Goal: Transaction & Acquisition: Book appointment/travel/reservation

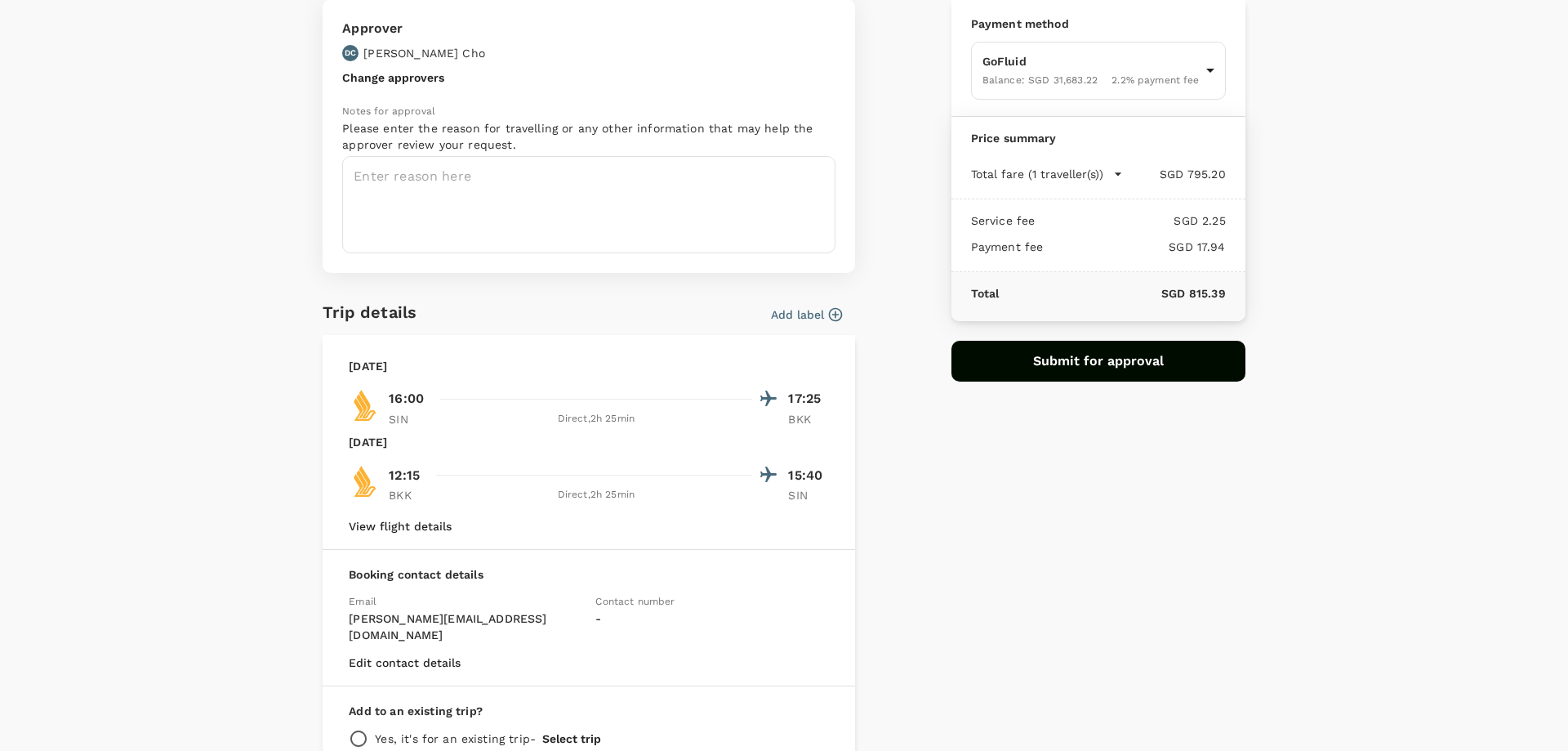
scroll to position [237, 0]
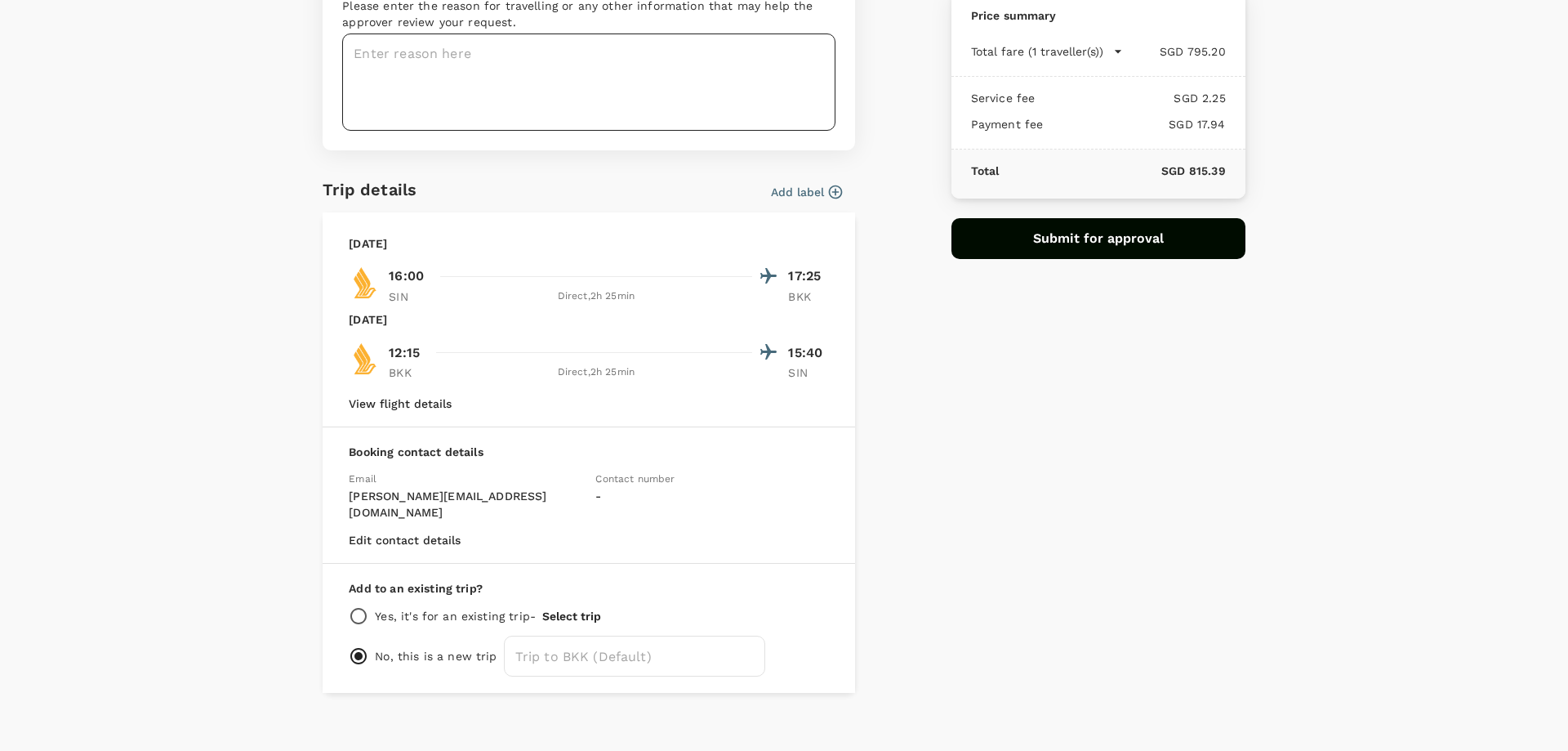
click at [590, 33] on textarea at bounding box center [588, 82] width 494 height 98
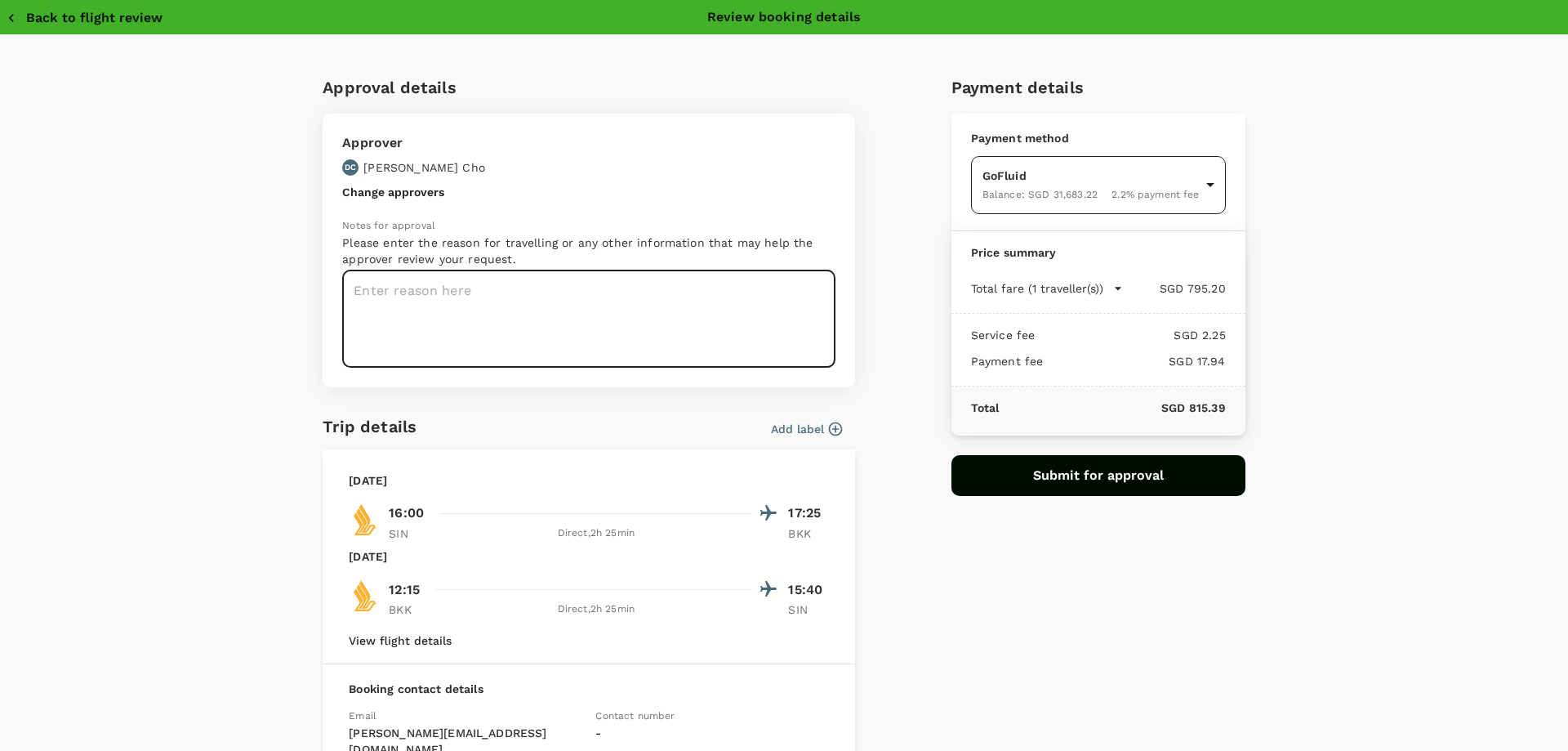
click at [1054, 183] on body "Back to flight results Flight review Traveller(s) Traveller 1 : L [PERSON_NAME]…" at bounding box center [784, 397] width 1568 height 795
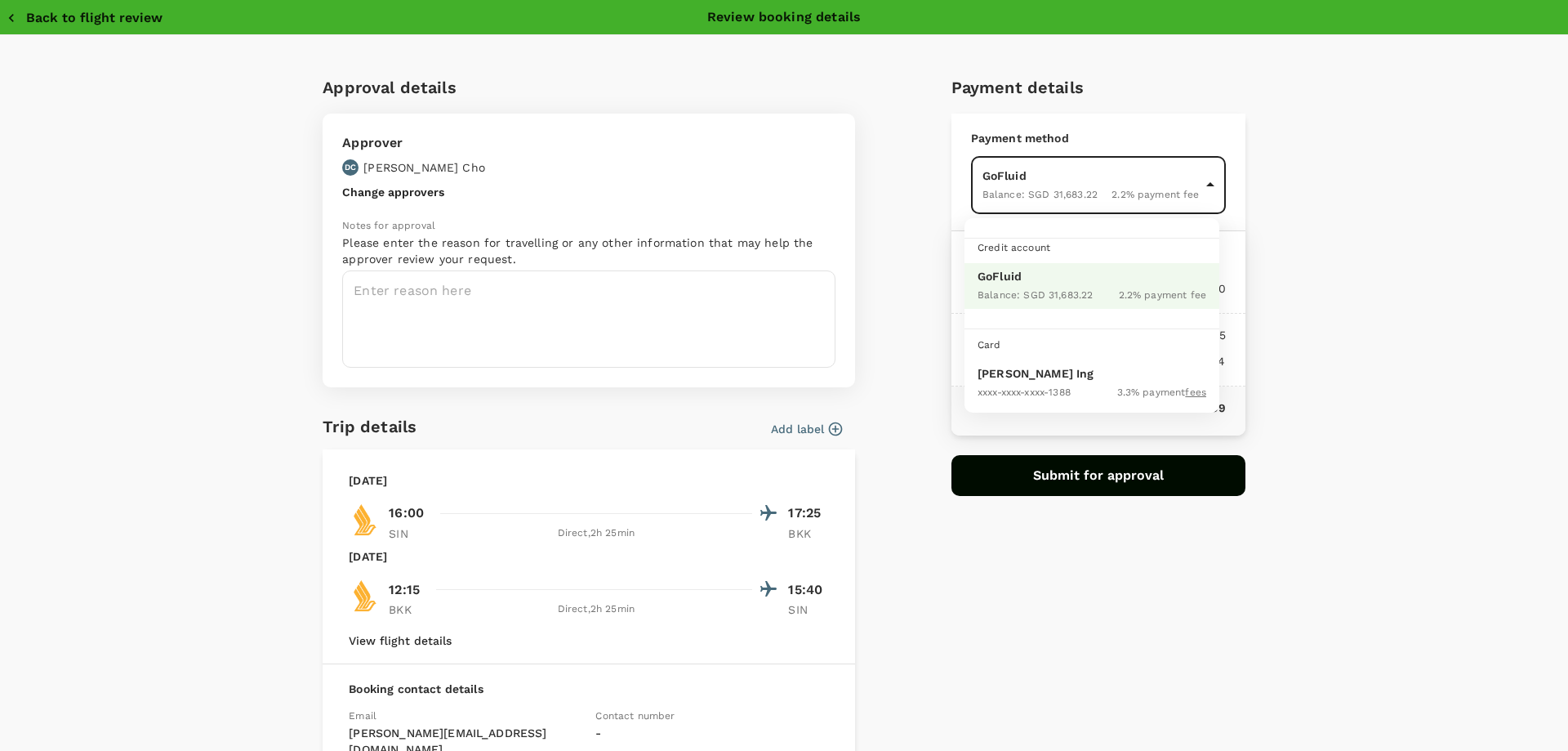
click at [1033, 353] on div "Card" at bounding box center [1105, 344] width 255 height 18
click at [1017, 382] on div "XXXX-XXXX-XXXX-1388" at bounding box center [1024, 390] width 93 height 20
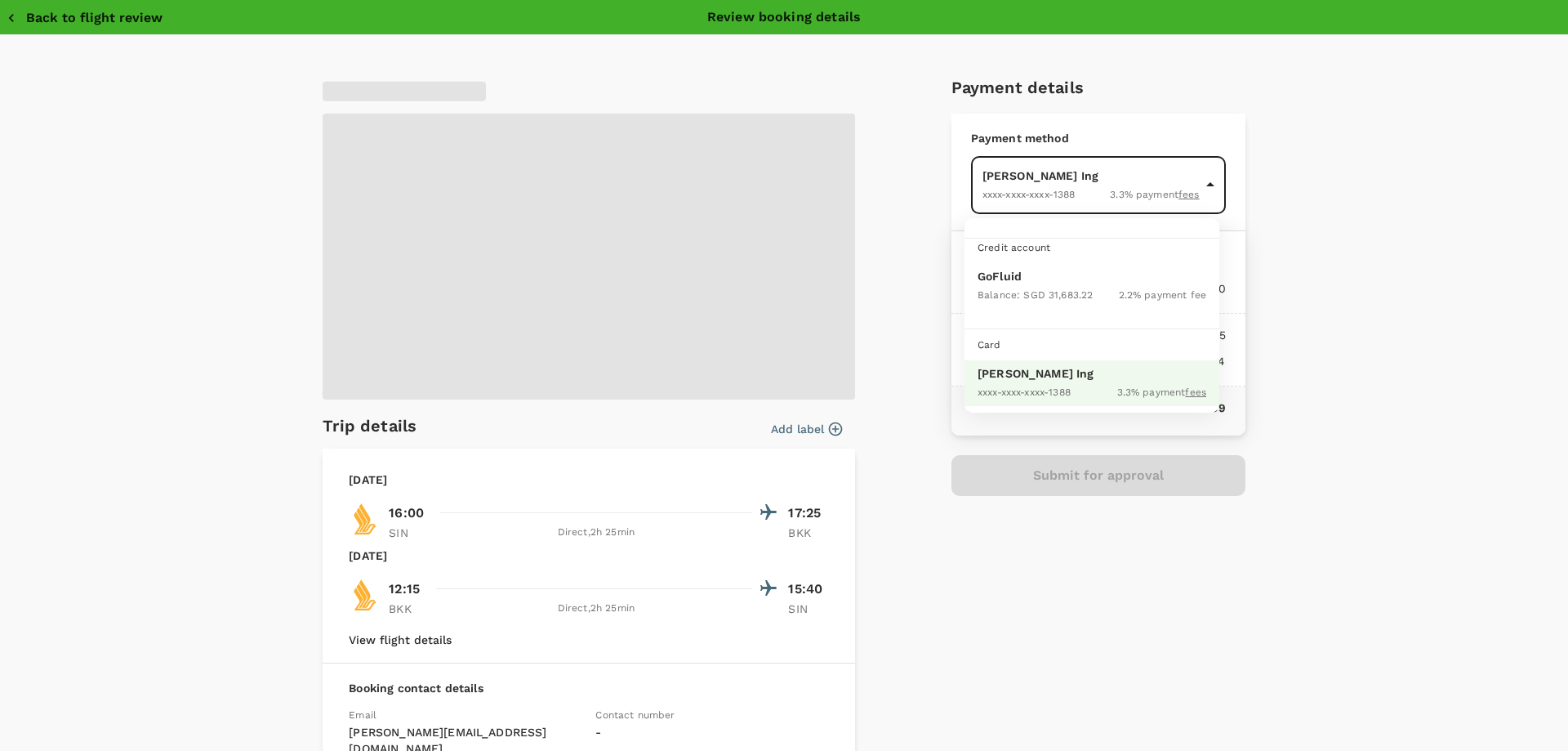
click at [1050, 178] on body "Back to flight results Flight review Traveller(s) Traveller 1 : L [PERSON_NAME]…" at bounding box center [784, 397] width 1568 height 795
click at [1048, 311] on ul "Credit account GoFluid Balance : SGD 31,683.22 2.2 % payment fee Card [PERSON_N…" at bounding box center [1092, 315] width 255 height 194
click at [1048, 297] on span "Balance : SGD 31,683.22" at bounding box center [1035, 295] width 115 height 11
type input "9ae08bde-94be-4a60-86d8-4726f2345b2b"
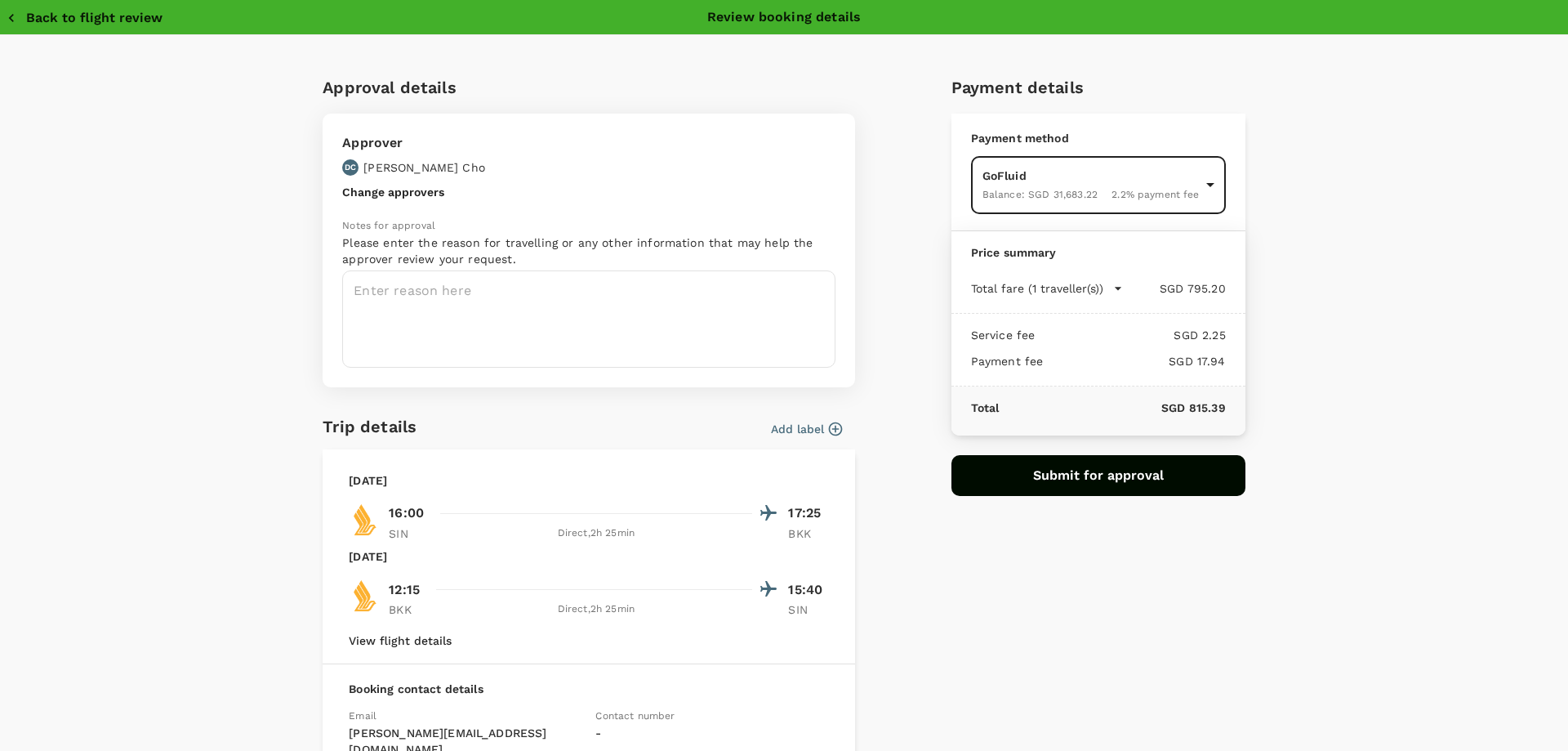
click at [46, 16] on button "Back to flight review" at bounding box center [85, 19] width 156 height 17
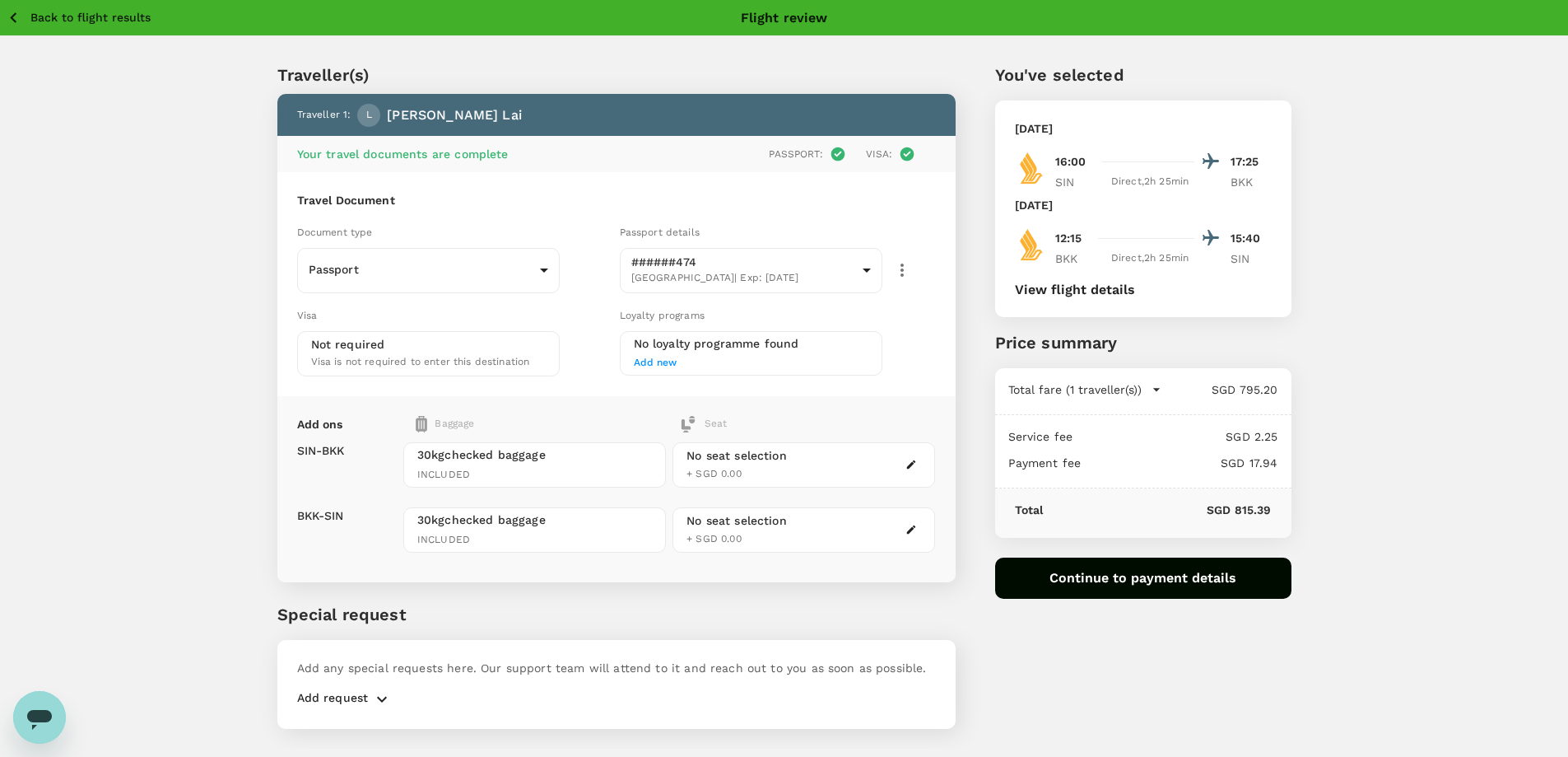
click at [44, 16] on p "Back to flight results" at bounding box center [91, 18] width 120 height 17
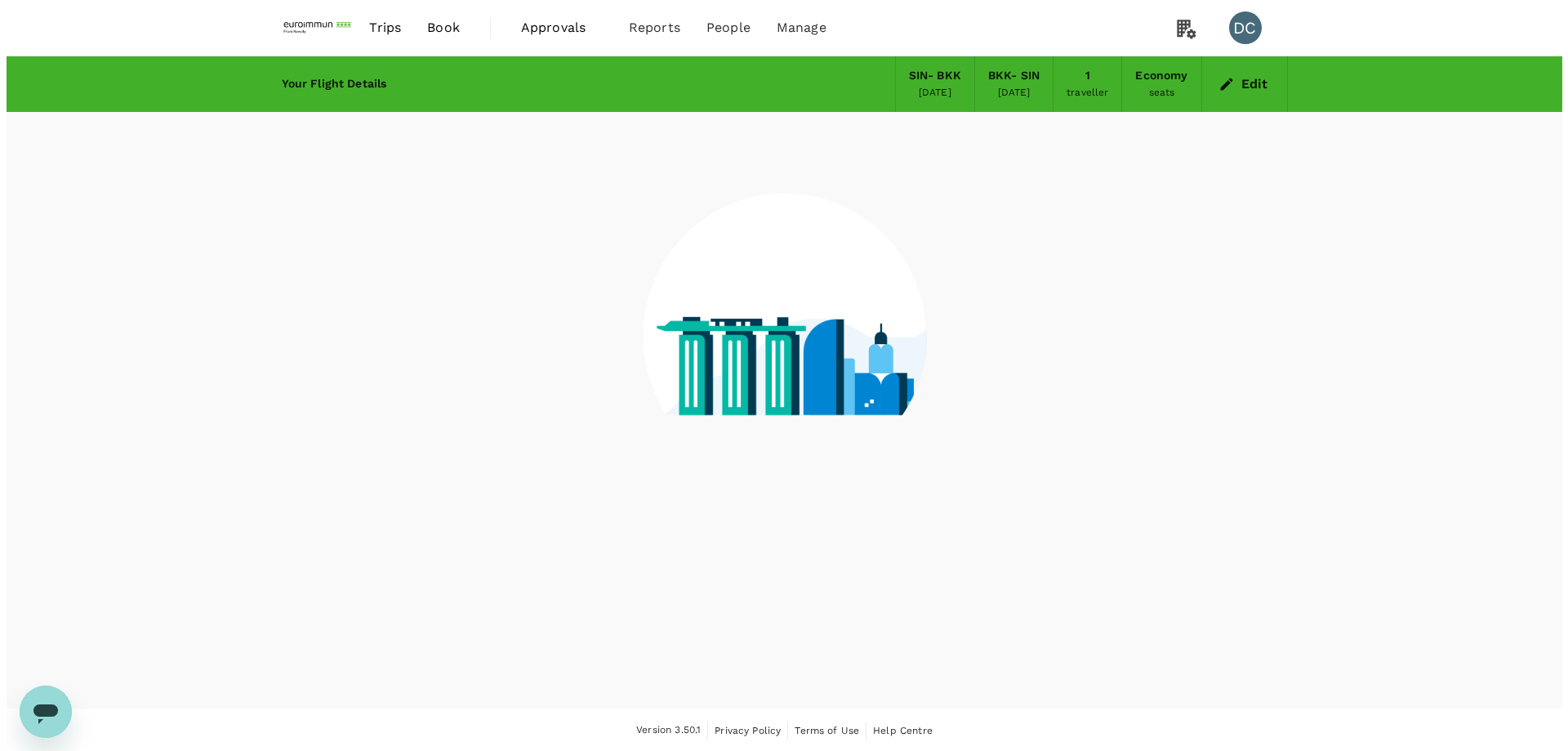
scroll to position [2, 0]
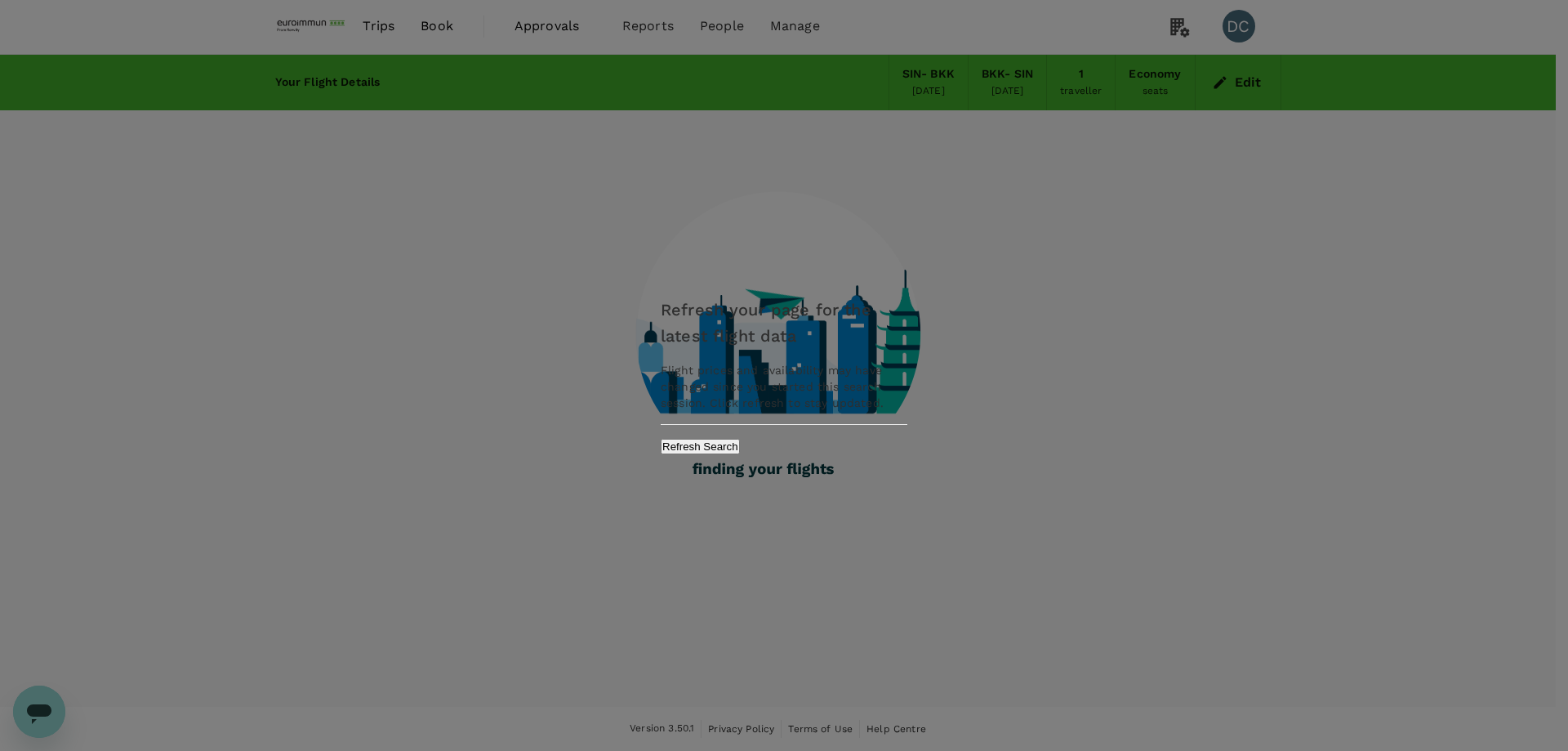
click at [740, 449] on button "Refresh Search" at bounding box center [700, 446] width 79 height 16
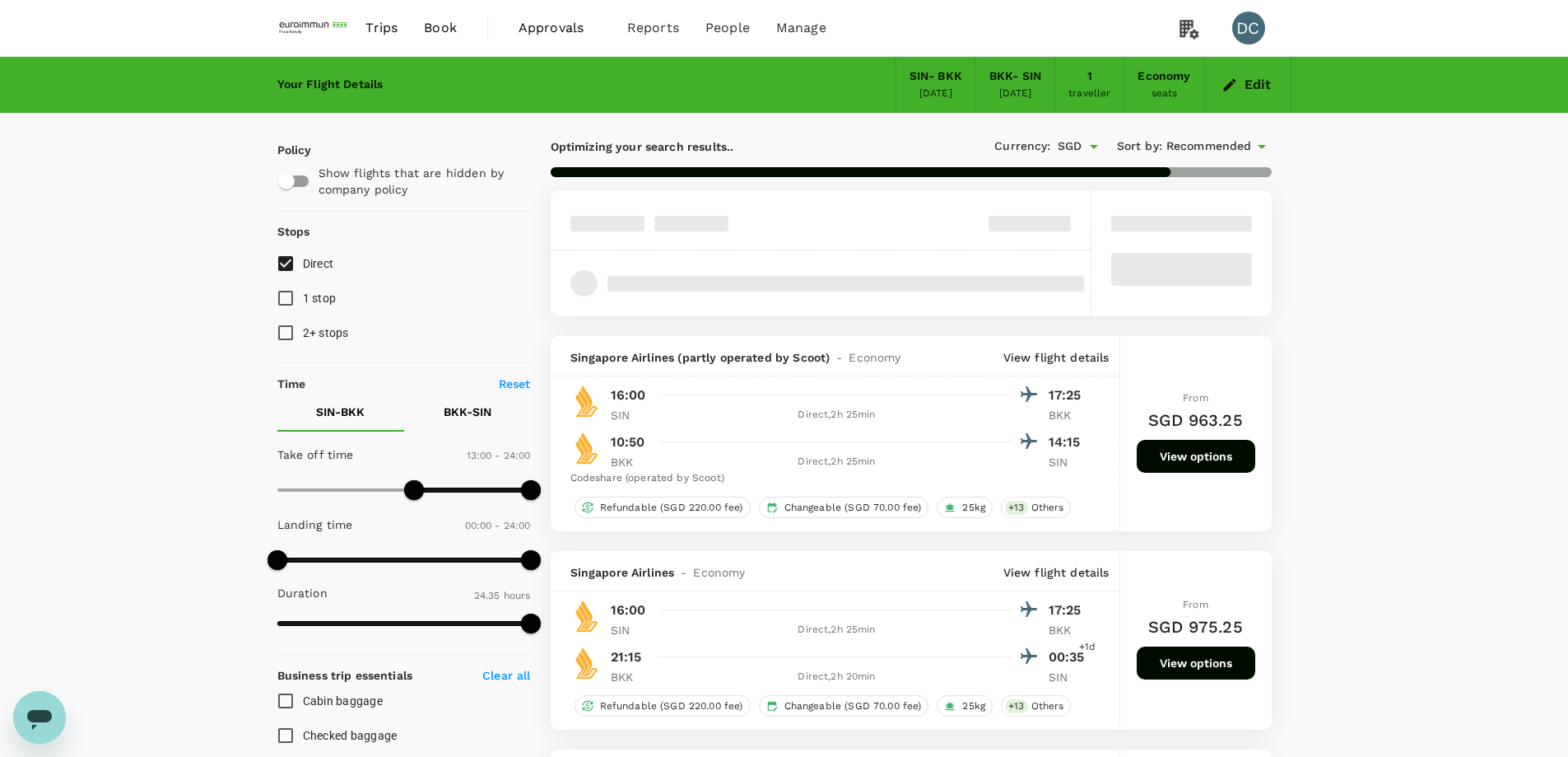
type input "1475"
checkbox input "false"
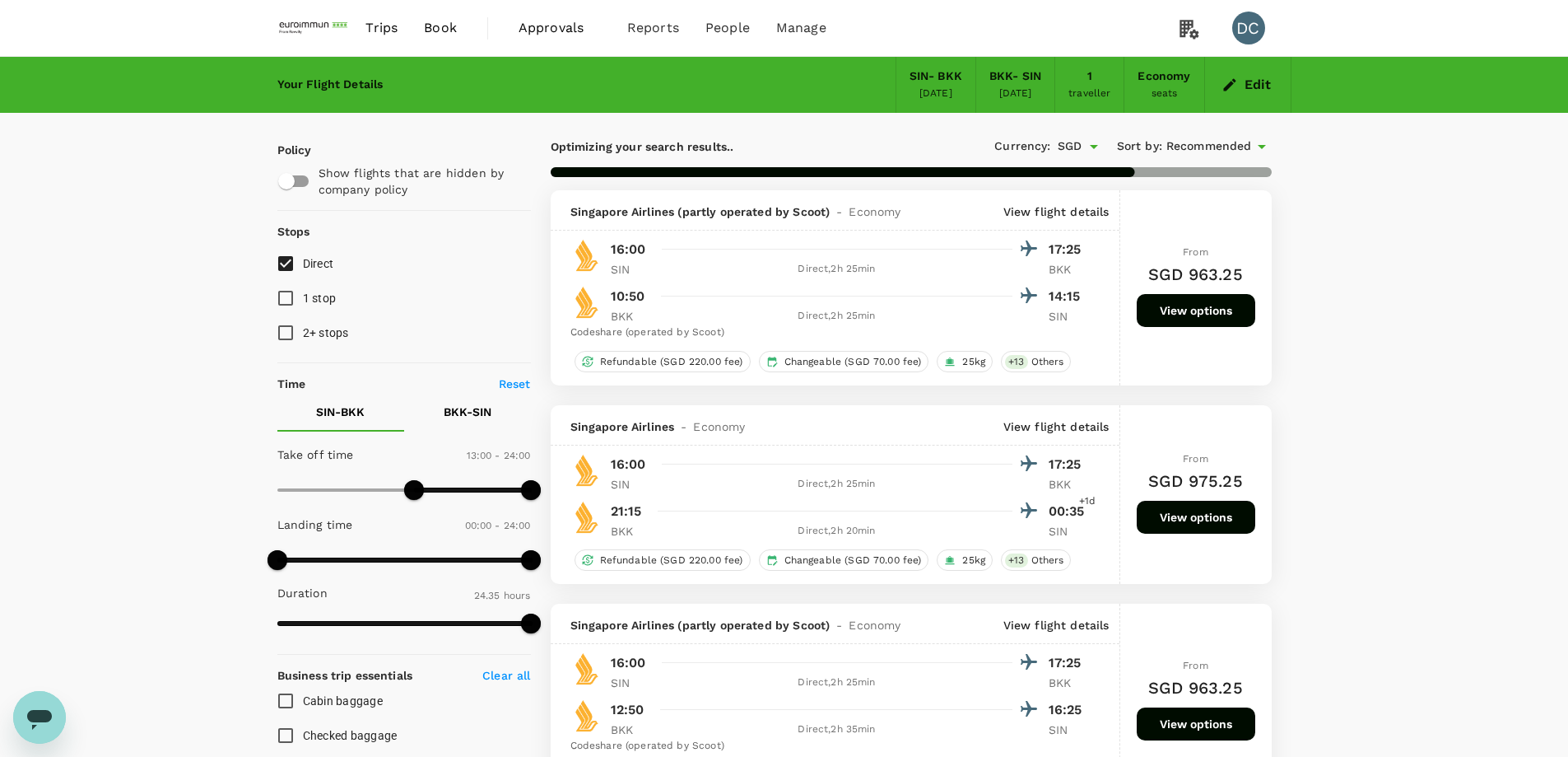
checkbox input "false"
checkbox input "true"
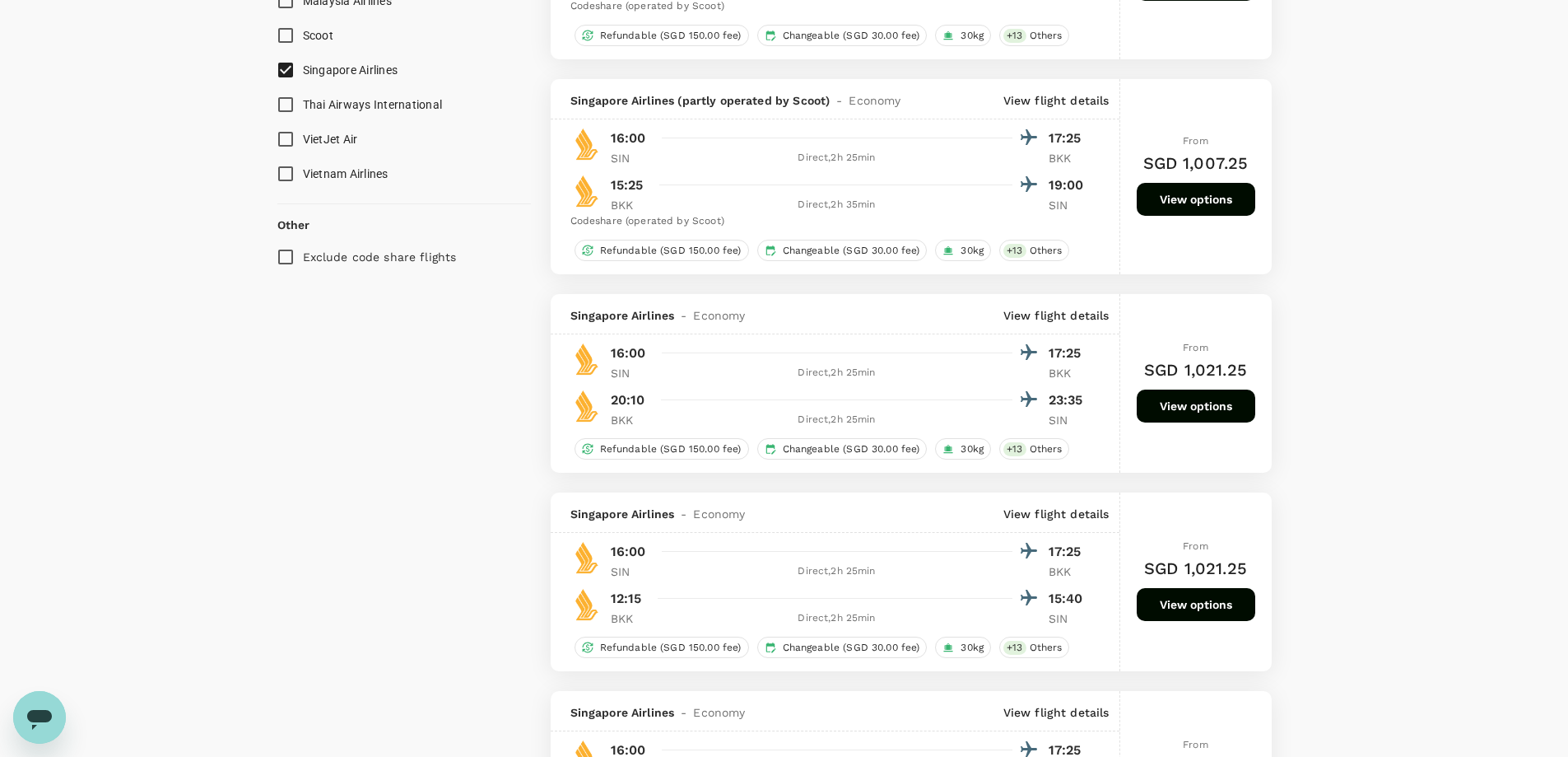
scroll to position [1235, 0]
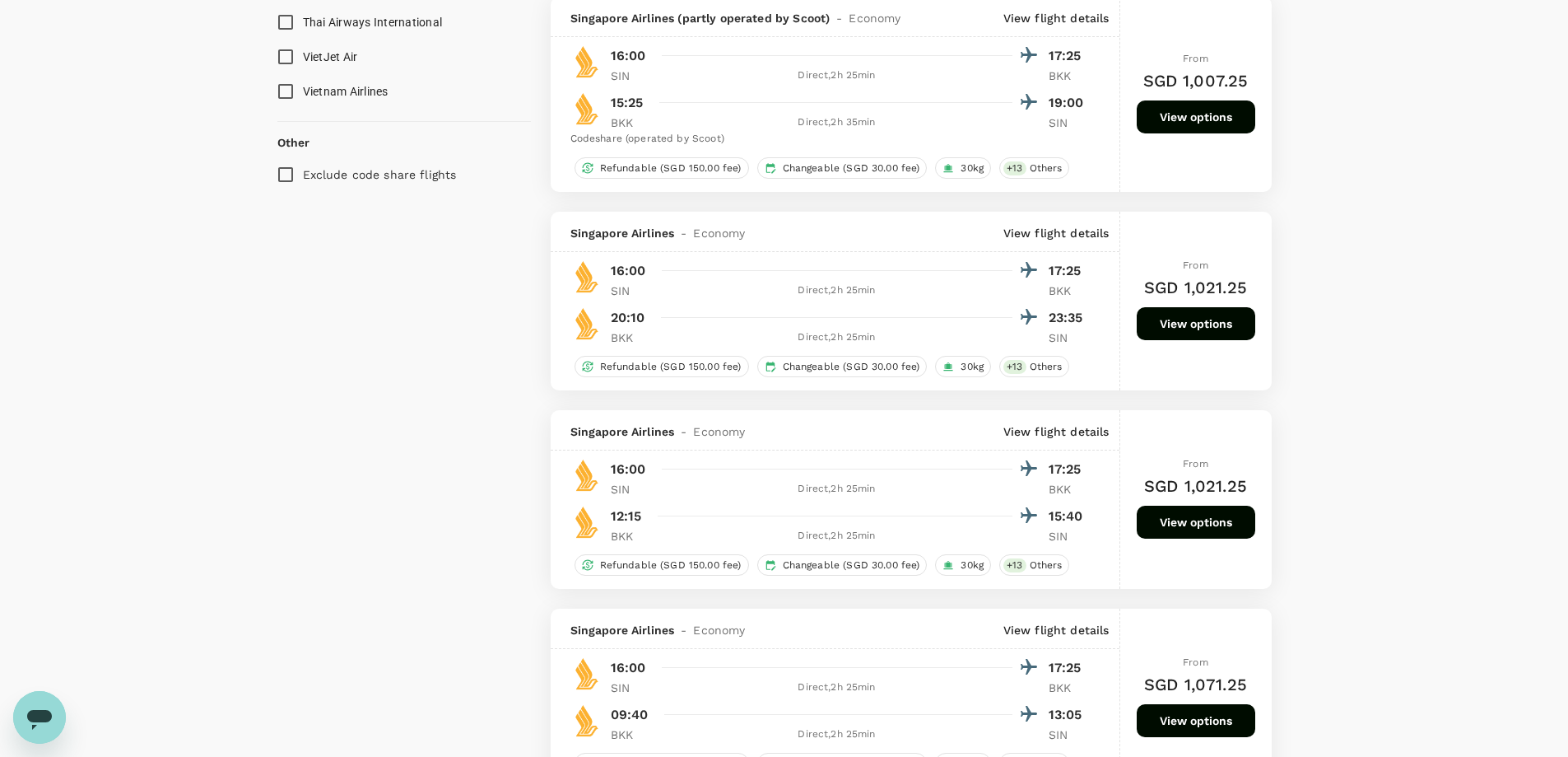
click at [1176, 522] on button "View options" at bounding box center [1196, 522] width 119 height 33
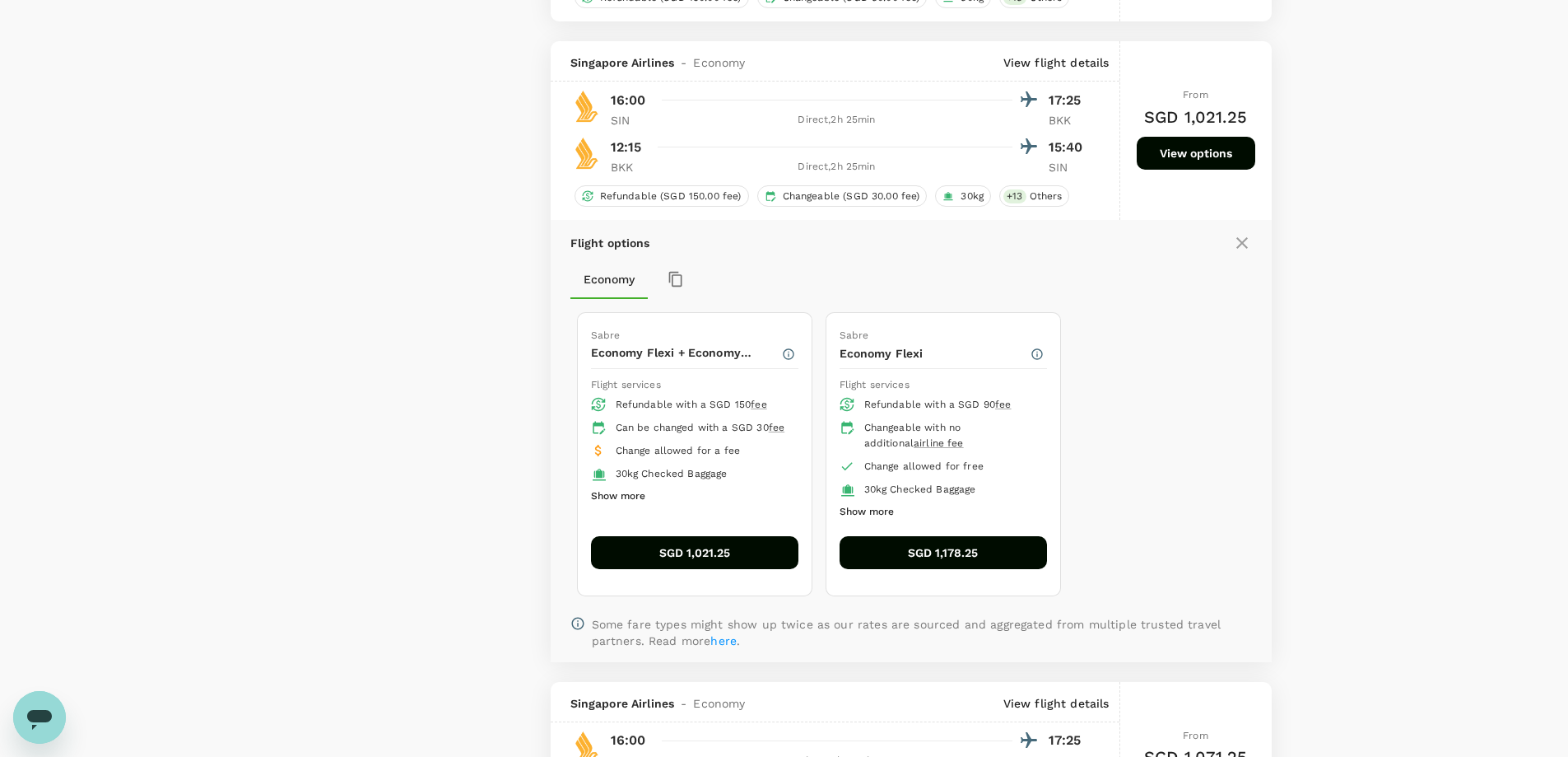
scroll to position [1563, 0]
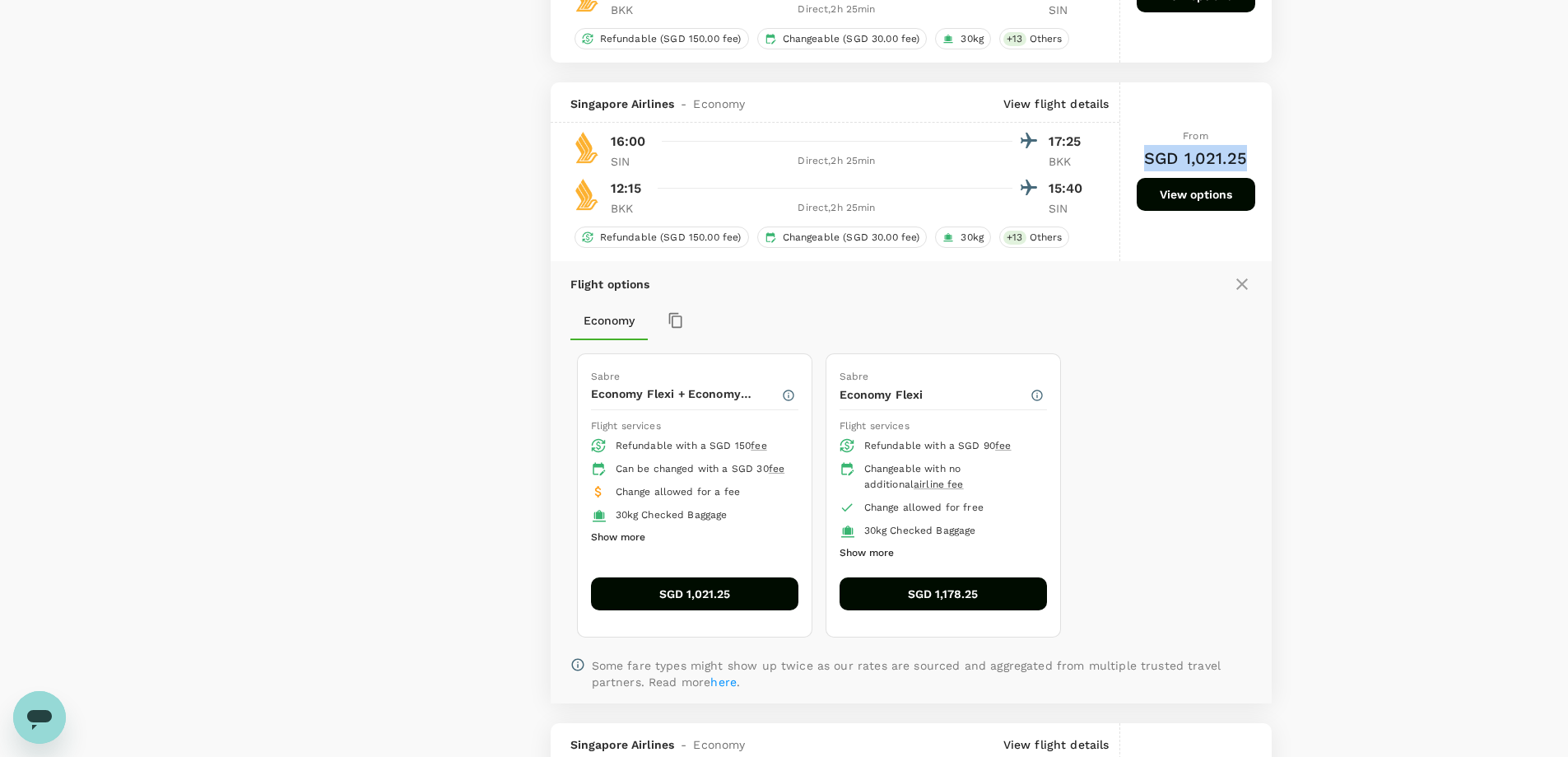
drag, startPoint x: 1144, startPoint y: 162, endPoint x: 1242, endPoint y: 163, distance: 98.0
click at [1242, 163] on h6 "SGD 1,021.25" at bounding box center [1196, 158] width 103 height 26
copy h6 "SGD 1,021.25"
click at [41, 716] on icon "Open messaging window" at bounding box center [39, 720] width 24 height 20
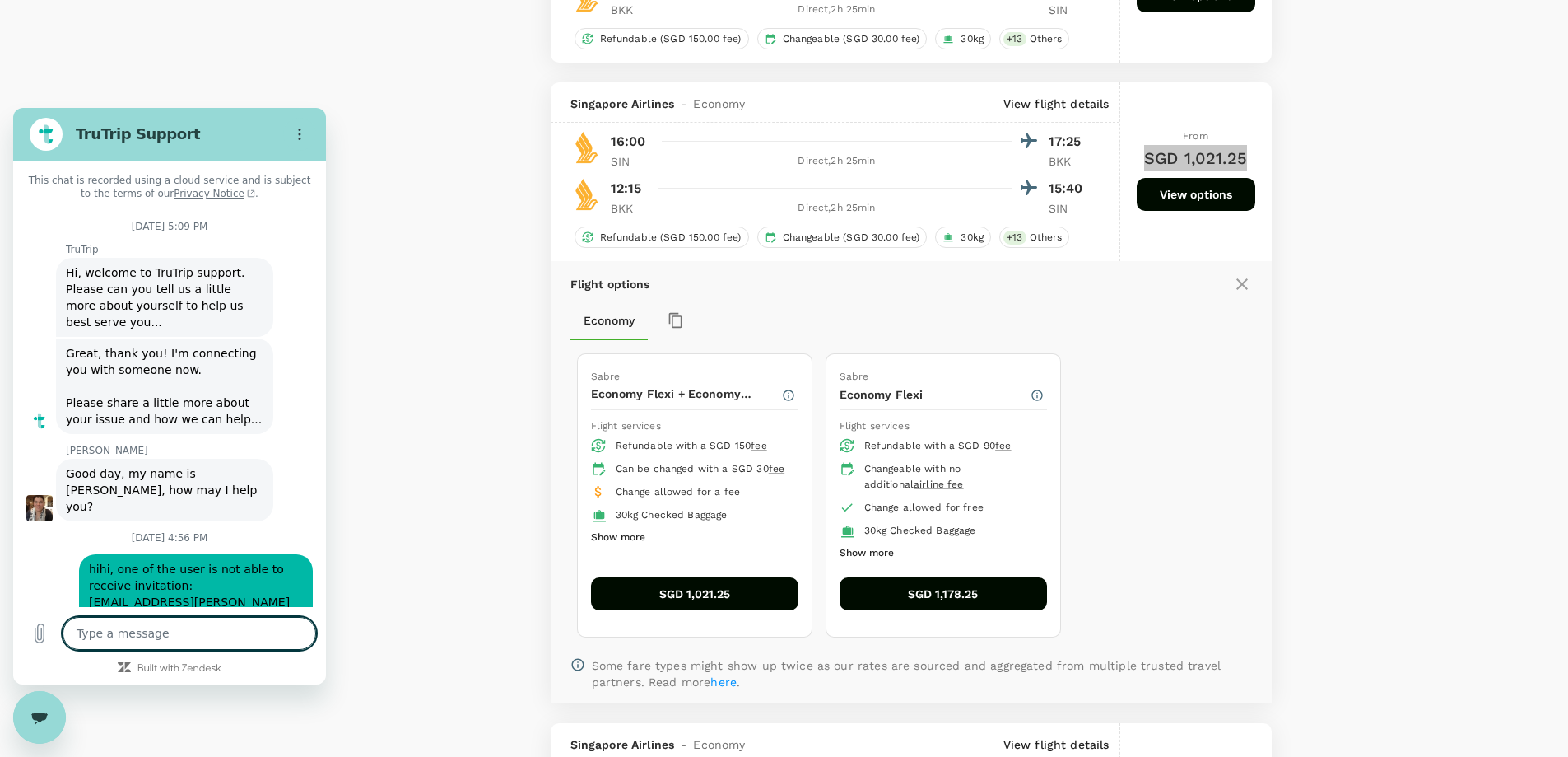
scroll to position [1416, 0]
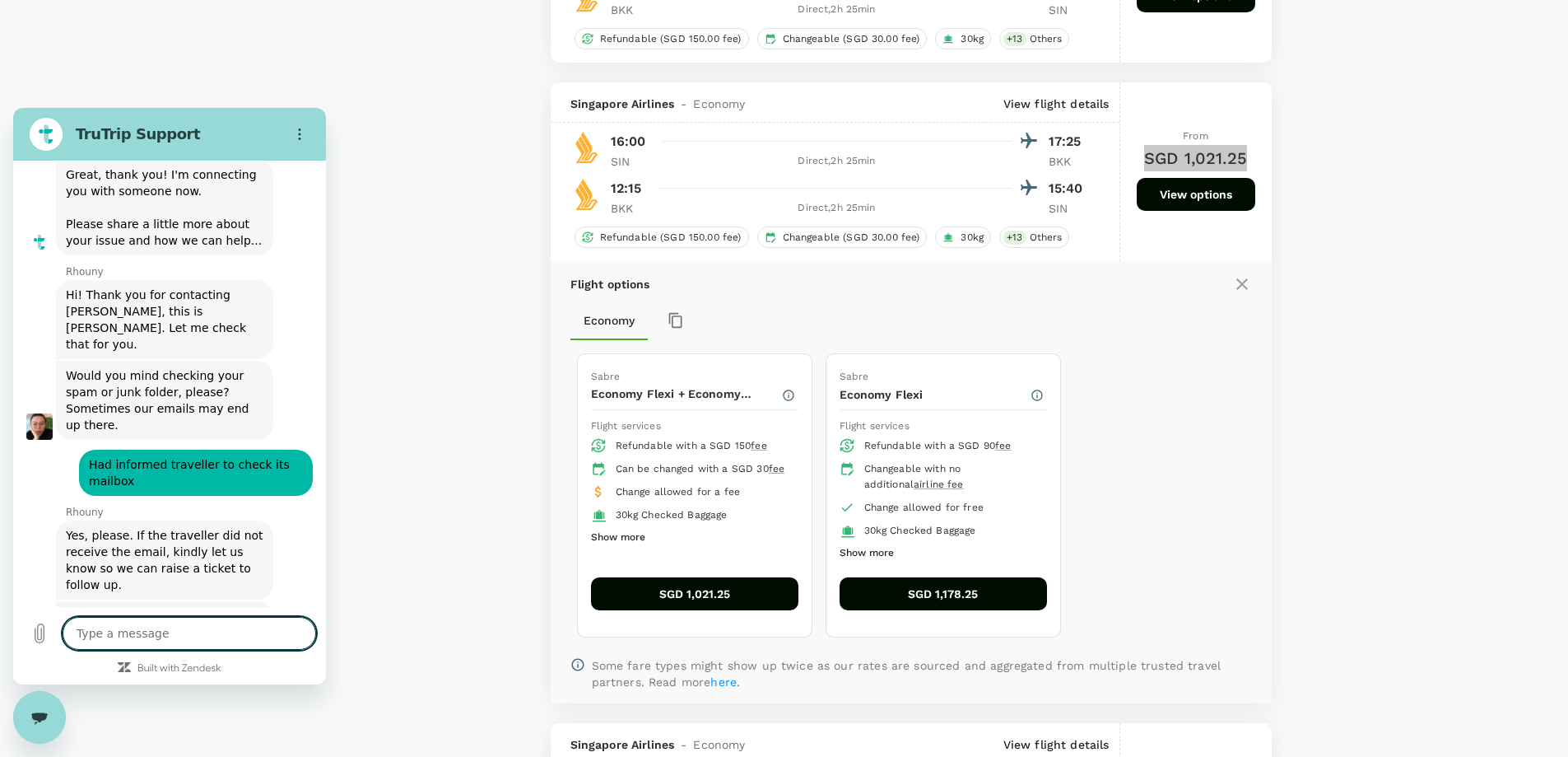
click at [173, 632] on textarea at bounding box center [189, 632] width 254 height 33
type textarea "H"
type textarea "x"
type textarea "Hi"
type textarea "x"
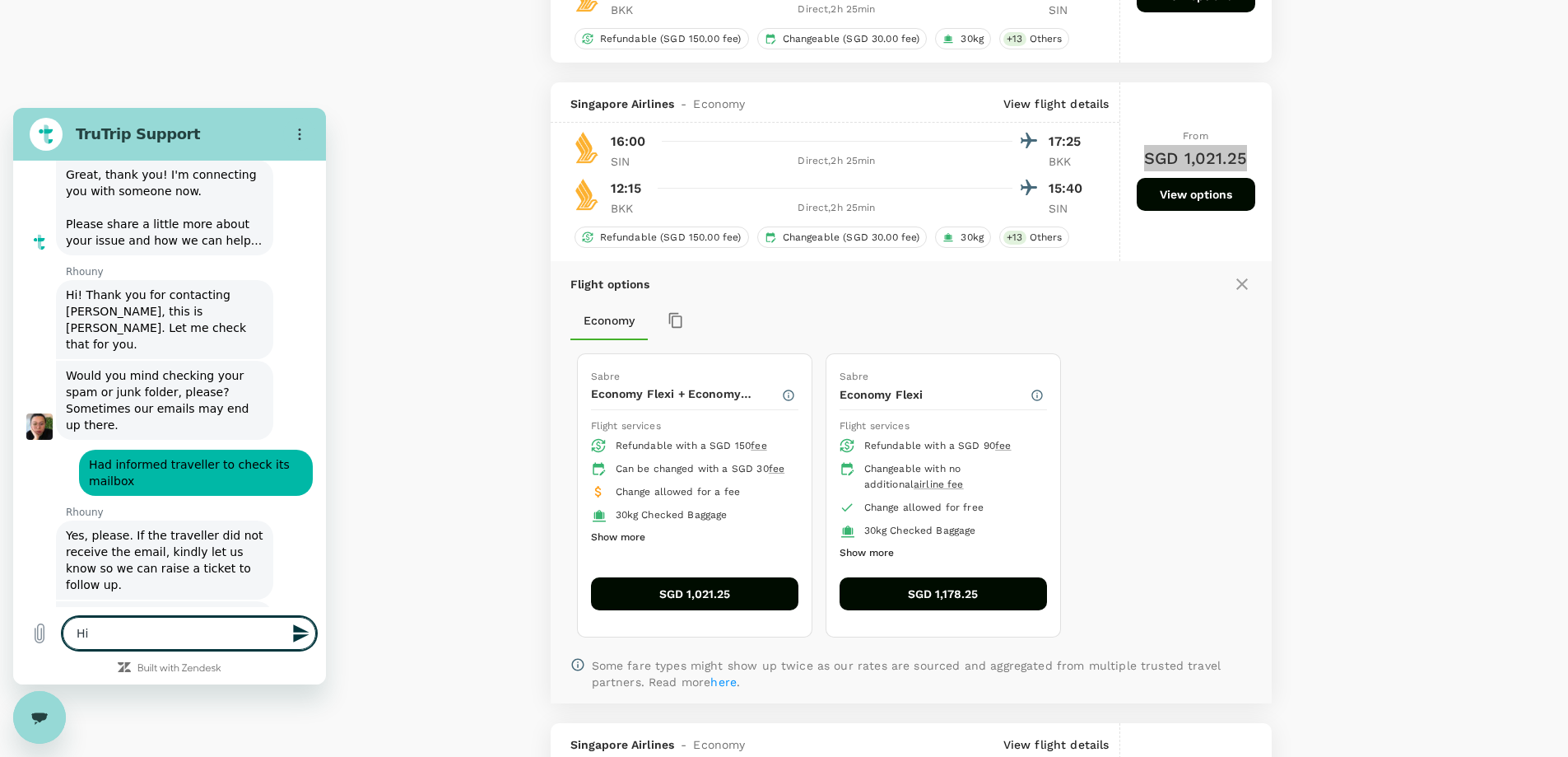
type textarea "Hi"
type textarea "x"
type textarea "Hi T"
type textarea "x"
type textarea "Hi [PERSON_NAME]"
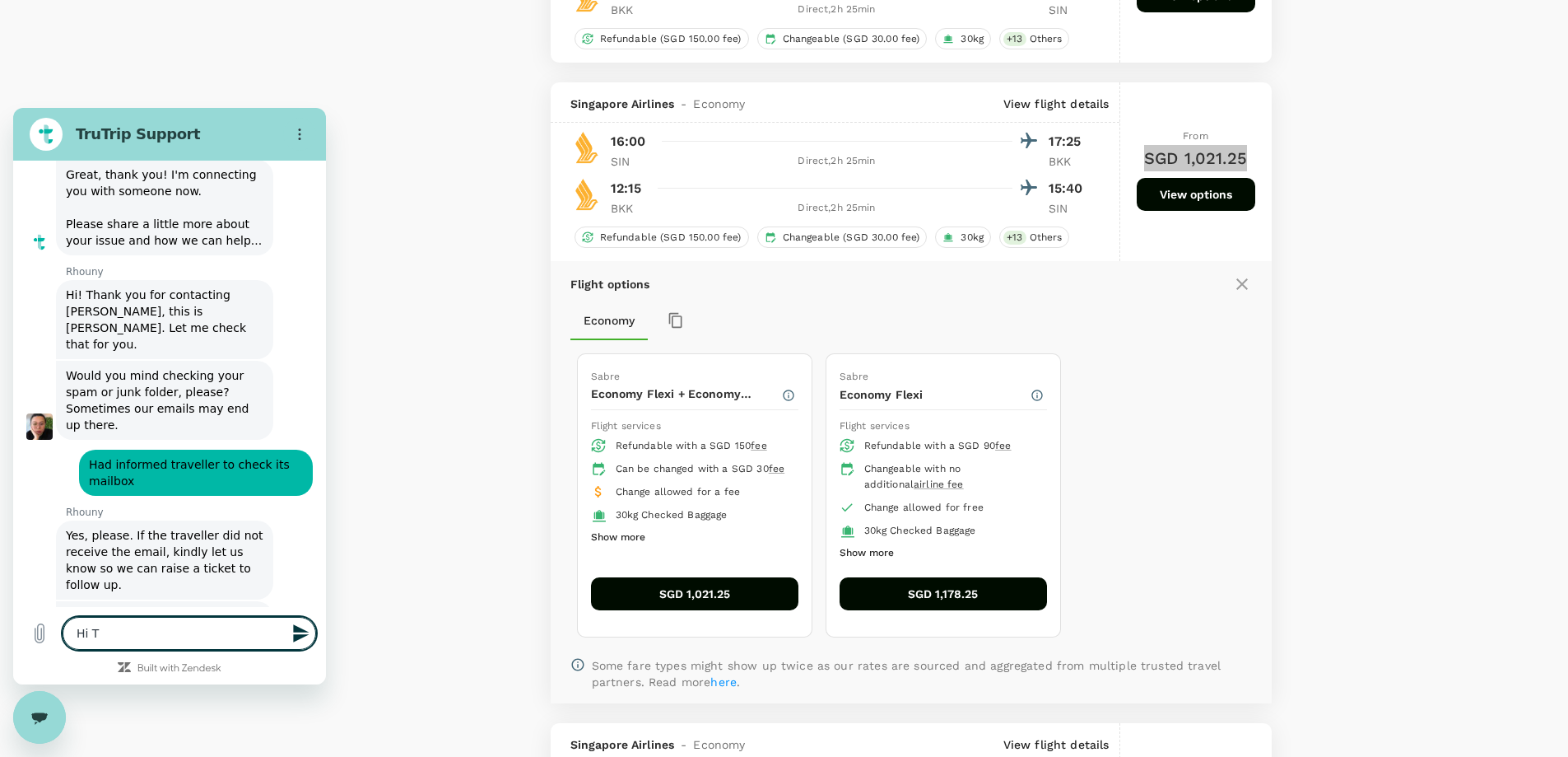
type textarea "x"
type textarea "Hi Tea"
type textarea "x"
type textarea "Hi Team"
type textarea "x"
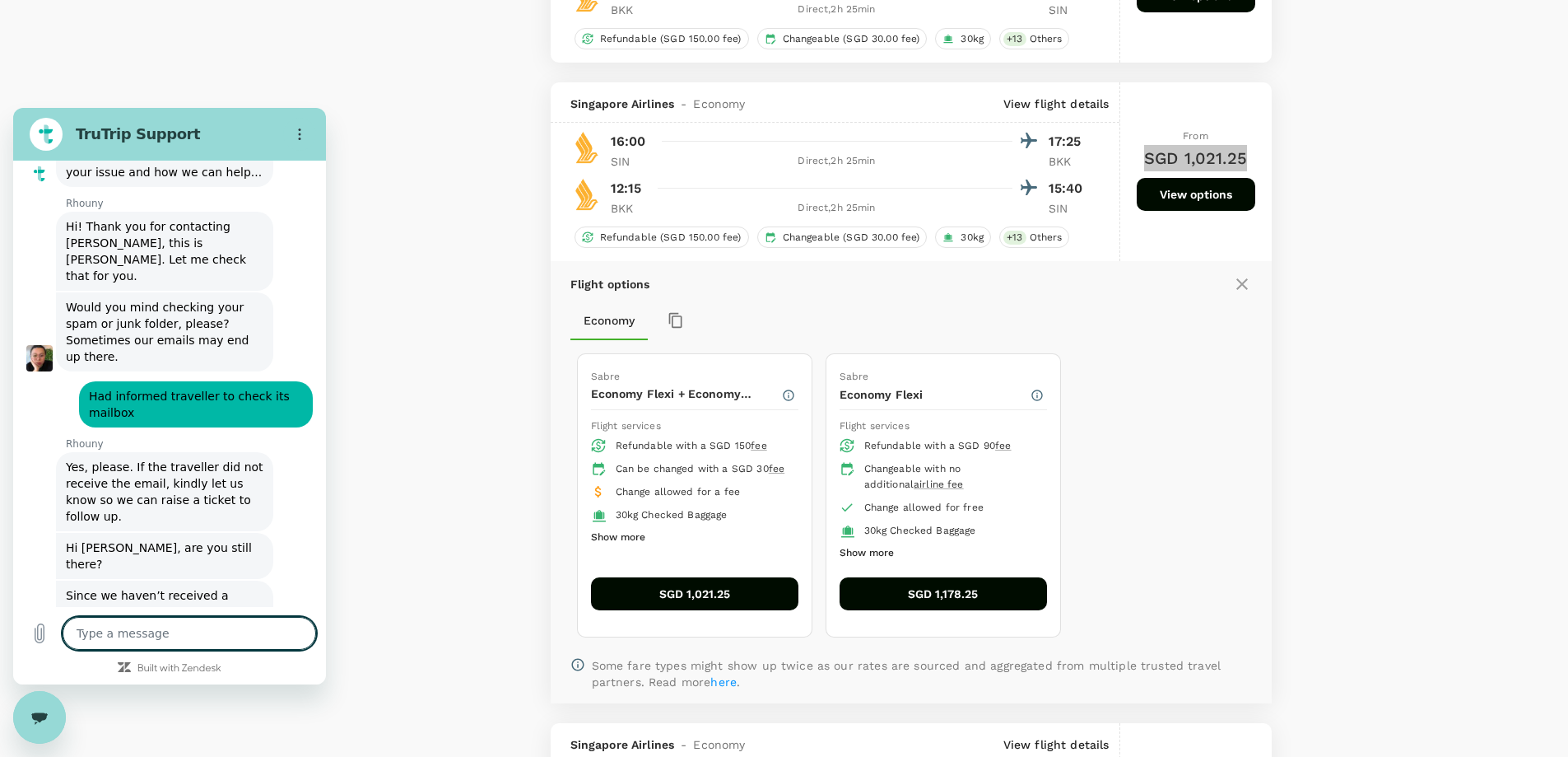
type textarea "x"
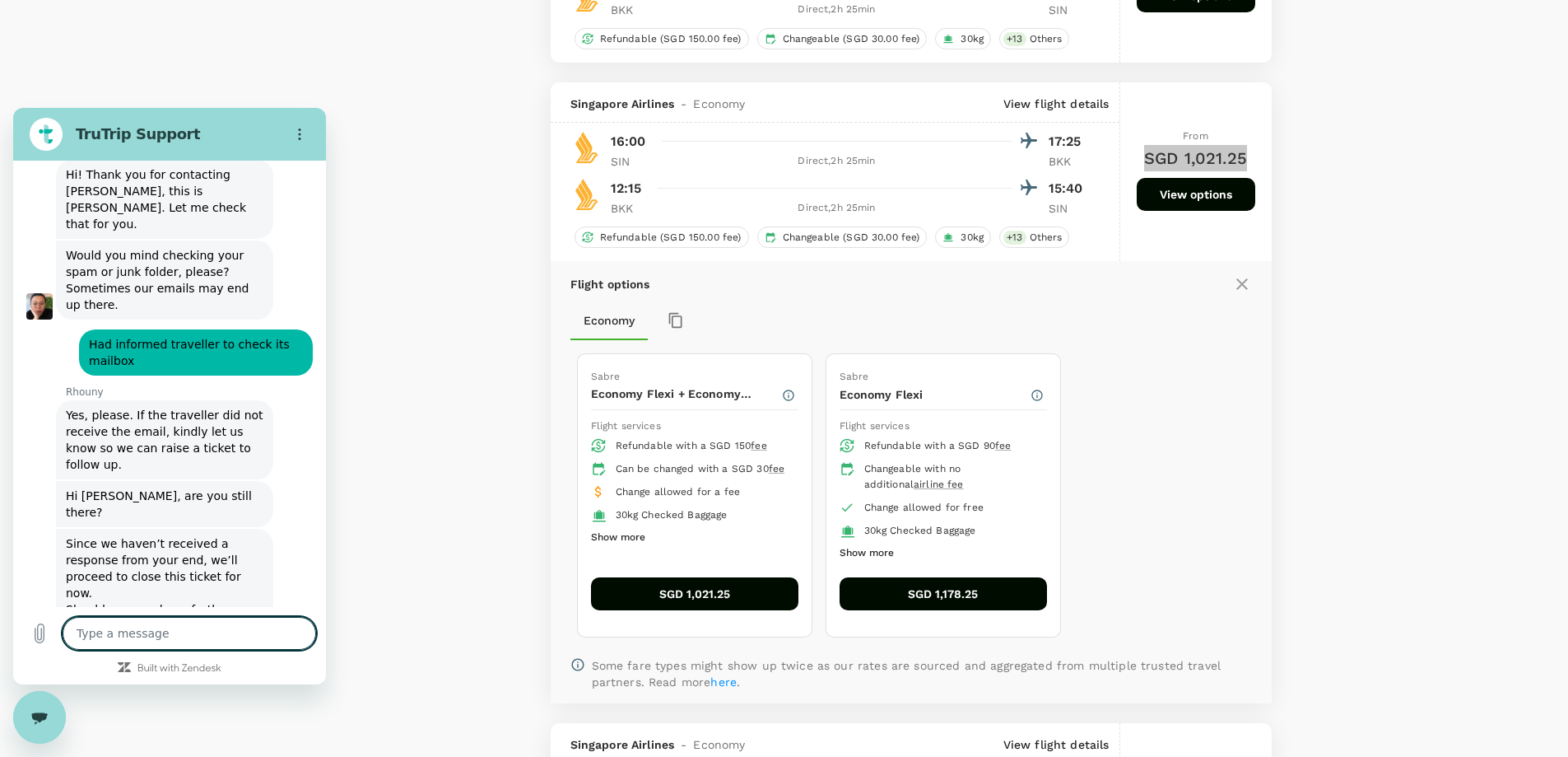
scroll to position [1534, 0]
type textarea "L"
type textarea "x"
type textarea "Li"
type textarea "x"
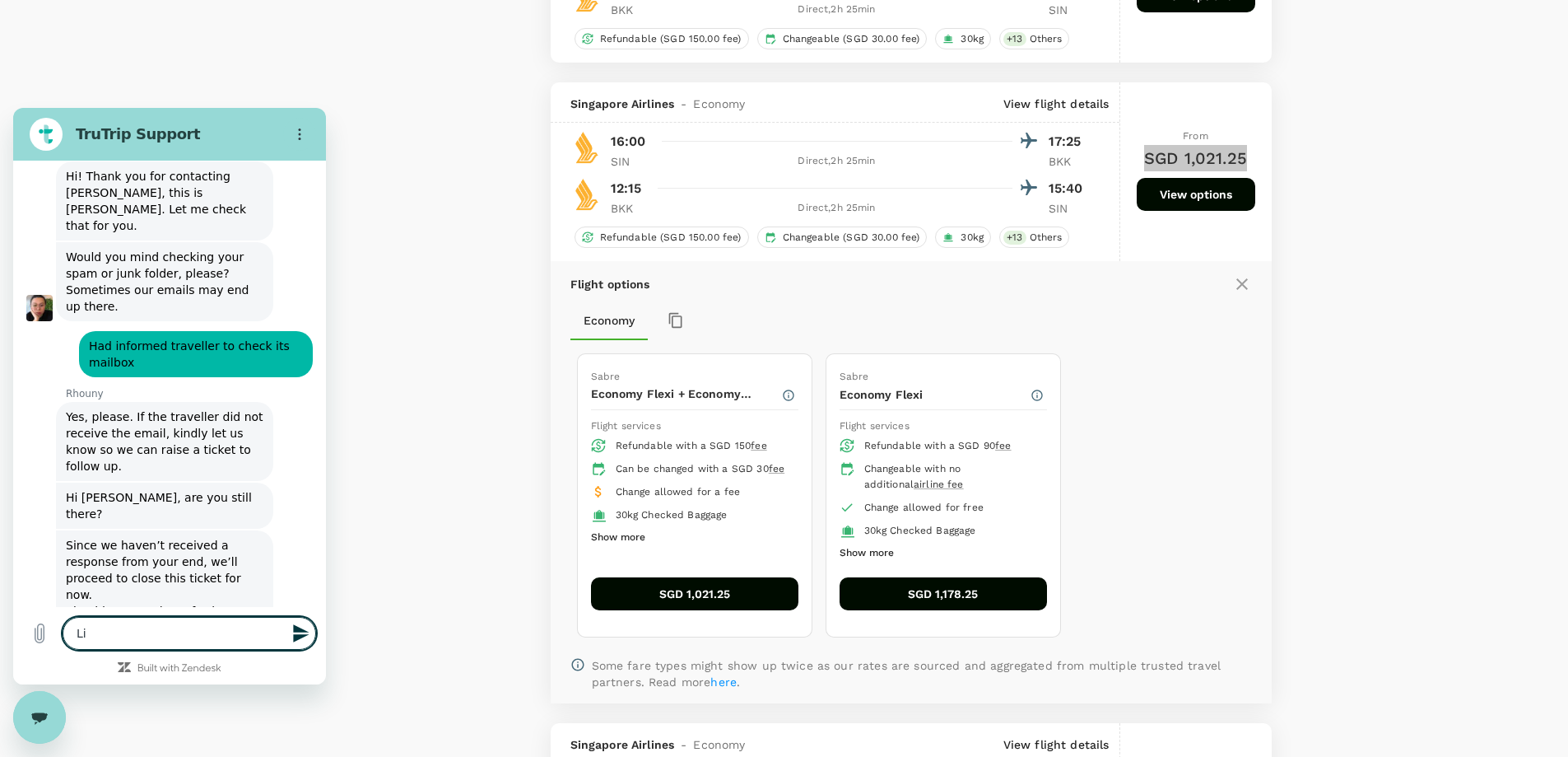
type textarea "Lik"
type textarea "x"
type textarea "Like"
type textarea "x"
type textarea "Like"
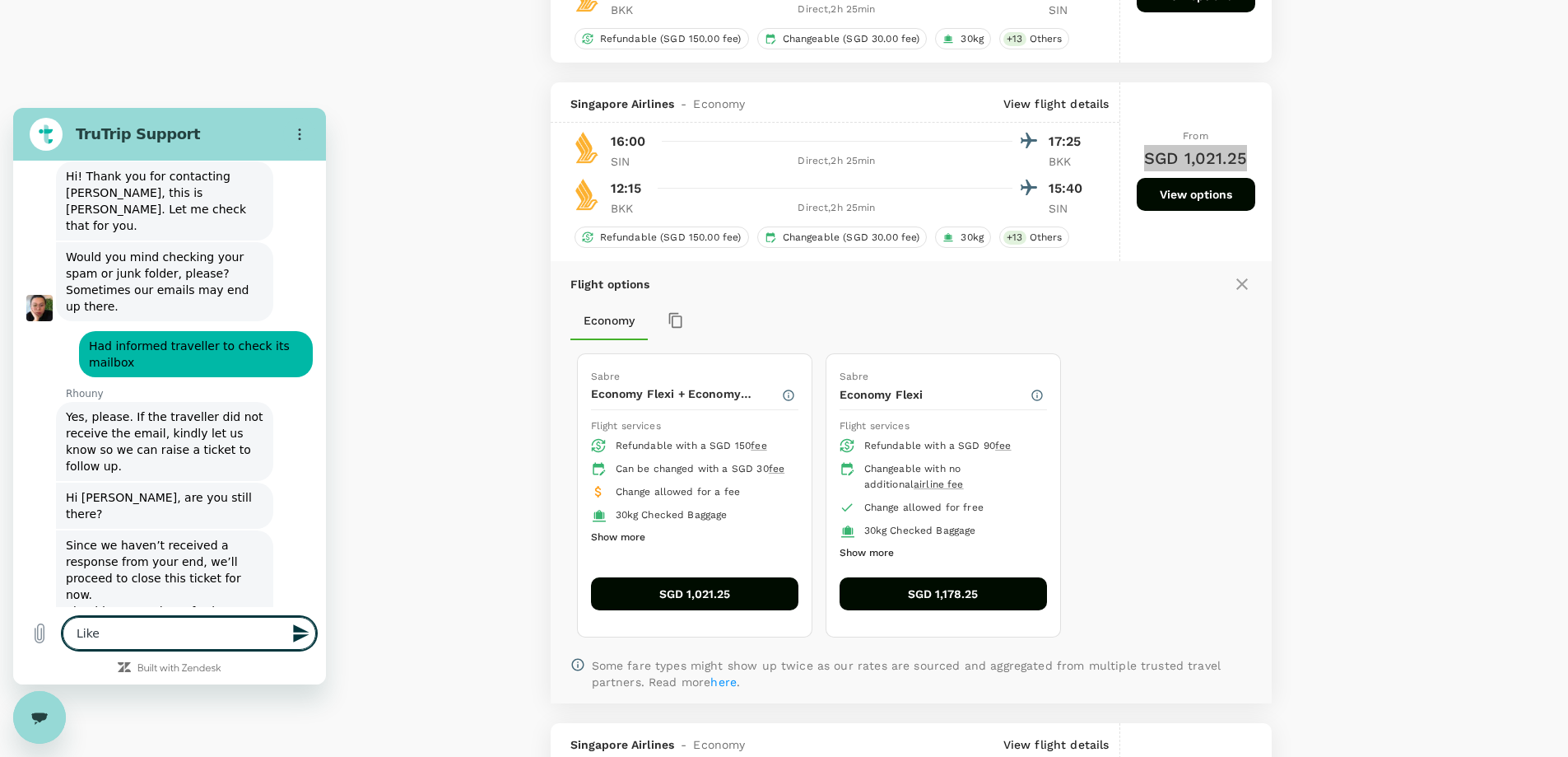
type textarea "x"
type textarea "Like t"
type textarea "x"
type textarea "Like to"
type textarea "x"
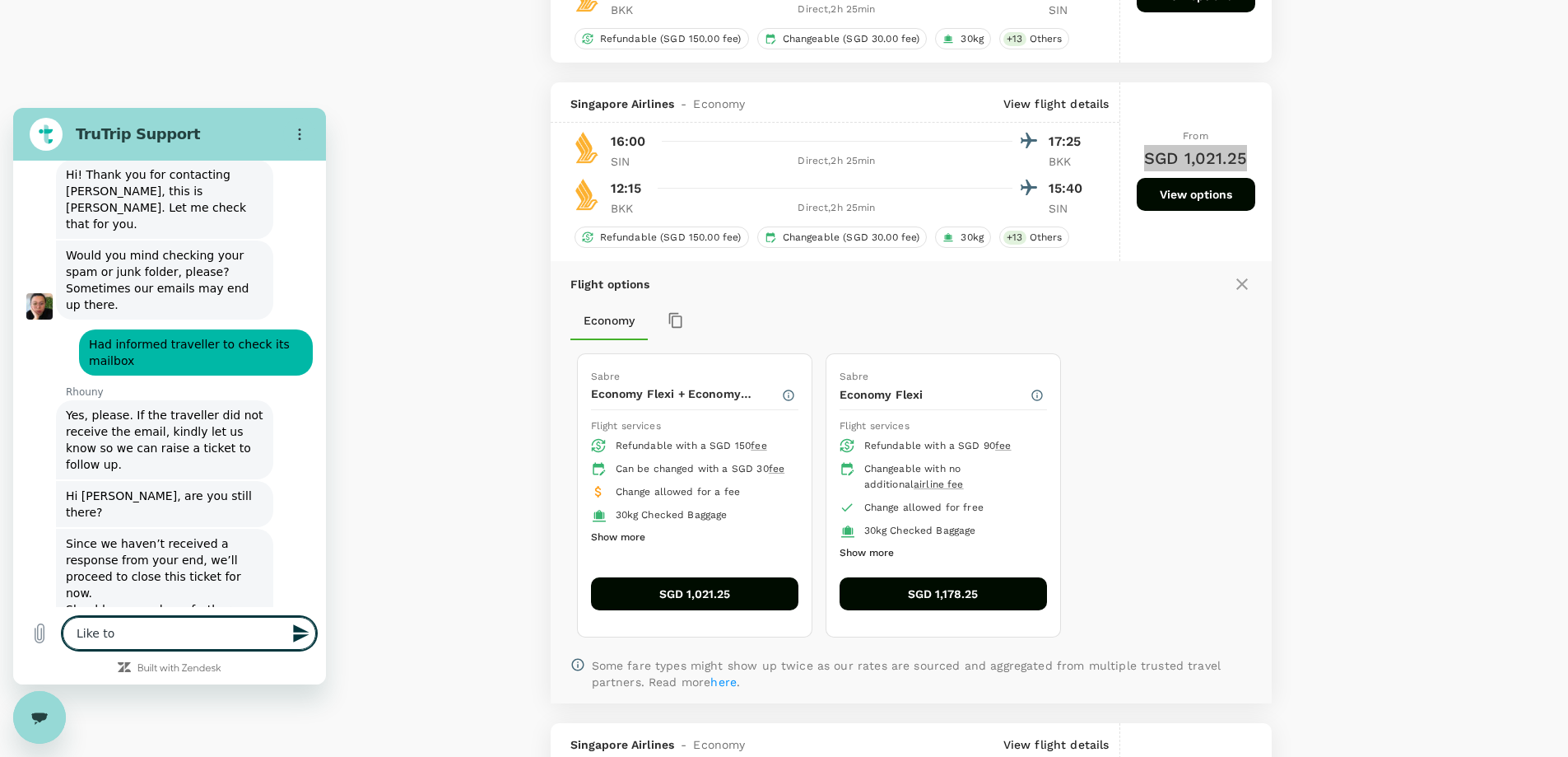
type textarea "Like to"
type textarea "x"
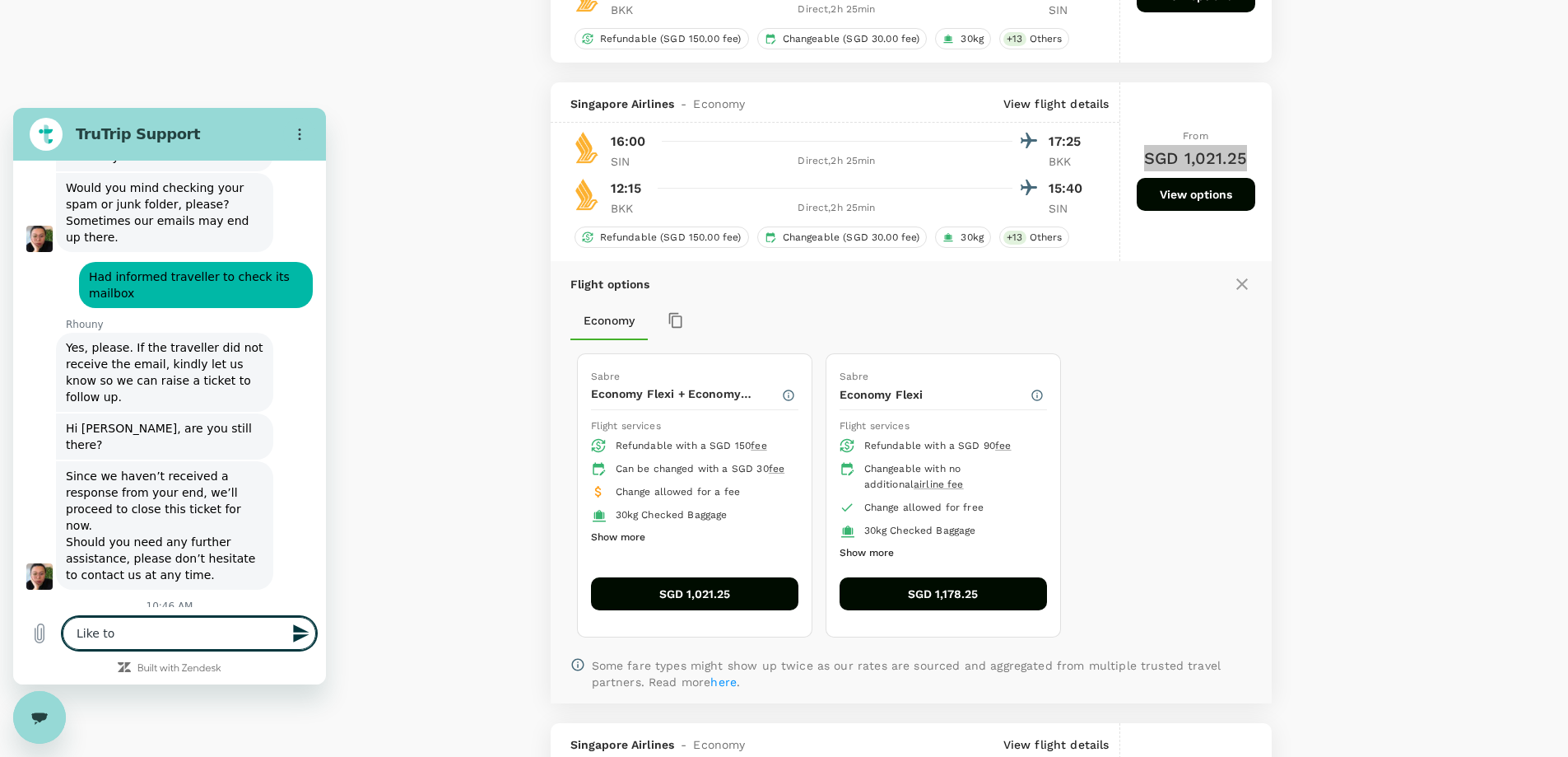
type textarea "Like to f"
type textarea "x"
type textarea "Like to fi"
type textarea "x"
type textarea "Like to fin"
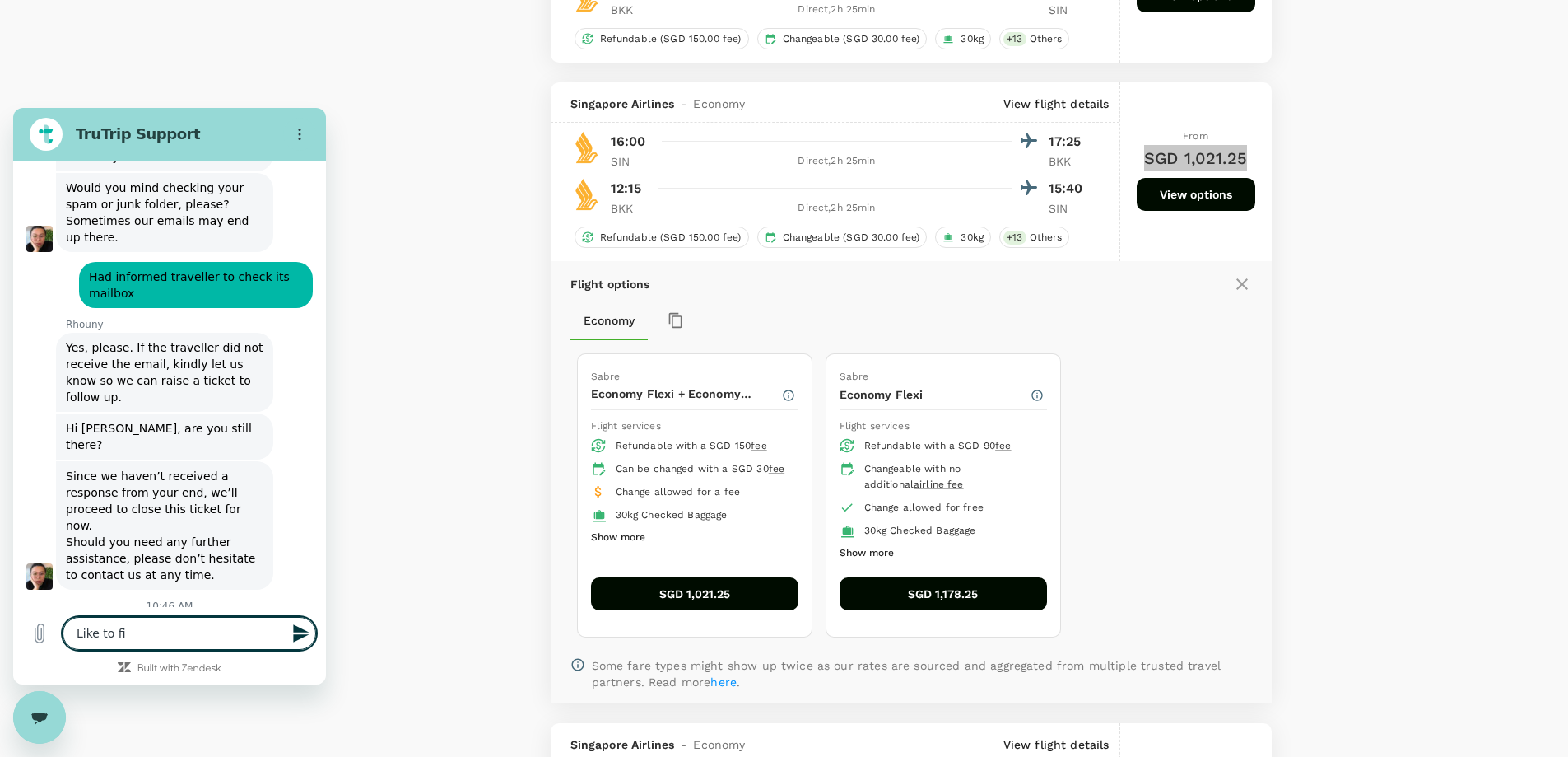
type textarea "x"
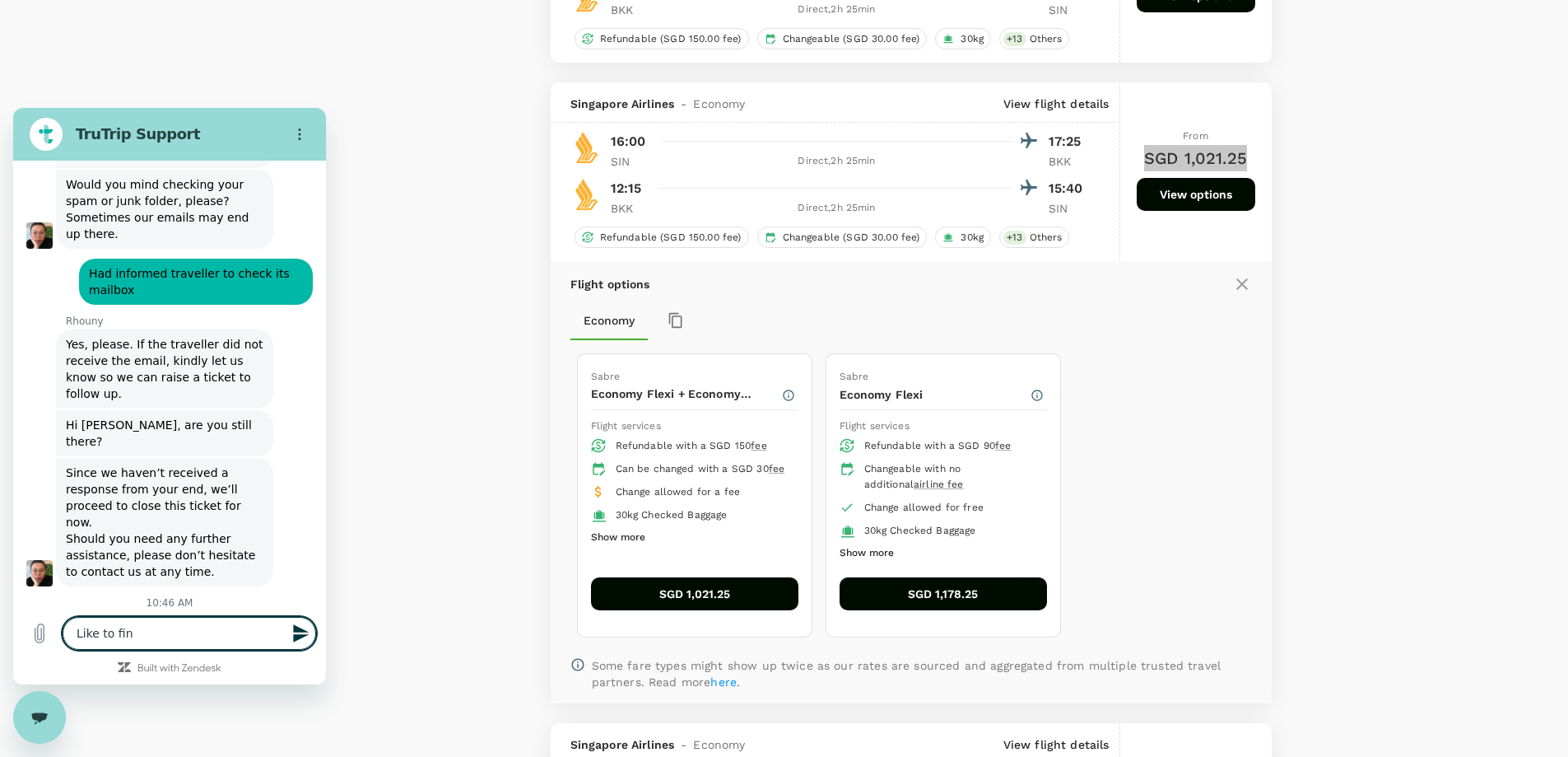
type textarea "Like to find"
type textarea "x"
type textarea "Like to find"
type textarea "x"
type textarea "Like to find o"
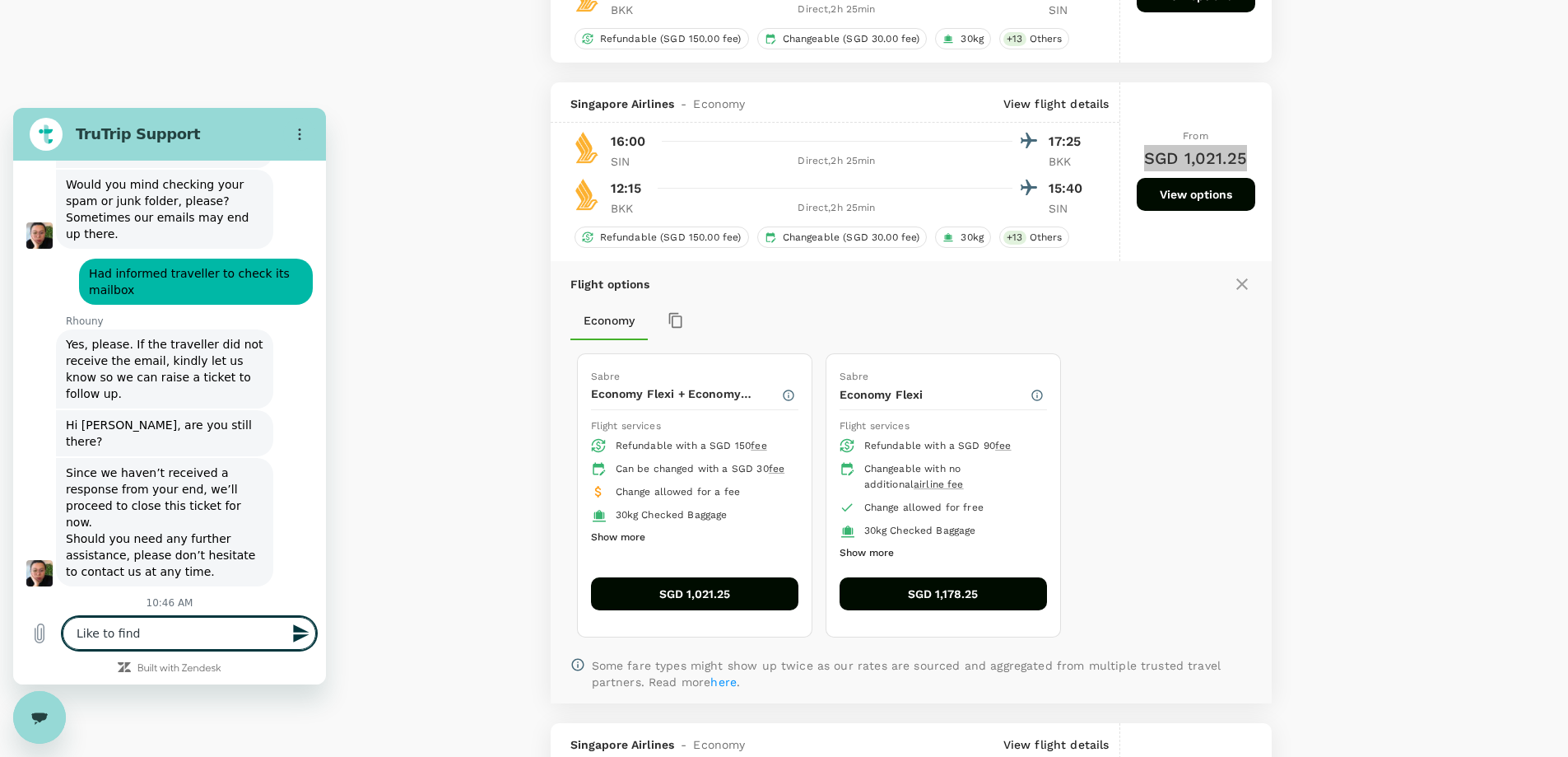
type textarea "x"
type textarea "Like to find ou"
type textarea "x"
type textarea "Like to find out"
type textarea "x"
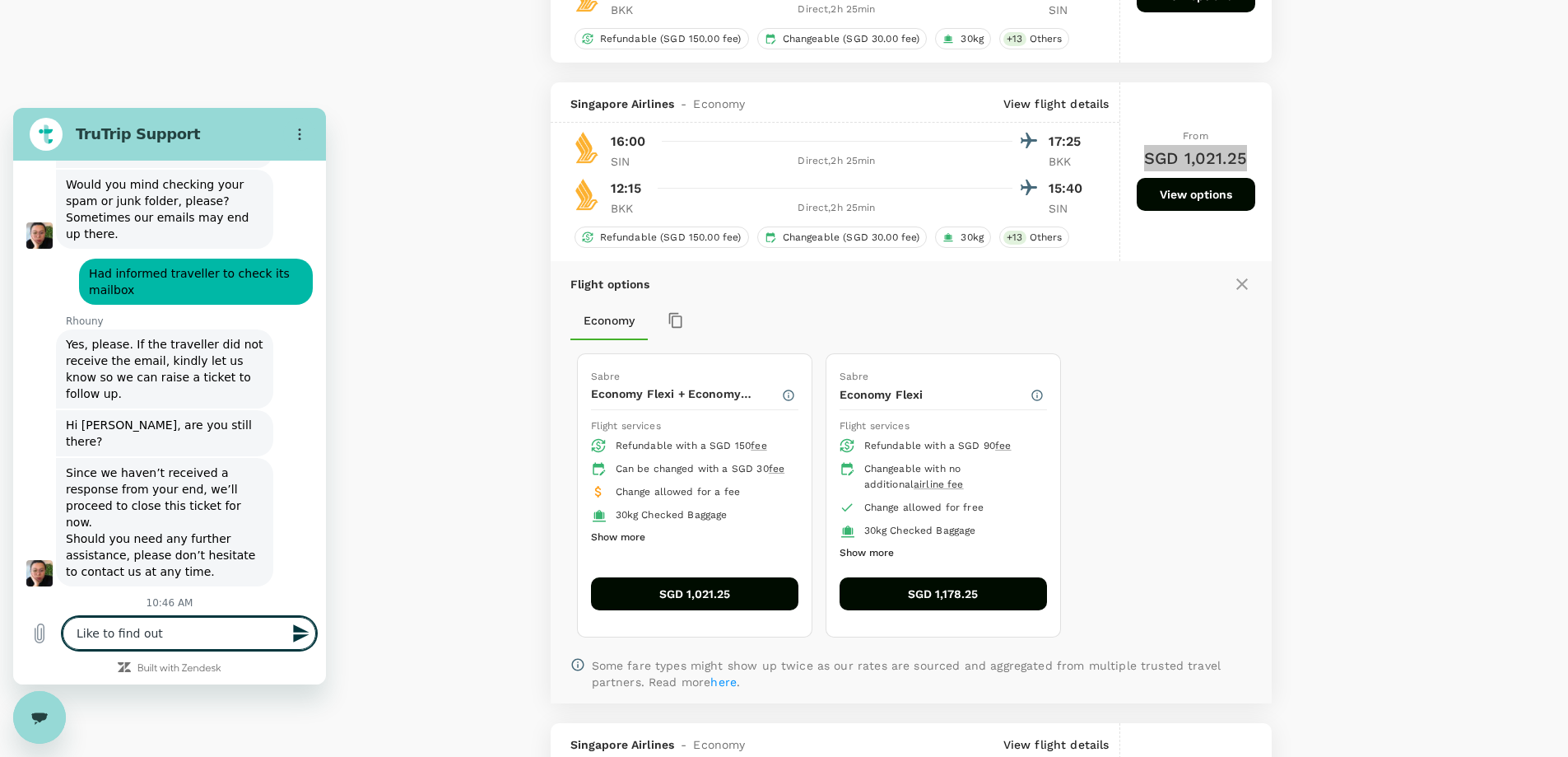
type textarea "Like to find out"
type textarea "x"
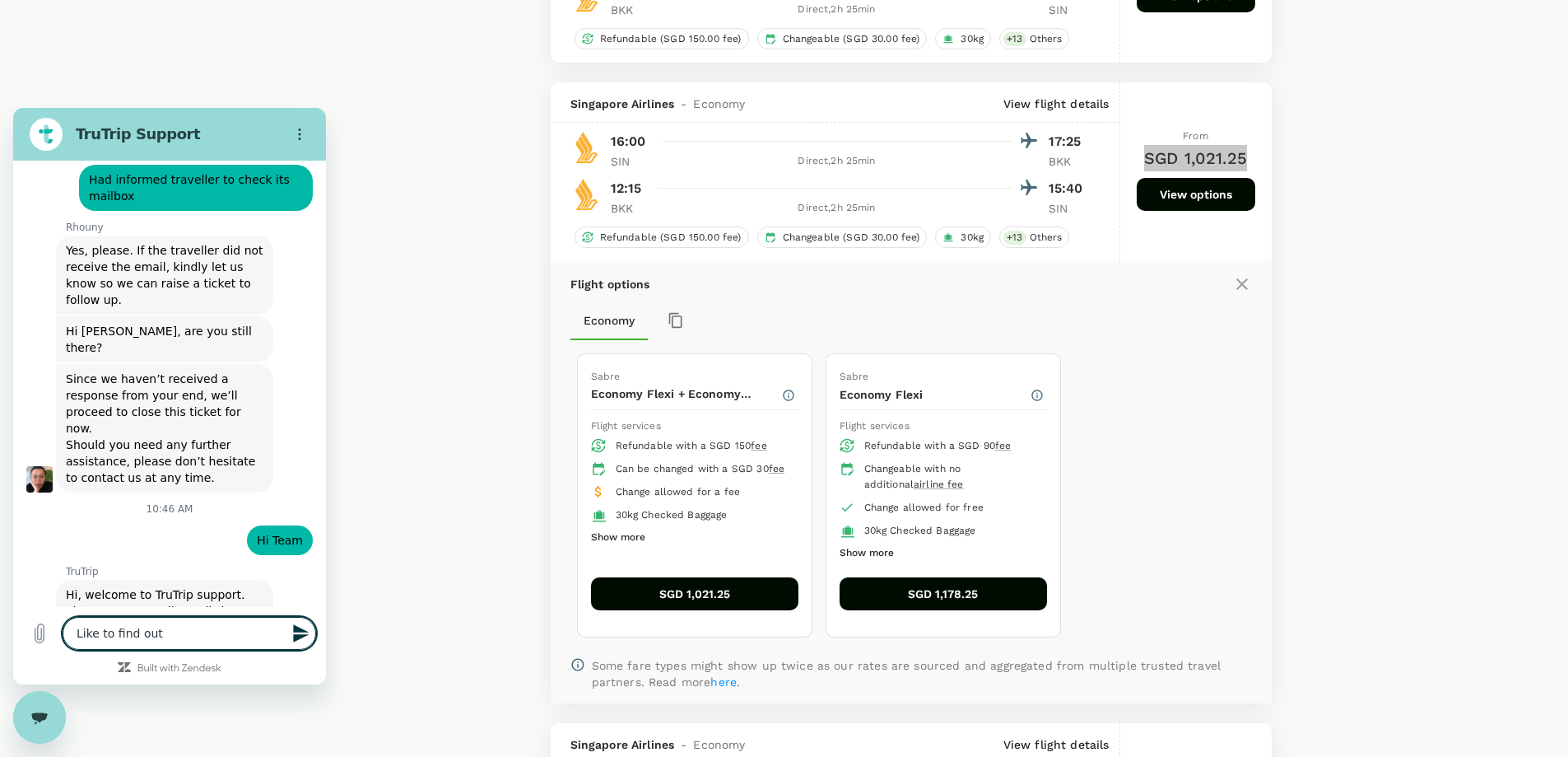
type textarea "Like to find out t"
type textarea "x"
type textarea "Like to find out th"
type textarea "x"
type textarea "Like to find out the"
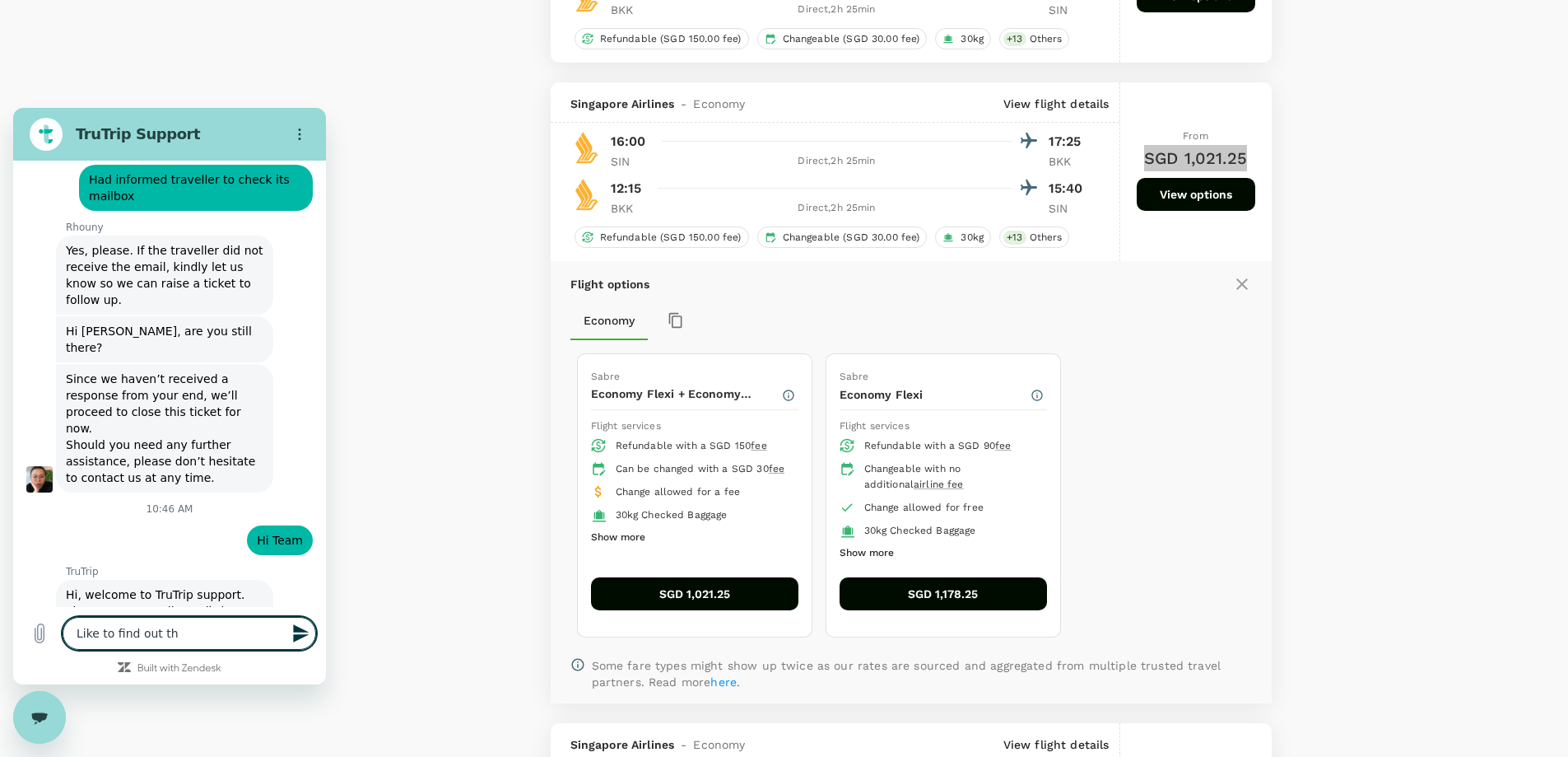
type textarea "x"
type textarea "Like to find out the"
type textarea "x"
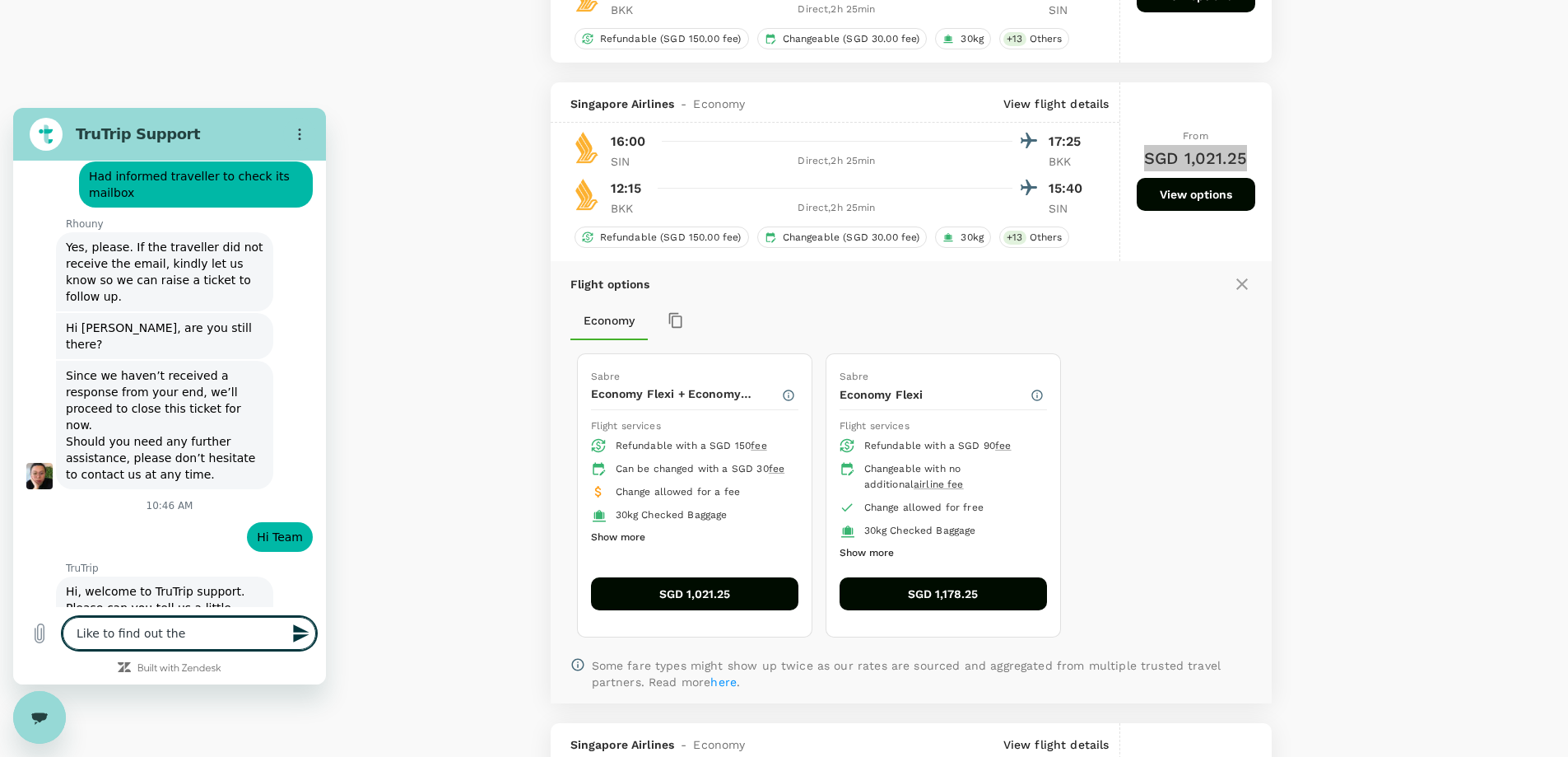
type textarea "Like to find out the f"
type textarea "x"
type textarea "Like to find out the fa"
type textarea "x"
type textarea "Like to find out the far"
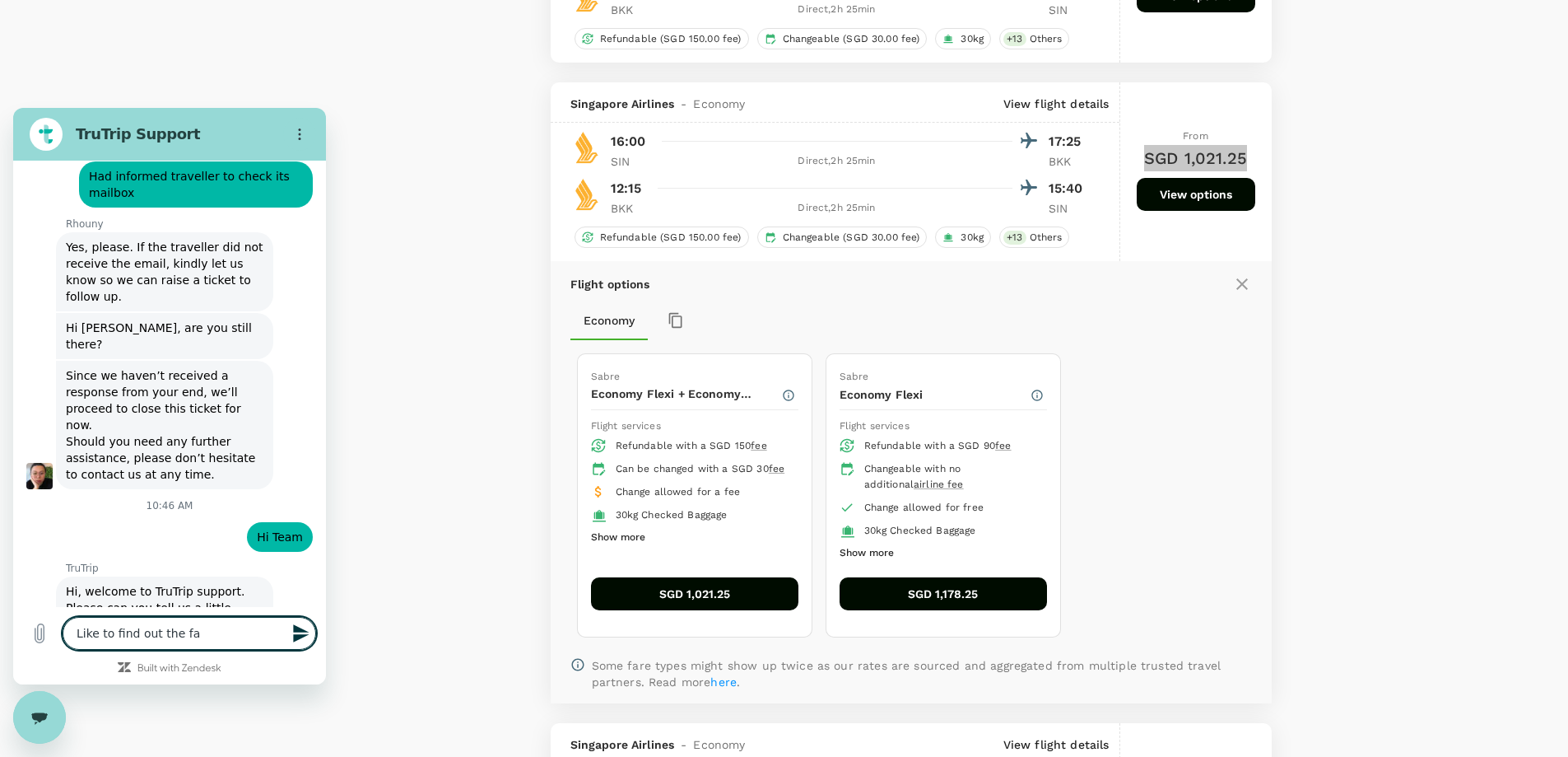
type textarea "x"
type textarea "Like to find out the fare"
type textarea "x"
type textarea "Like to find out the fares"
type textarea "x"
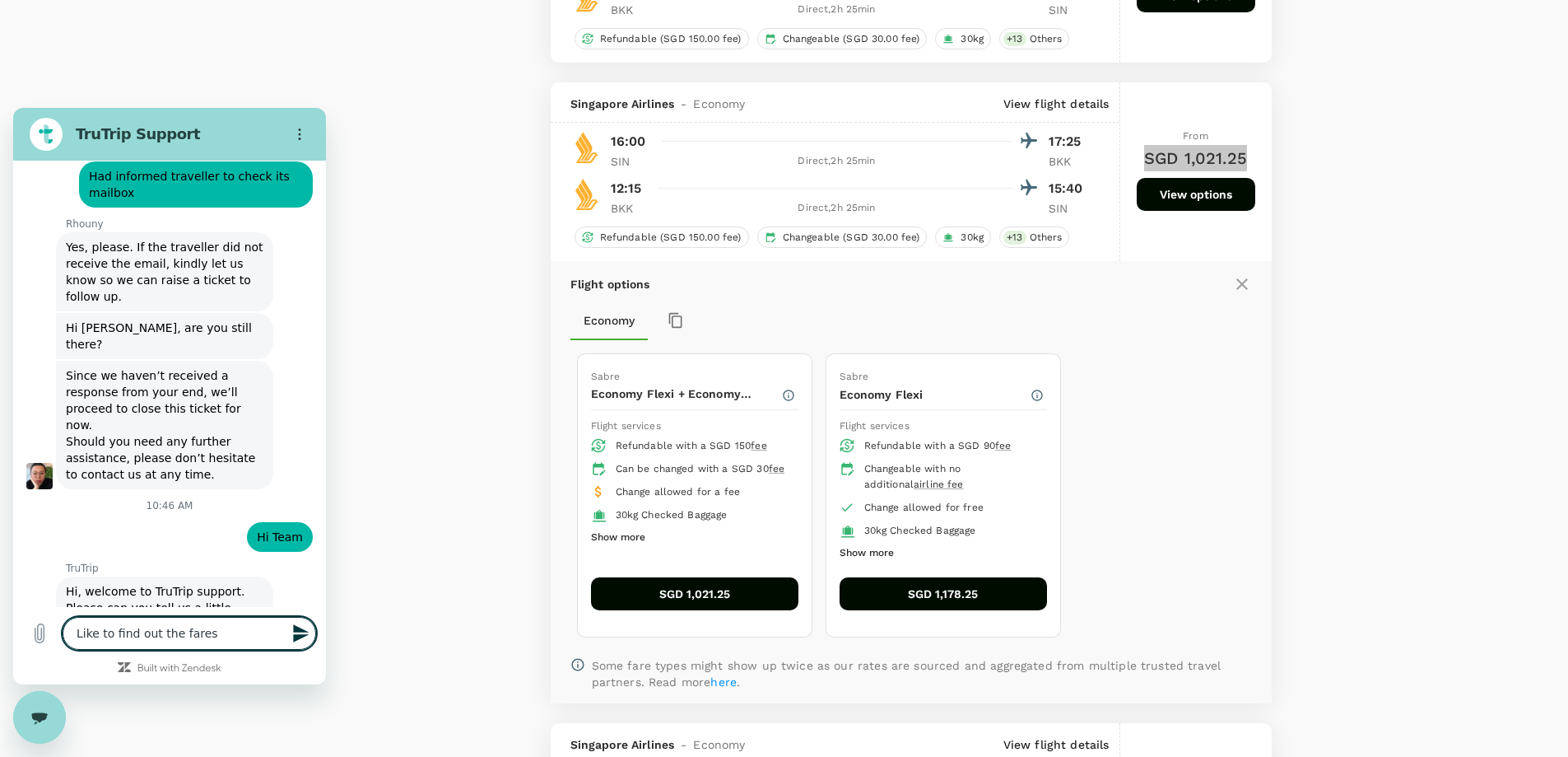
type textarea "Like to find out the fares"
type textarea "x"
type textarea "Like to find out the fares f"
type textarea "x"
type textarea "Like to find out the fares fo"
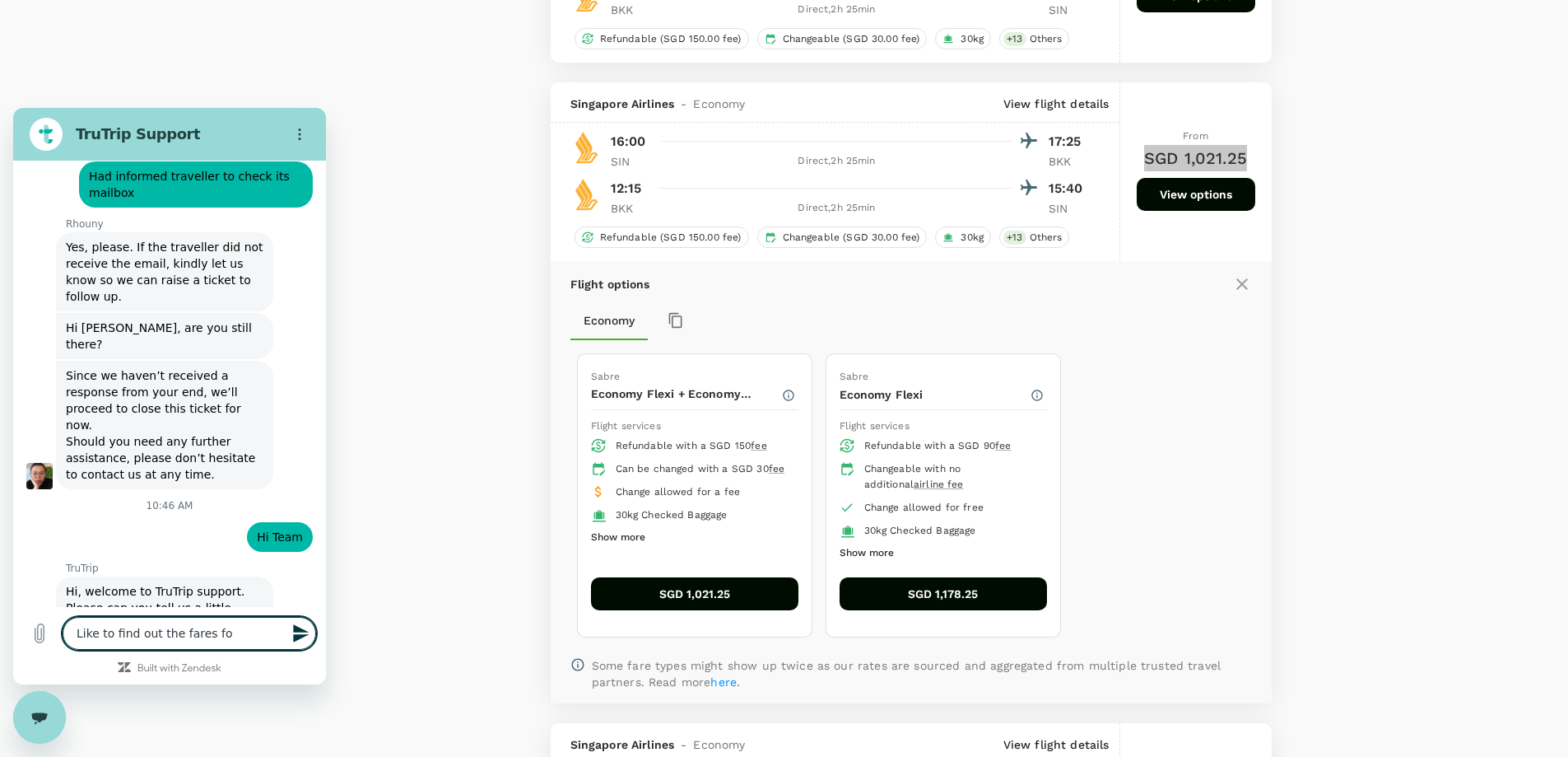
type textarea "x"
type textarea "Like to find out the fares for"
type textarea "x"
type textarea "Like to find out the fares for"
type textarea "x"
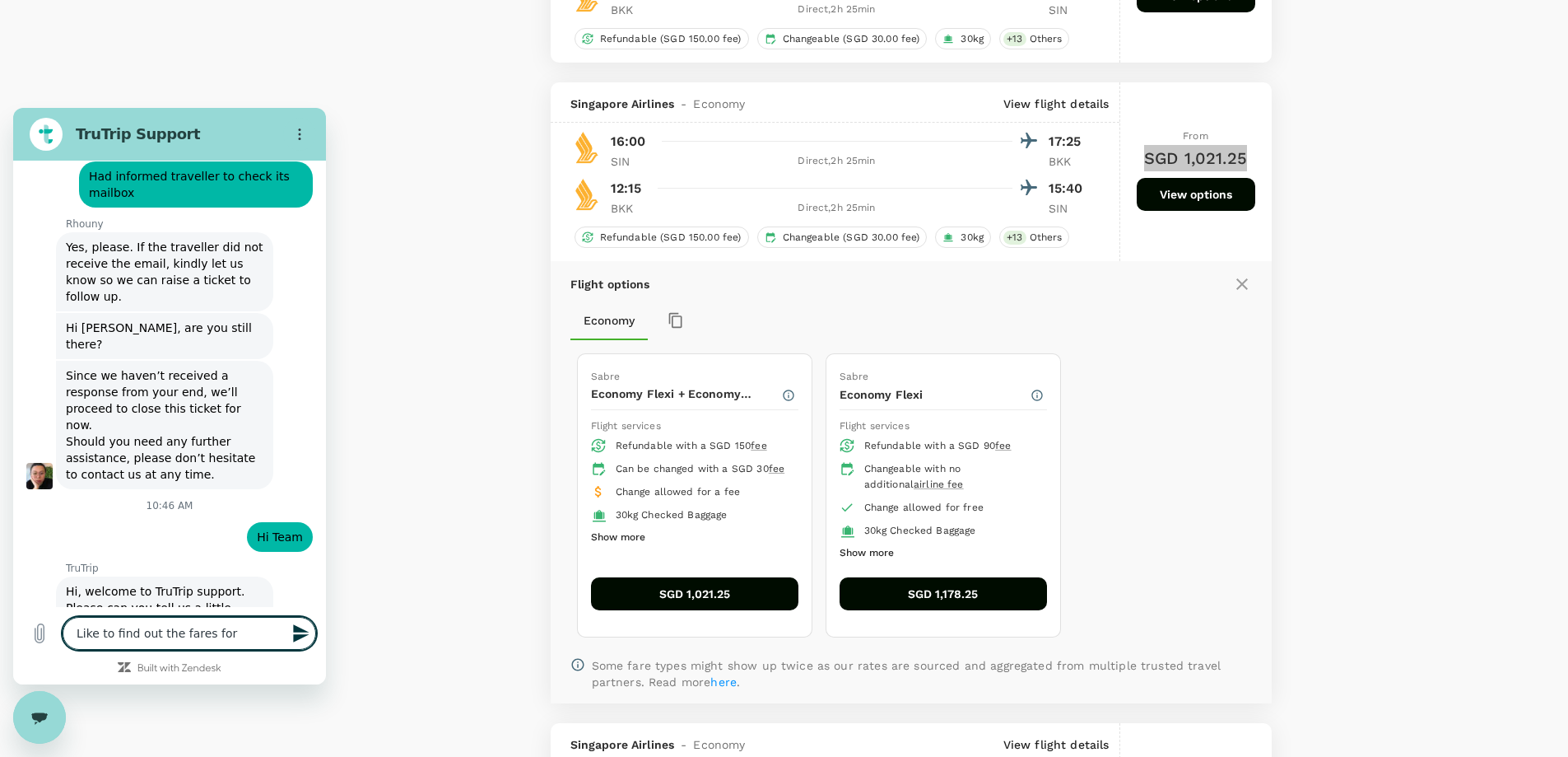
type textarea "Like to find out the fares for S"
type textarea "x"
type textarea "Like to find out the fares for SQ"
type textarea "x"
type textarea "Like to find out the fares for S"
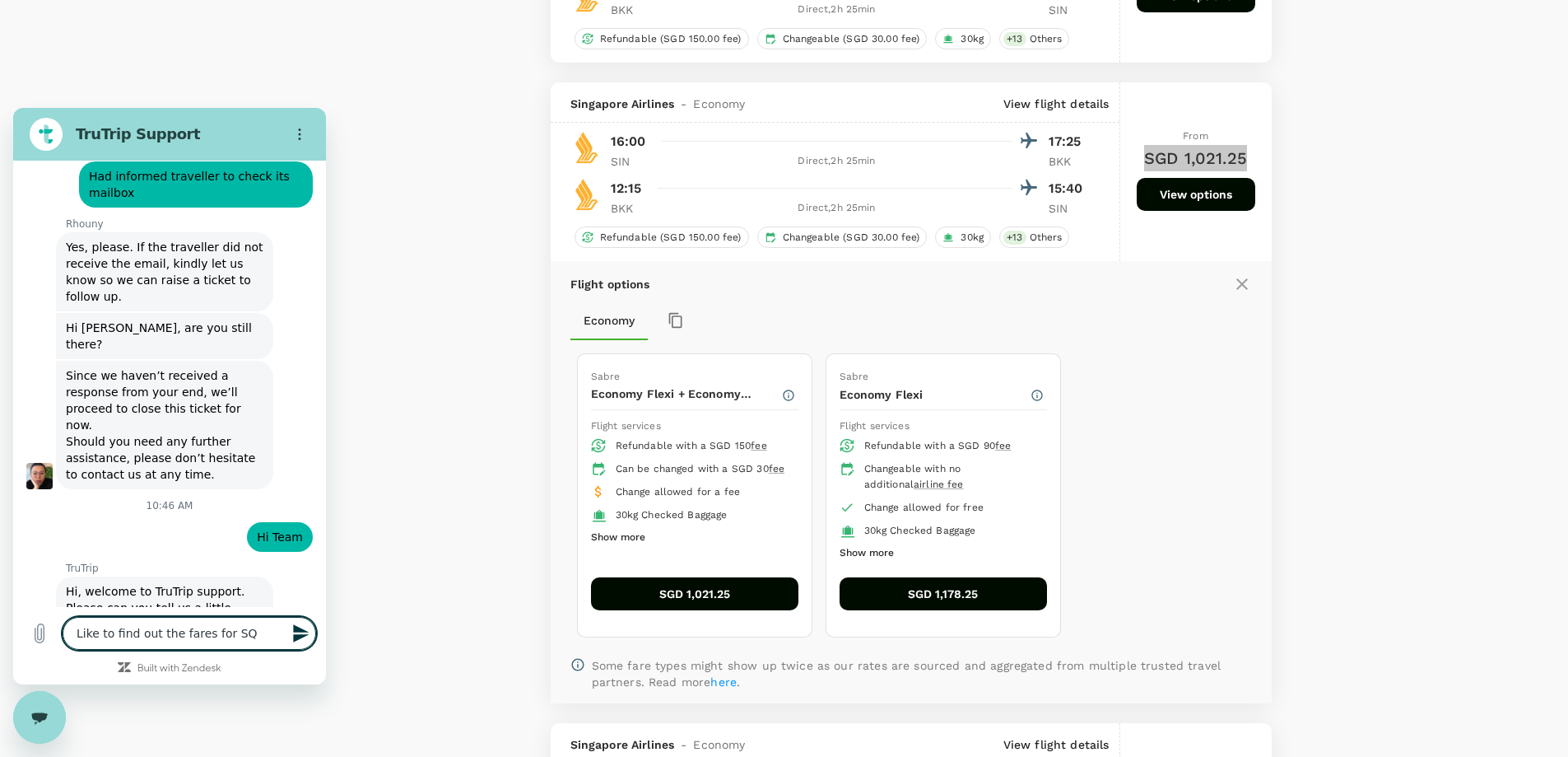
type textarea "x"
type textarea "Like to find out the fares for"
type textarea "x"
type textarea "Like to find out the fares for t"
type textarea "x"
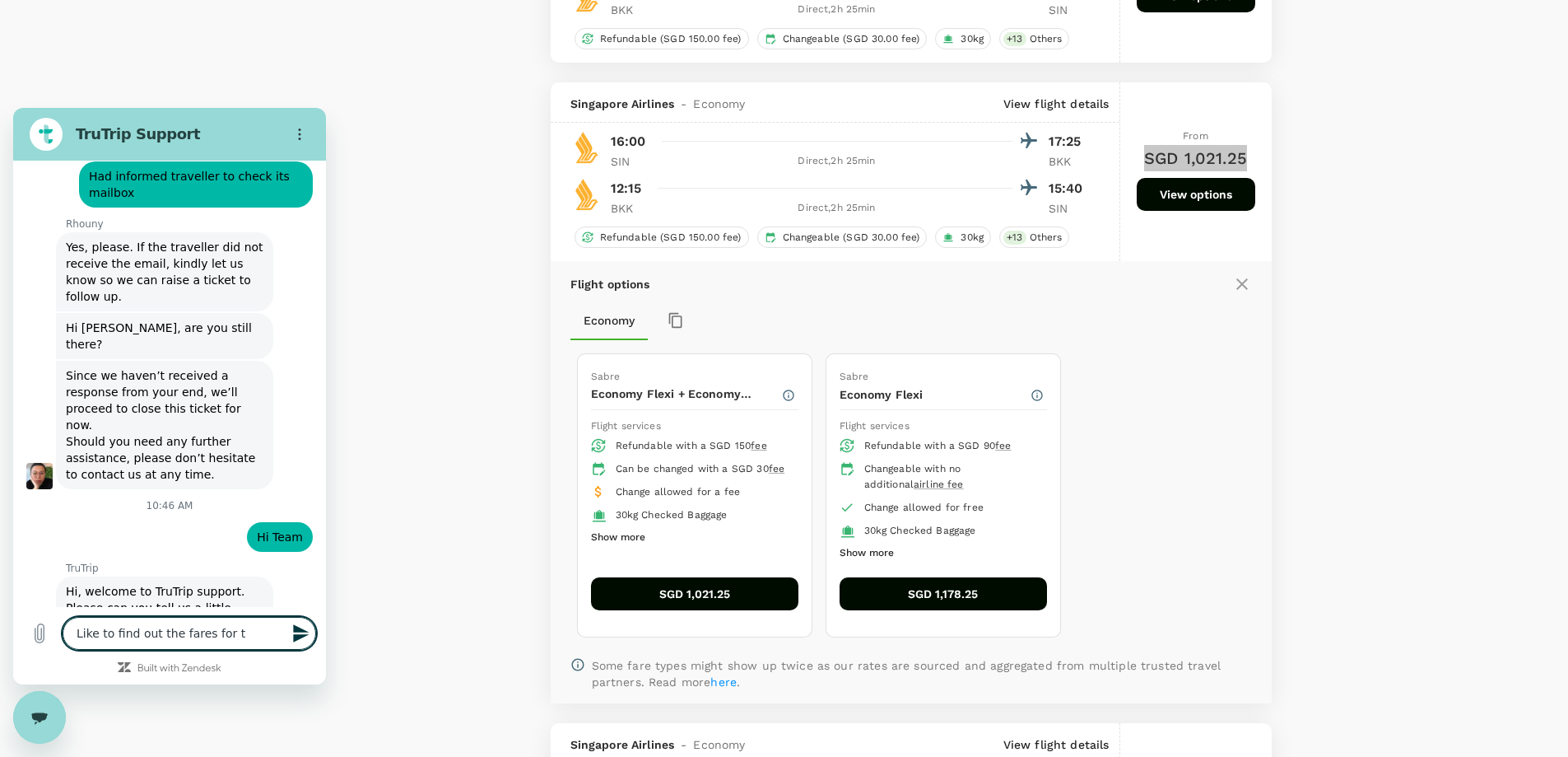
type textarea "Like to find out the fares for th"
type textarea "x"
type textarea "Like to find out the fares for thi"
type textarea "x"
type textarea "Like to find out the fares for this"
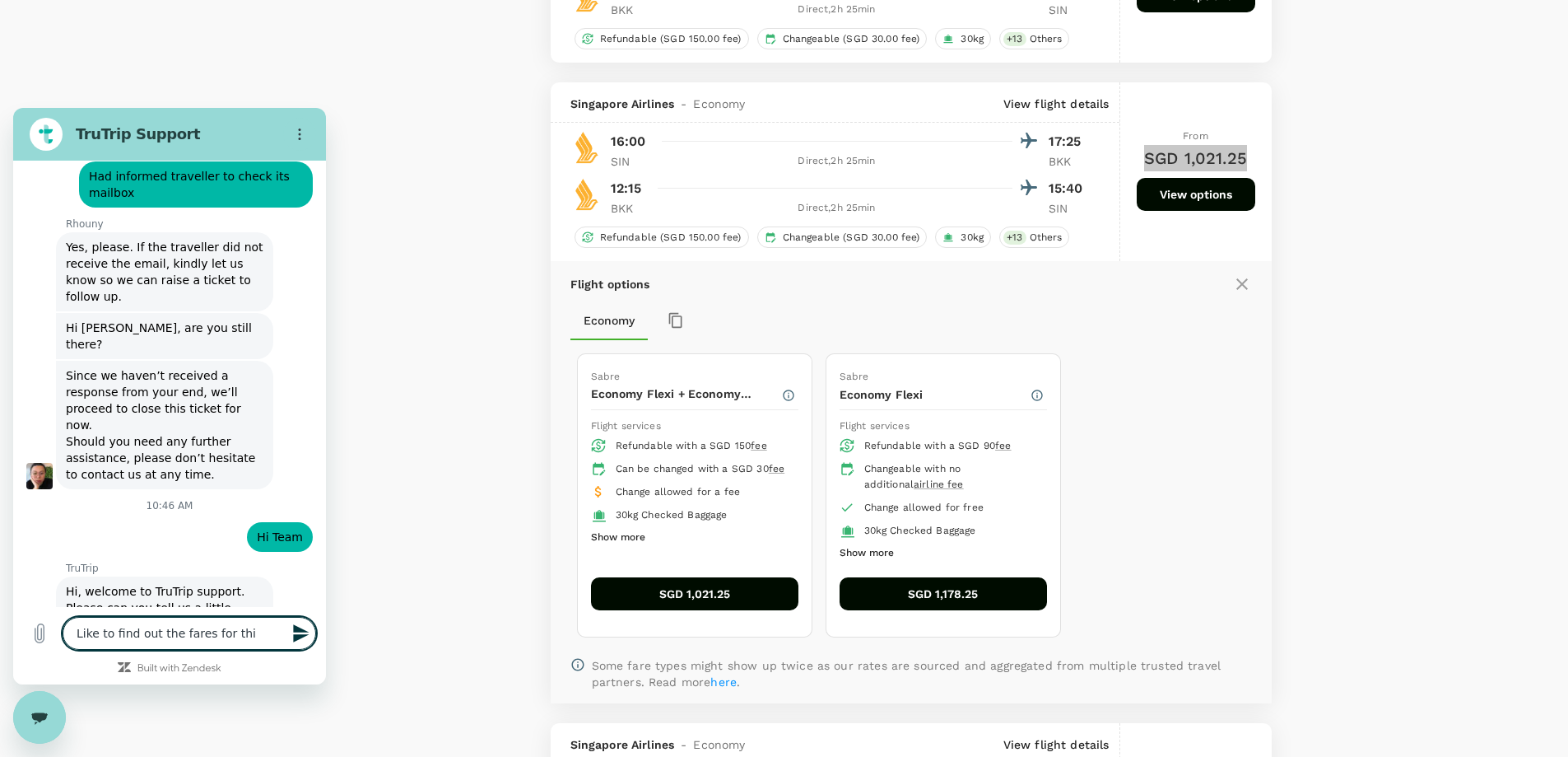
type textarea "x"
type textarea "Like to find out the fares for this:"
type textarea "x"
type textarea "Like to find out the fares for this:"
type textarea "x"
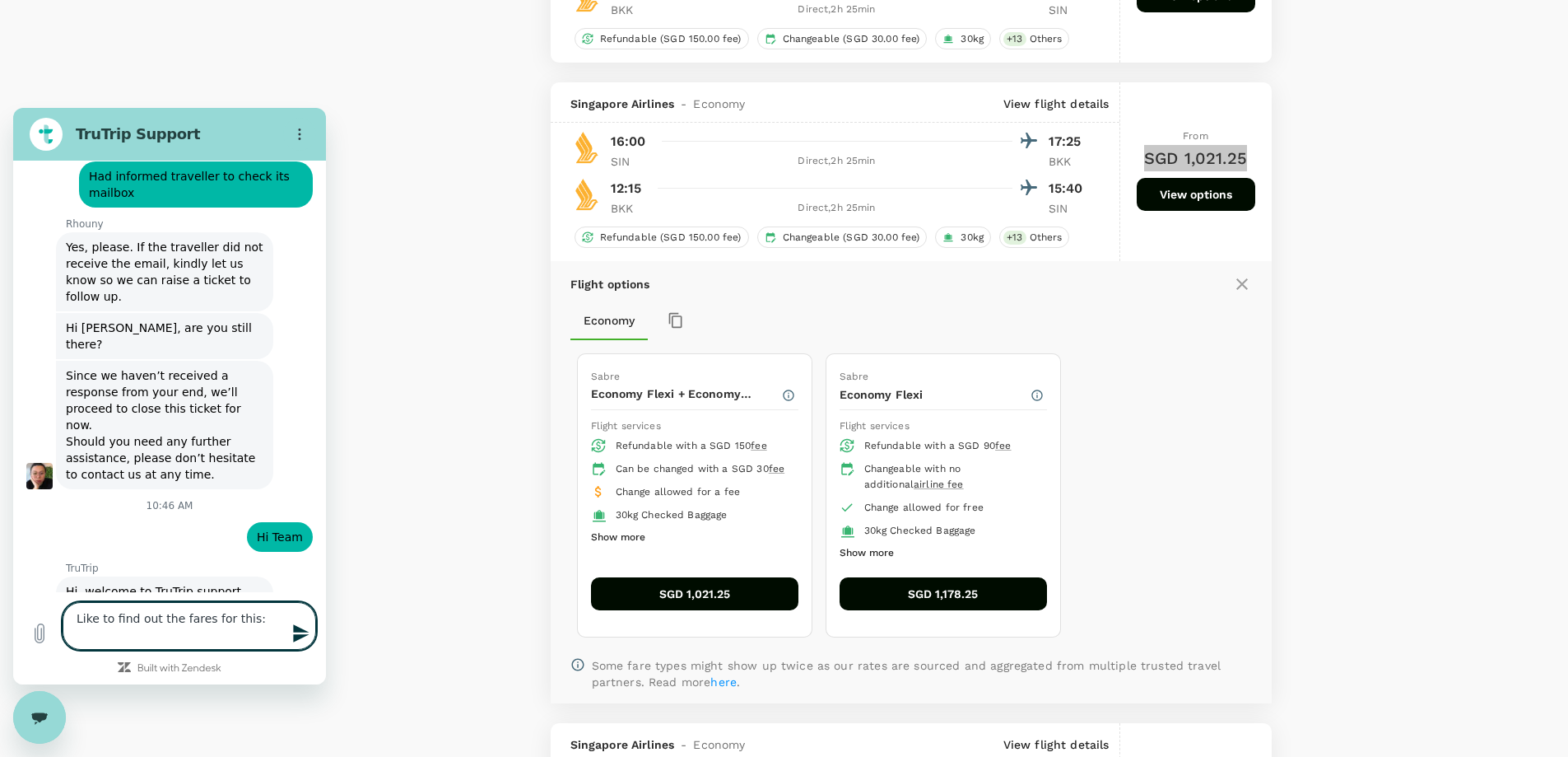
scroll to position [1718, 0]
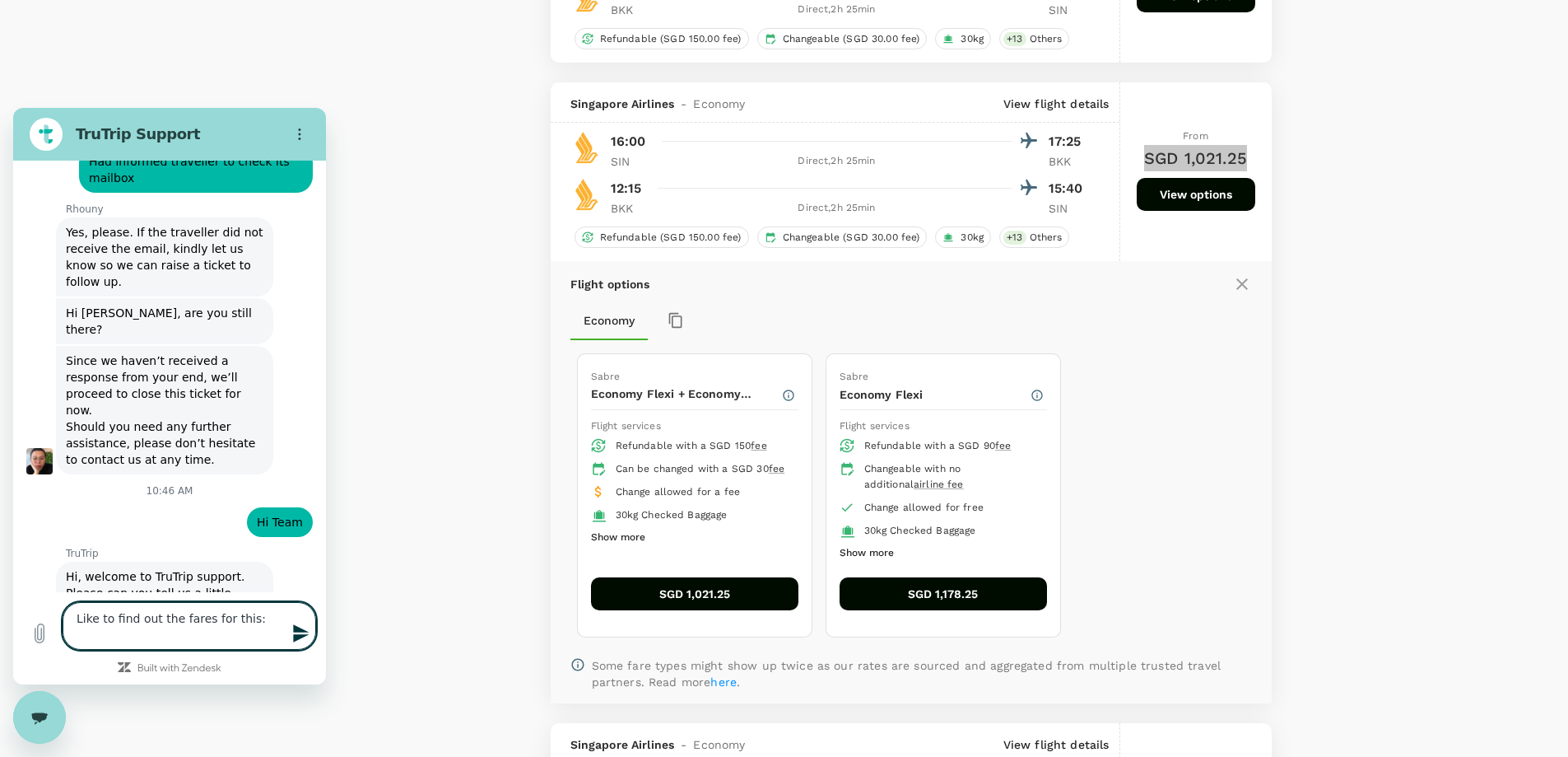
paste textarea "SQ 712Y [DATE] 4 SINBKK SS1 1600 1725 /DCSQ /E SQ 707W [DATE] 1 BKKSIN SS1 1215…"
type textarea "Like to find out the fares for this: SQ 712Y [DATE] 4 SINBKK SS1 1600 1725 /DCS…"
type textarea "x"
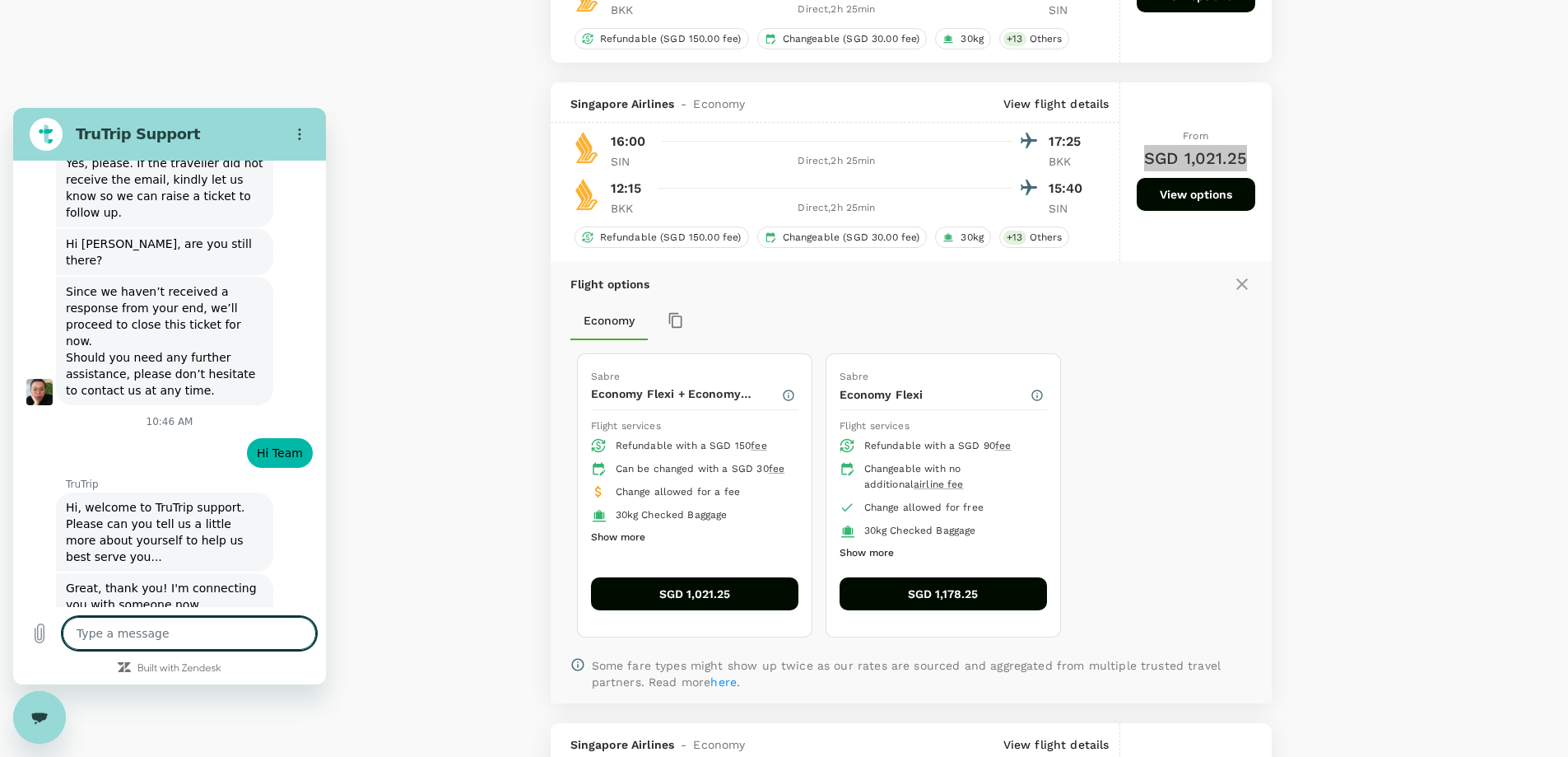
type textarea "x"
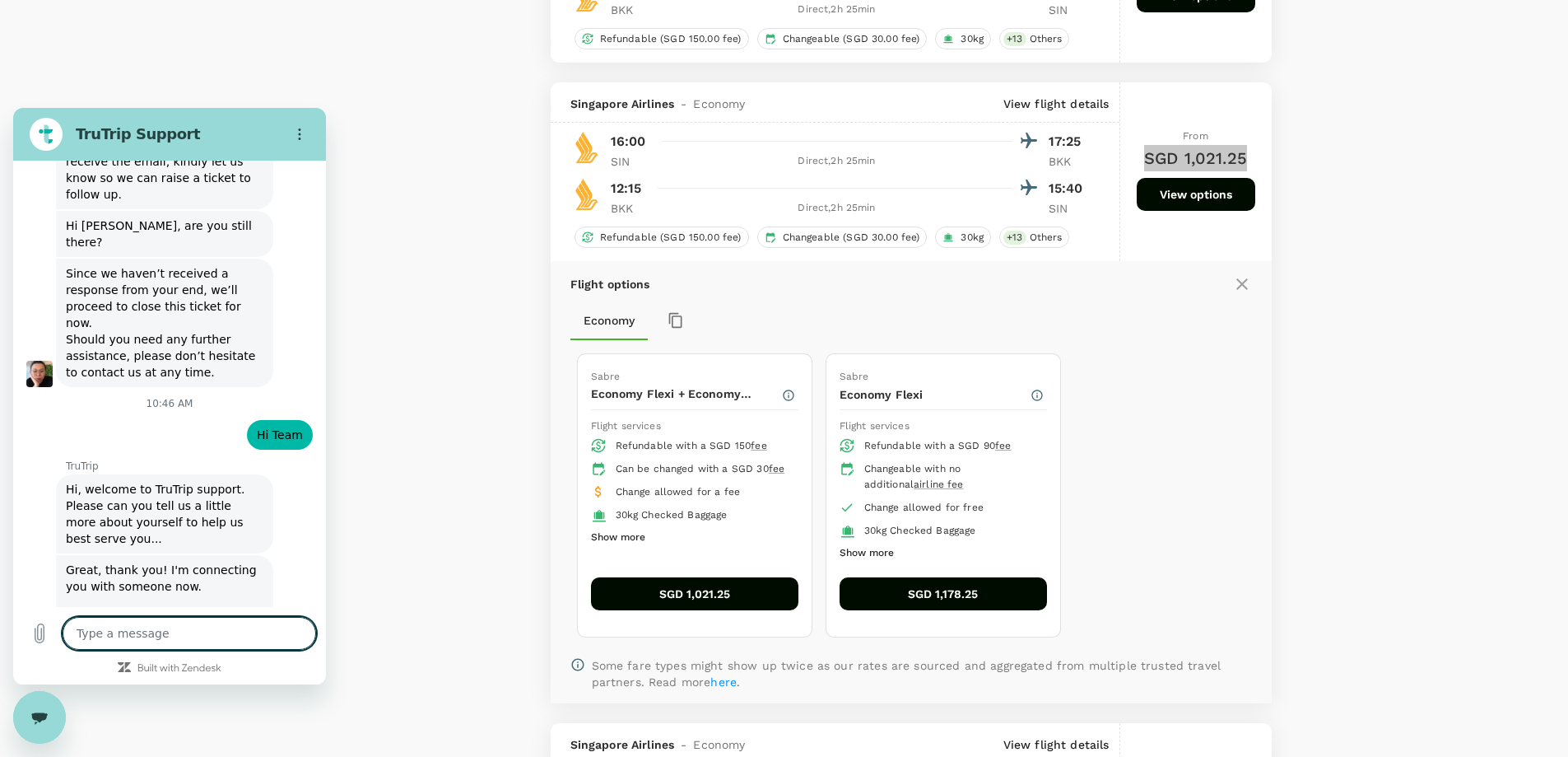
type textarea "t"
type textarea "x"
type textarea "th"
type textarea "x"
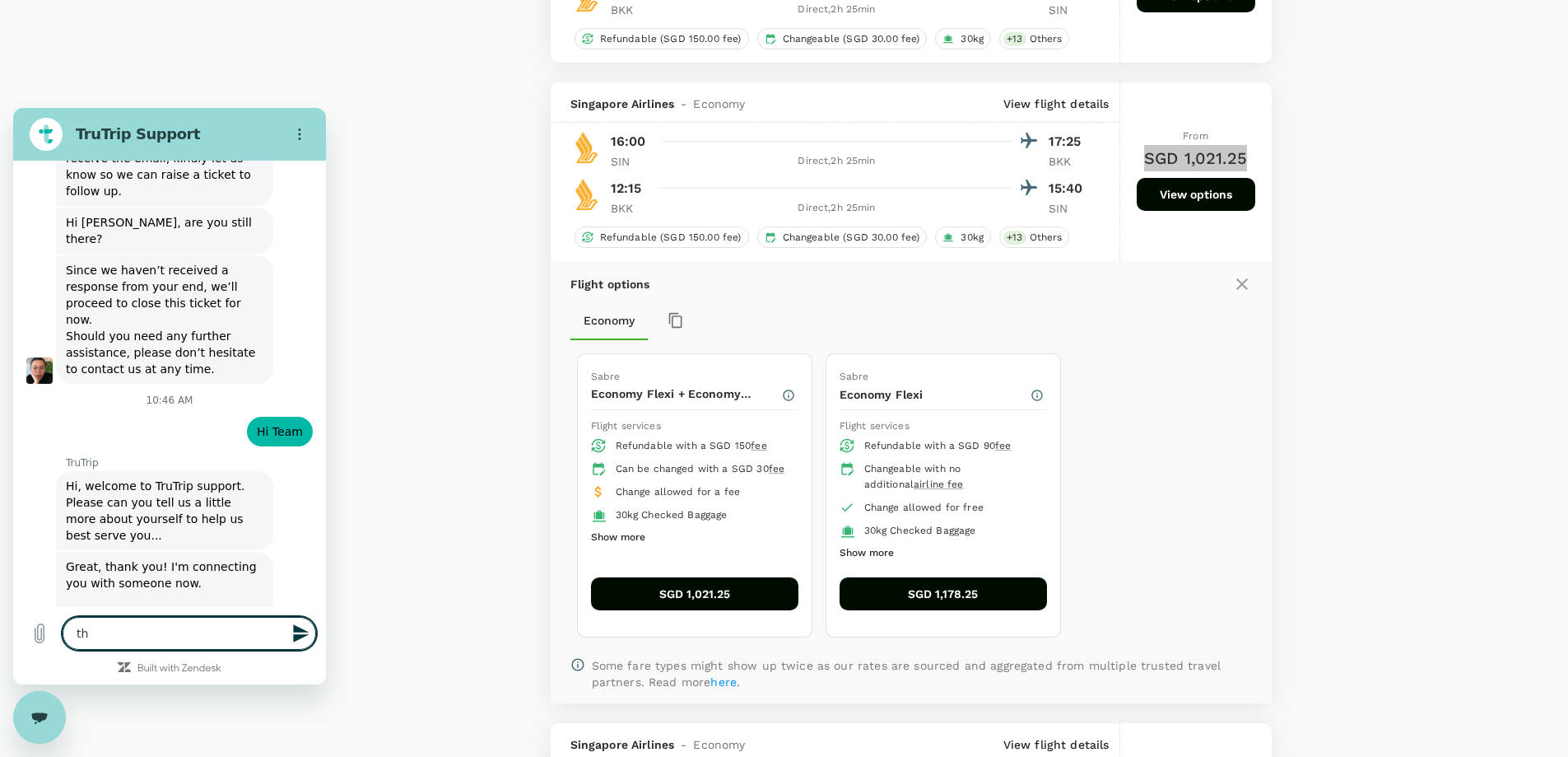
type textarea "the"
type textarea "x"
type textarea "the"
type textarea "x"
type textarea "the d"
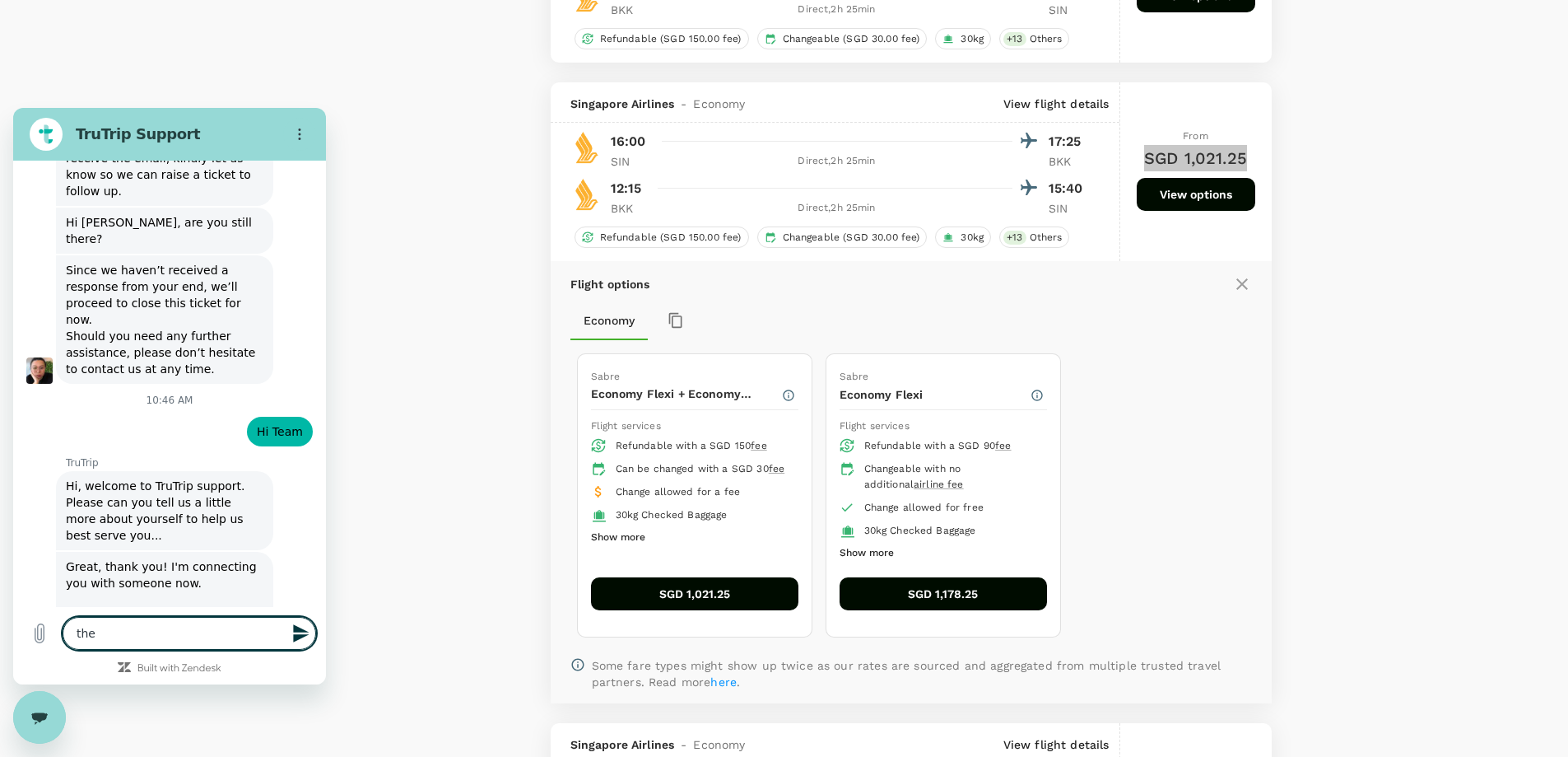
type textarea "x"
type textarea "the da"
type textarea "x"
type textarea "the d"
type textarea "x"
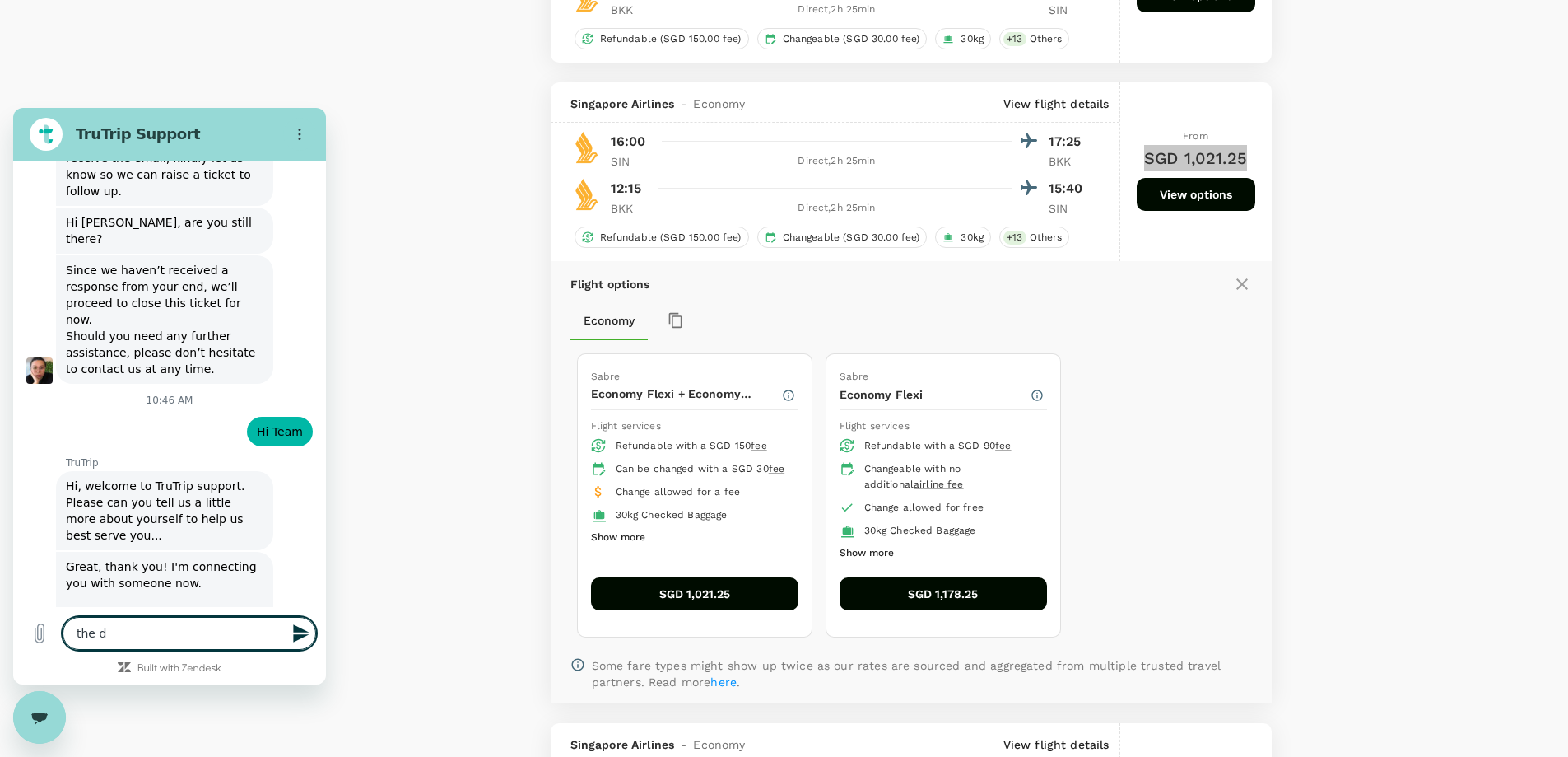
type textarea "the"
type textarea "x"
type textarea "the f"
type textarea "x"
type textarea "the fa"
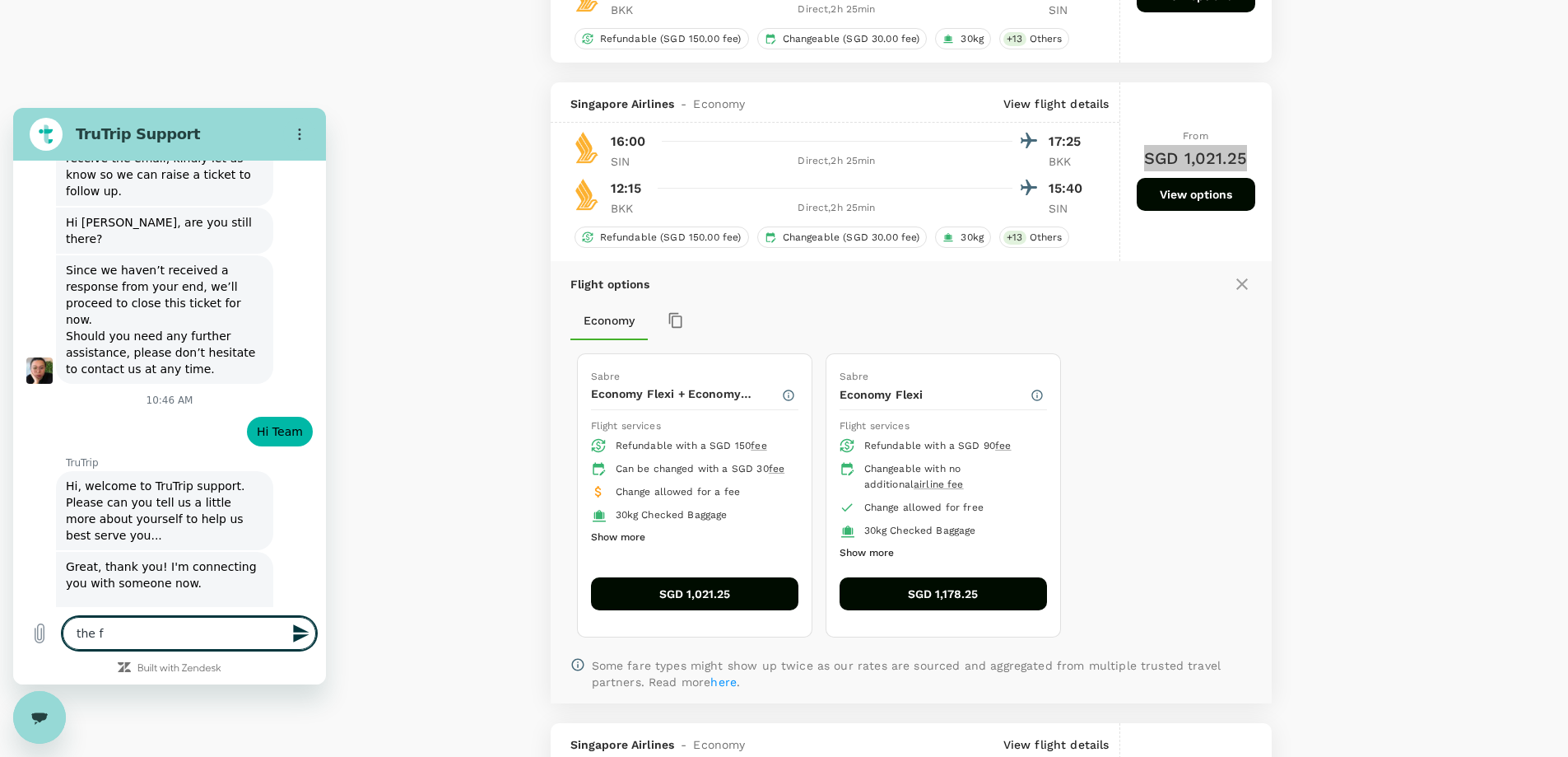
type textarea "x"
type textarea "the far"
type textarea "x"
type textarea "the fare"
type textarea "x"
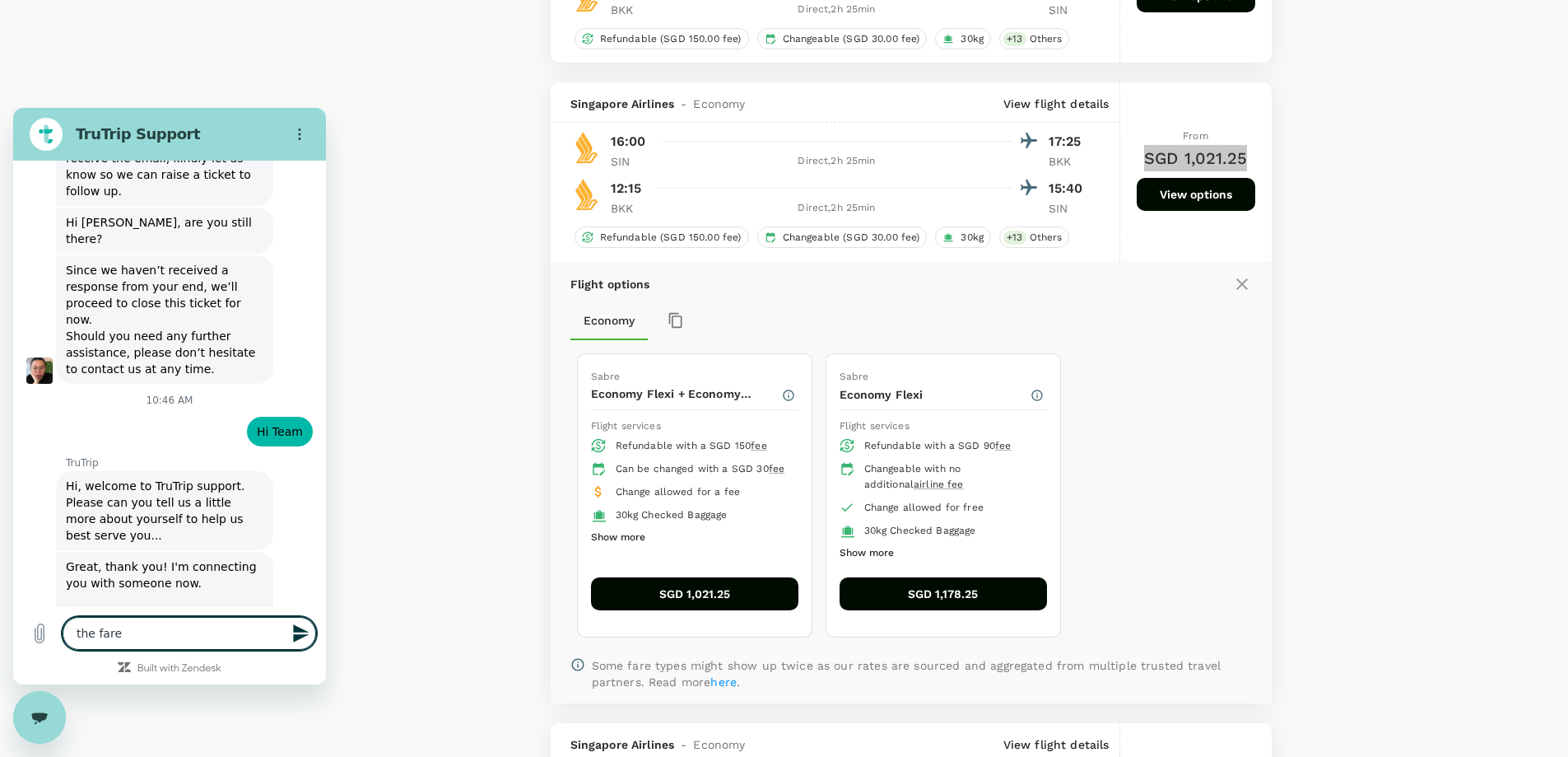
type textarea "the fares"
type textarea "x"
type textarea "the fares"
type textarea "x"
type textarea "the fares i"
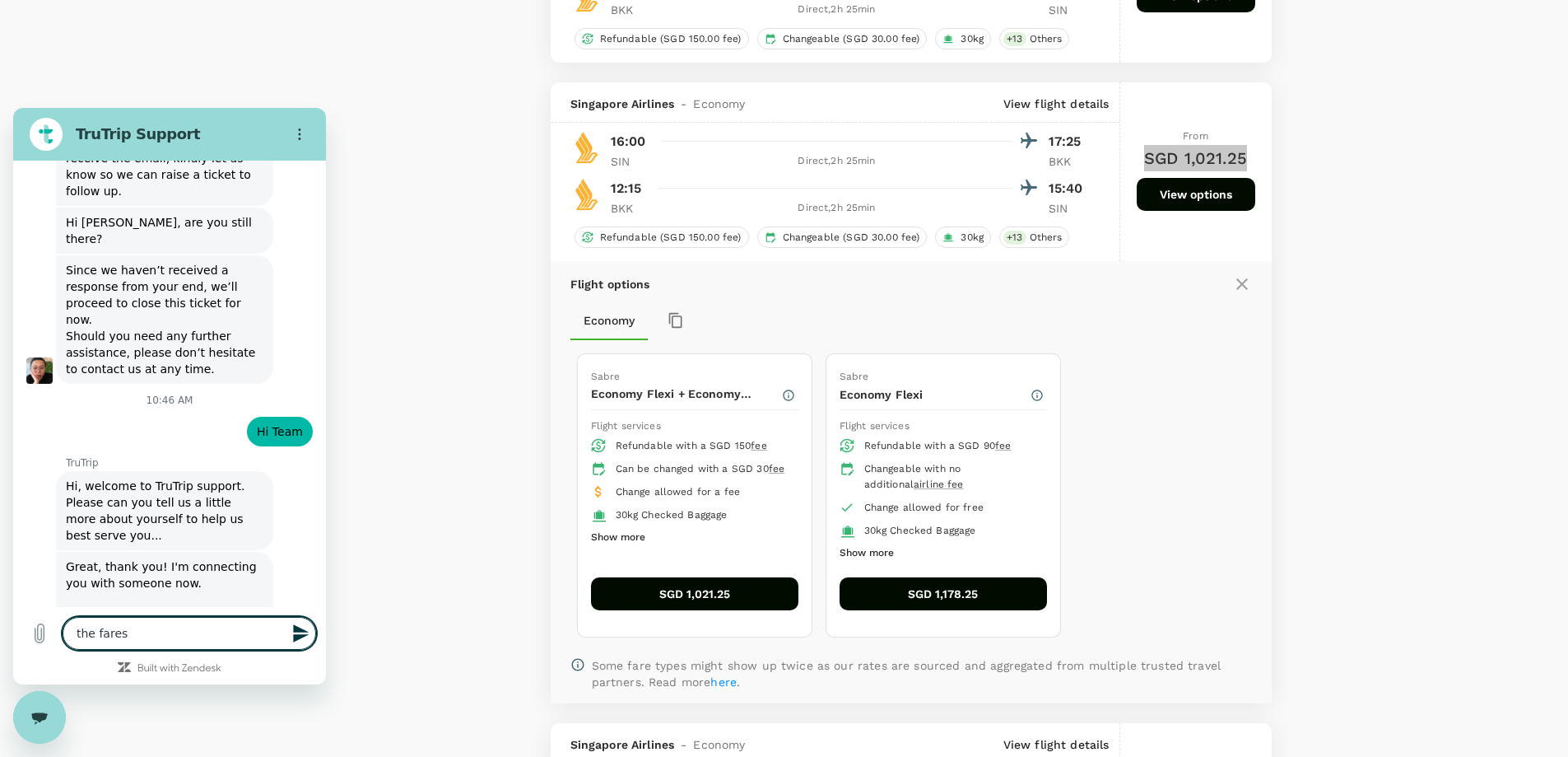
type textarea "x"
type textarea "the fares in"
type textarea "x"
type textarea "the fares inc"
type textarea "x"
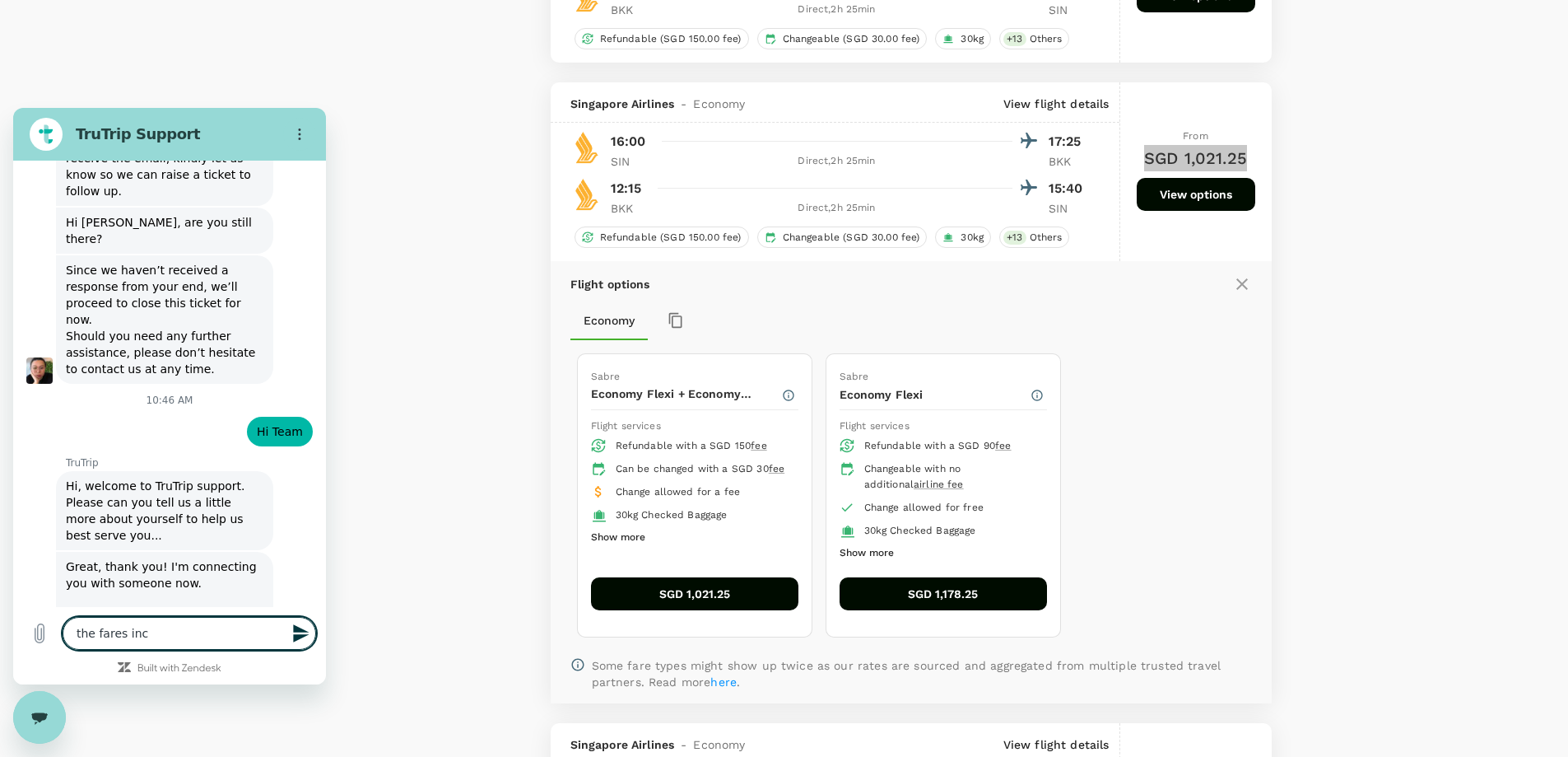
type textarea "the fares incr"
type textarea "x"
type textarea "the fares incre"
type textarea "x"
type textarea "the fares increa"
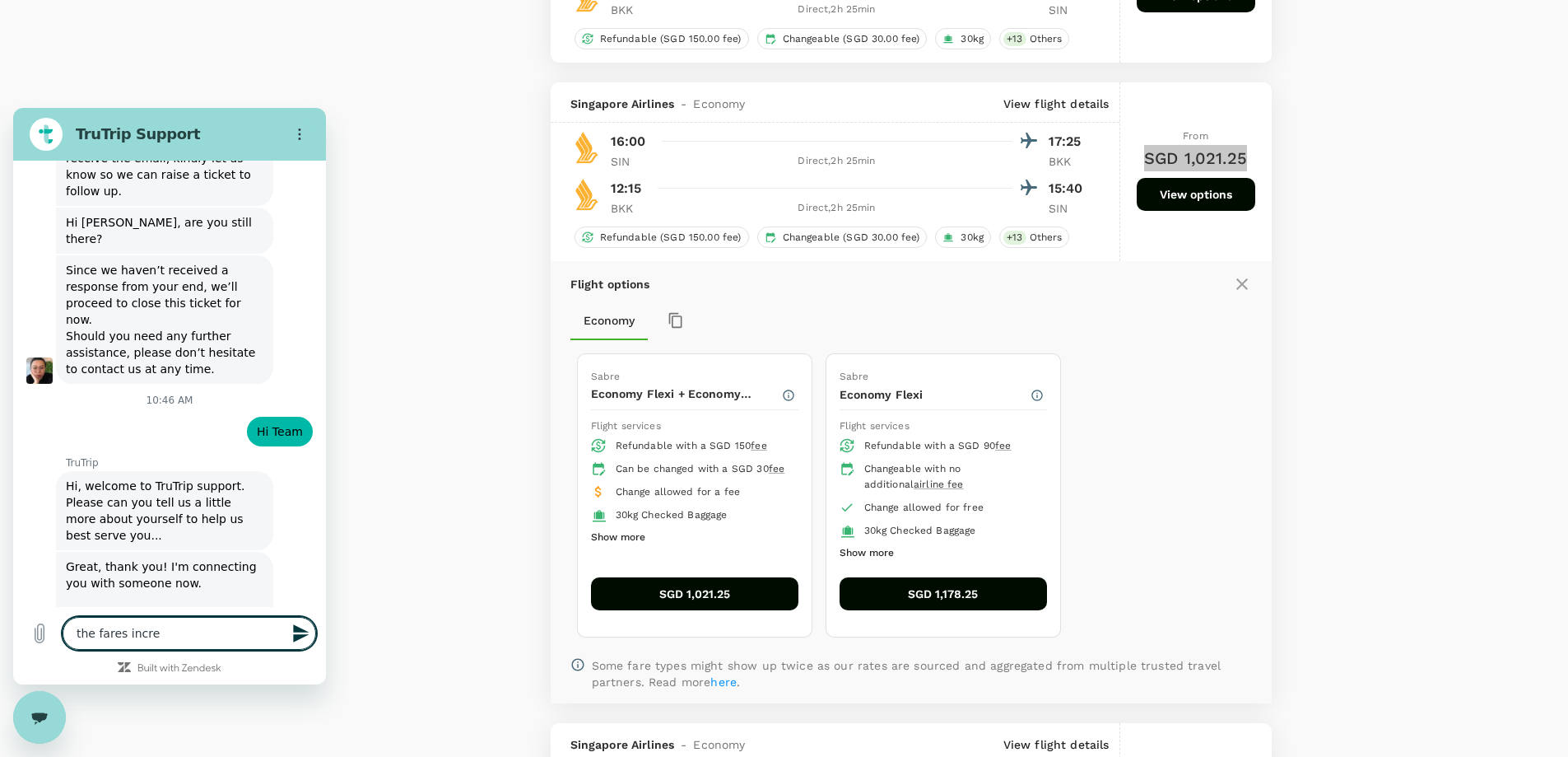
type textarea "x"
type textarea "the fares increas"
type textarea "x"
type textarea "the fares increase"
type textarea "x"
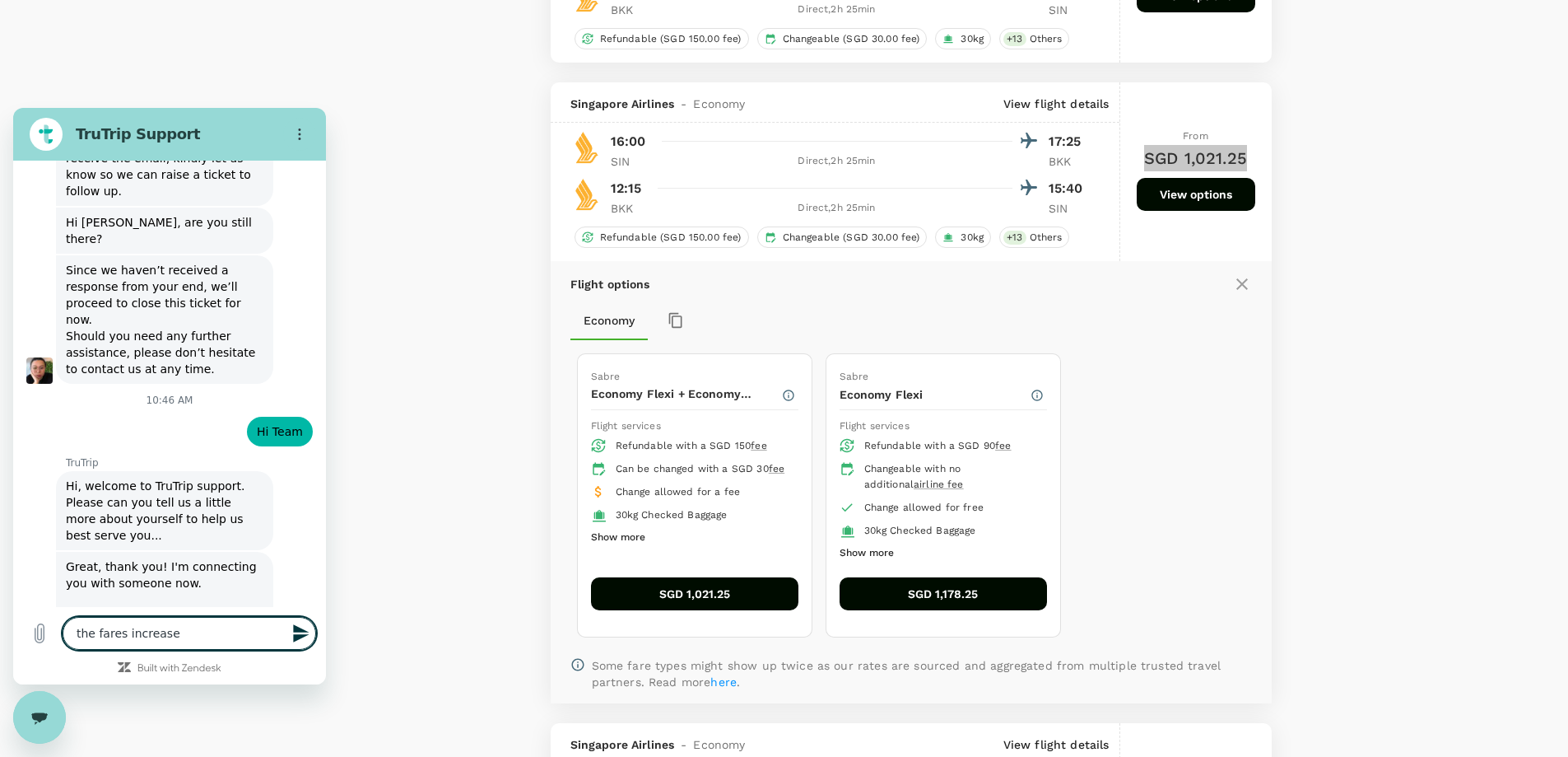
type textarea "the fares increases"
type textarea "x"
type textarea "the fares increases"
type textarea "x"
type textarea "the fares increases s"
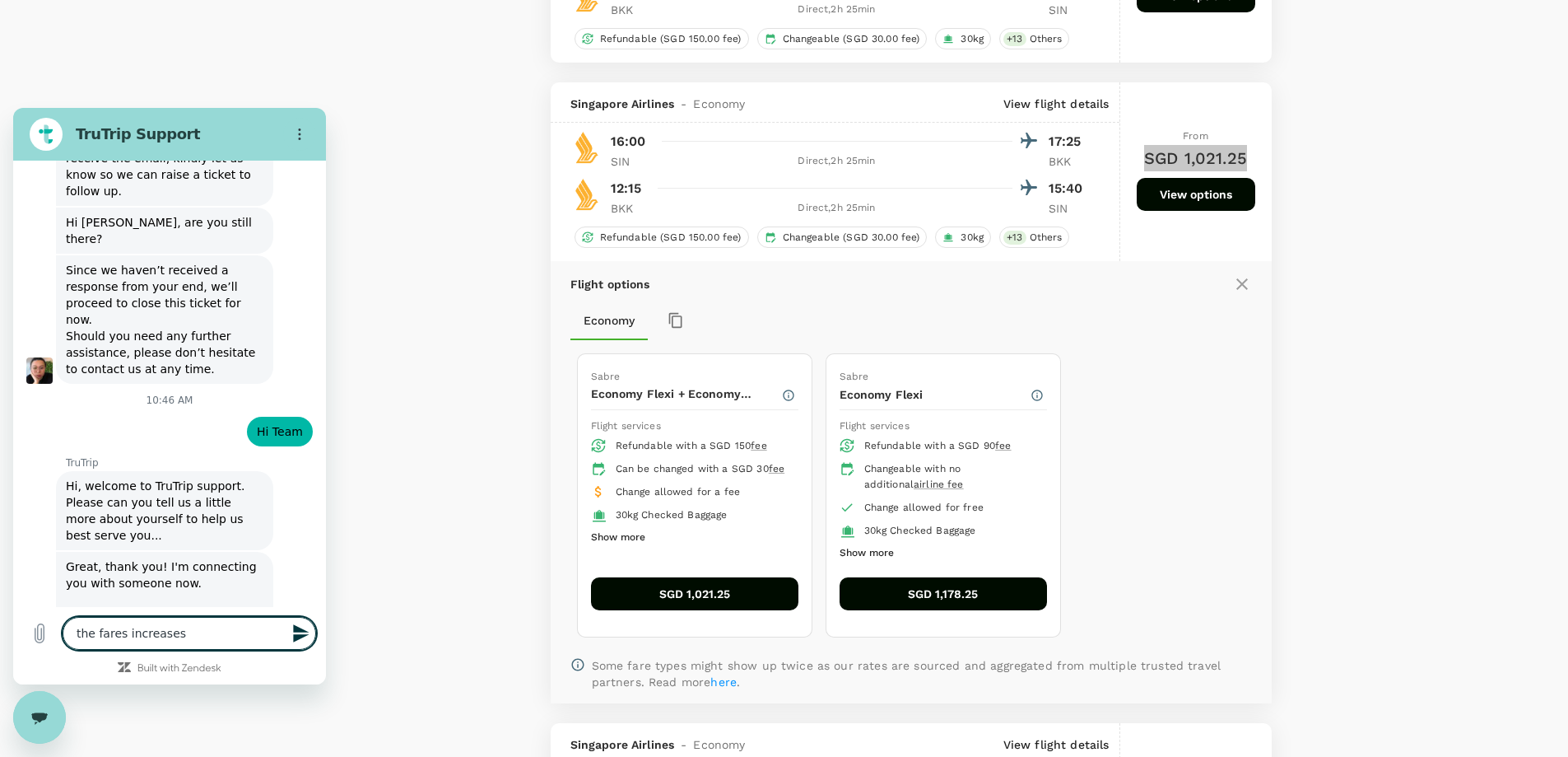
type textarea "x"
type textarea "the fares increases su"
type textarea "x"
type textarea "the fares increases sud"
type textarea "x"
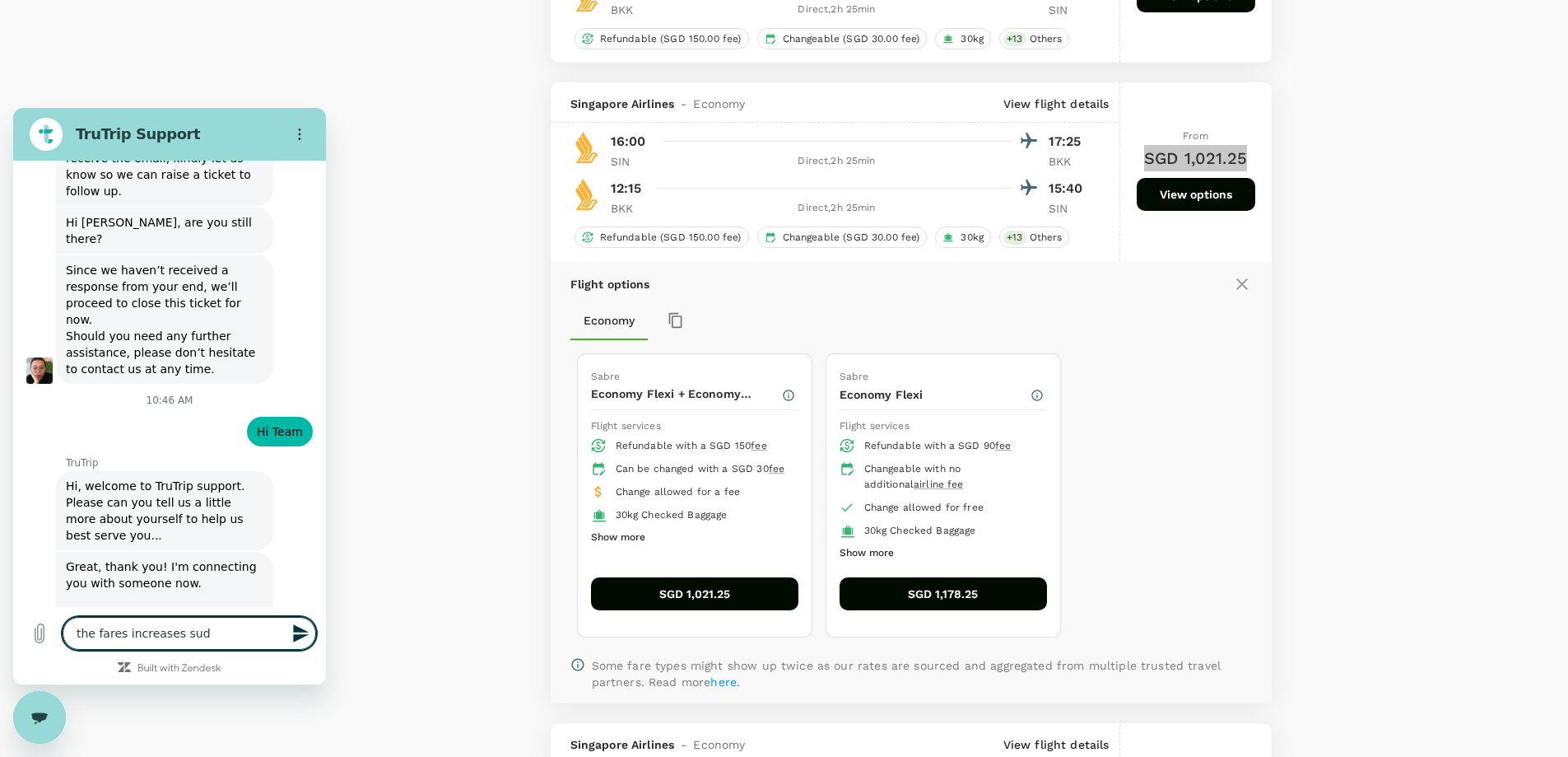
type textarea "the fares increases sudd"
type textarea "x"
type textarea "the fares increases sudde"
type textarea "x"
type textarea "the fares increases sudden"
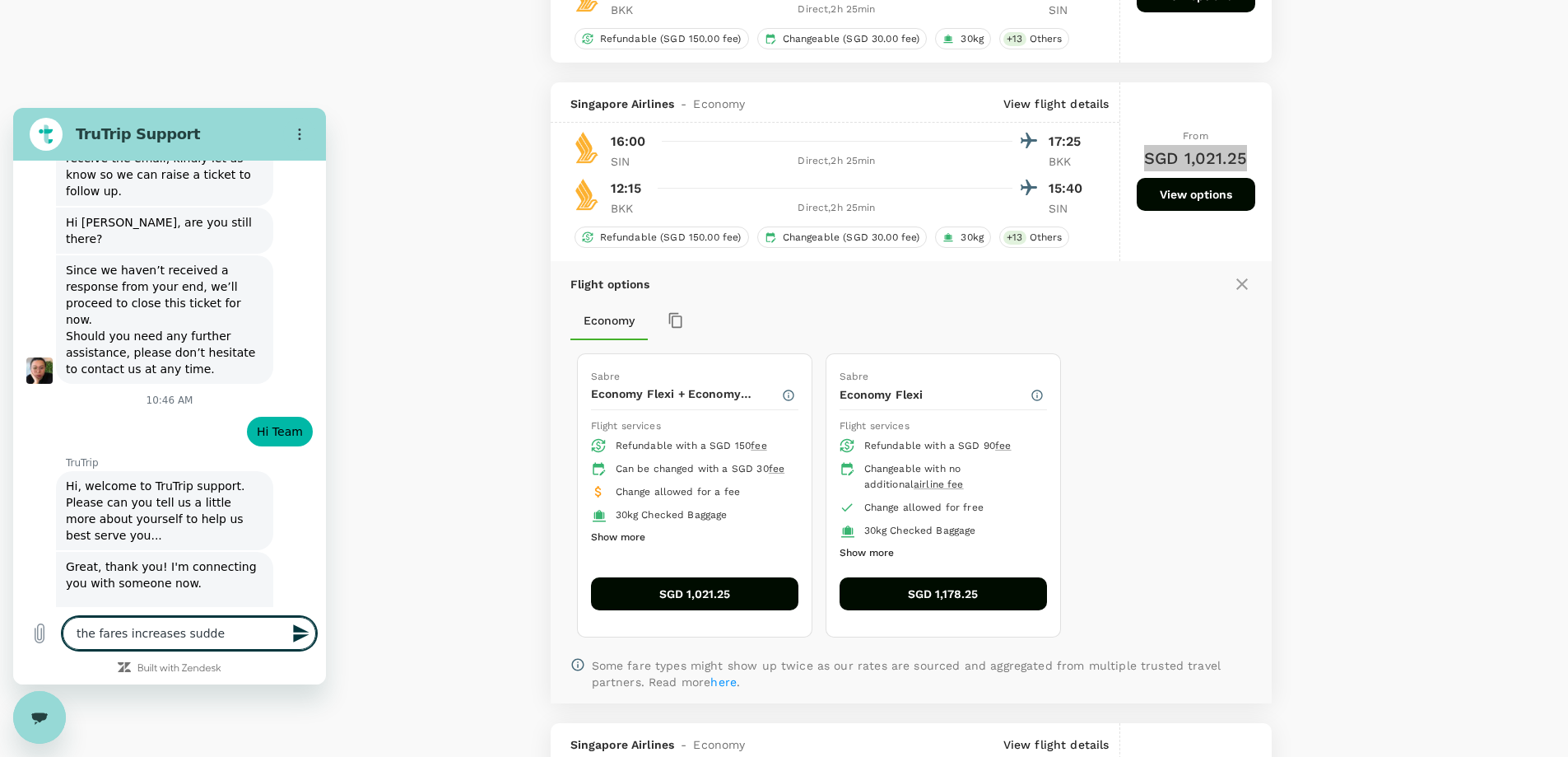
type textarea "x"
type textarea "the fares increases suddenl"
type textarea "x"
type textarea "the fares increases suddenly"
type textarea "x"
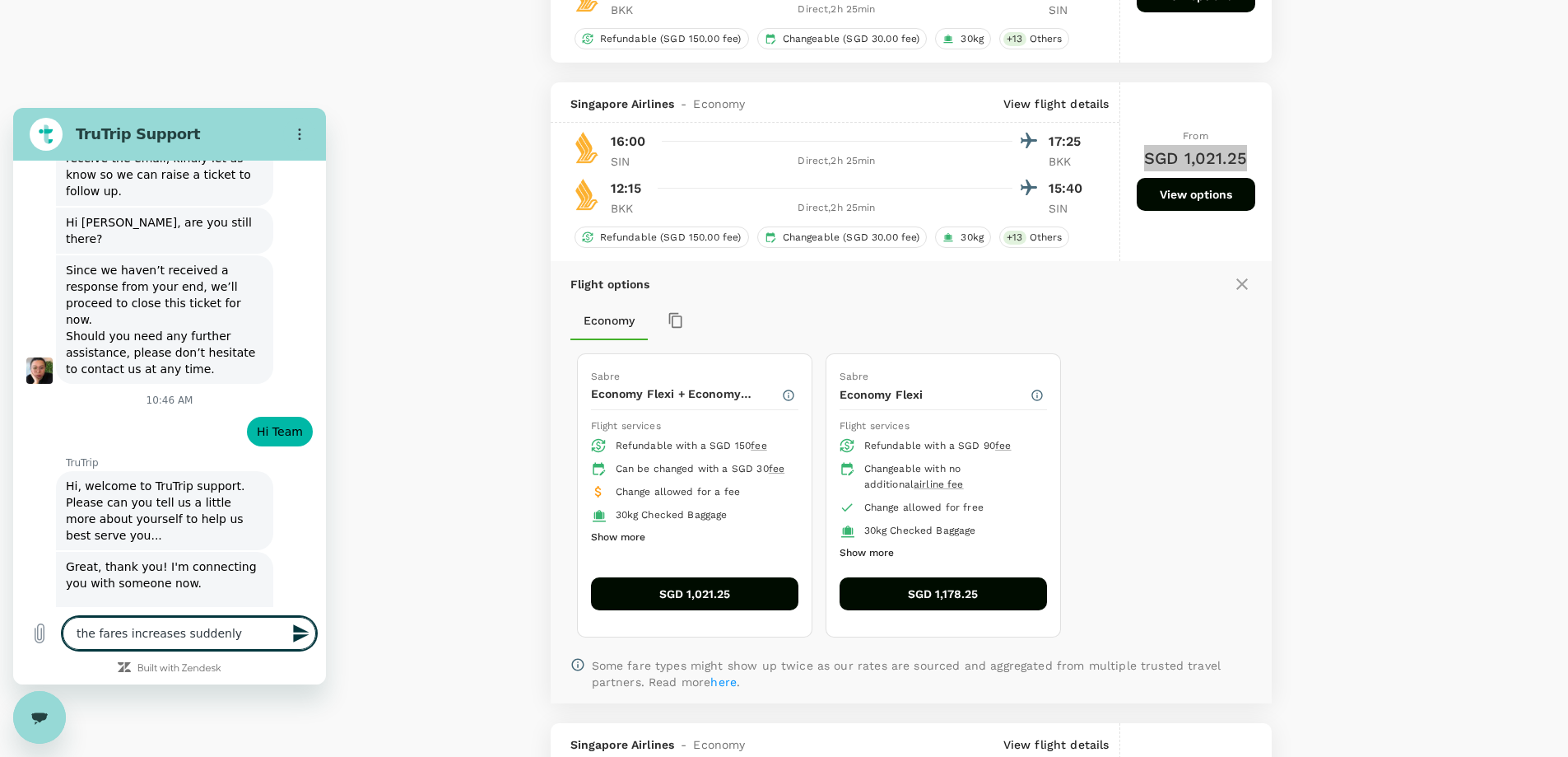
type textarea "the fares increases suddenly"
type textarea "x"
type textarea "the fares increases suddenly t"
type textarea "x"
type textarea "the fares increases suddenly to"
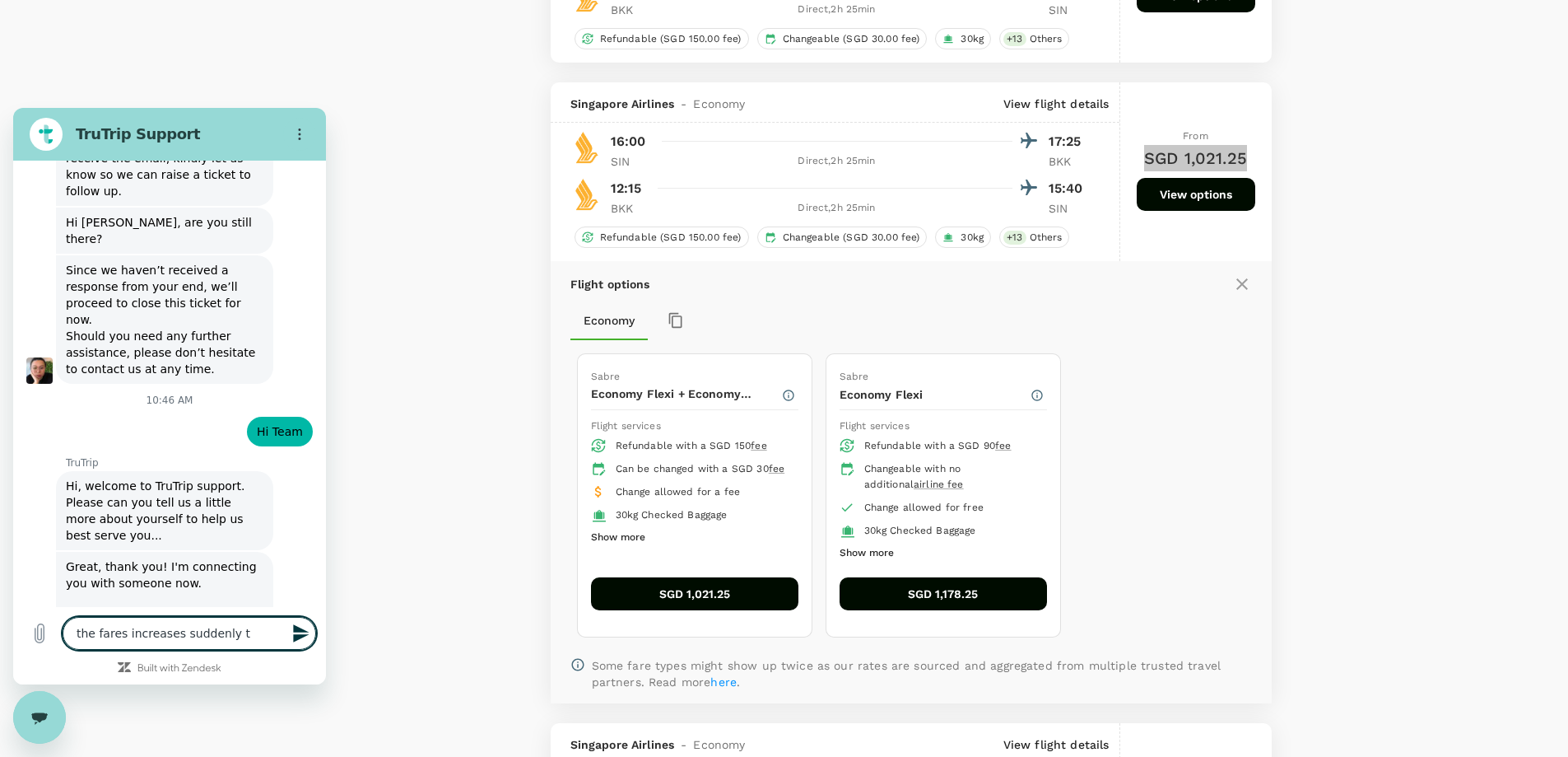
type textarea "x"
type textarea "the fares increases suddenly to"
type textarea "x"
type textarea "the fares increases suddenly to $"
type textarea "x"
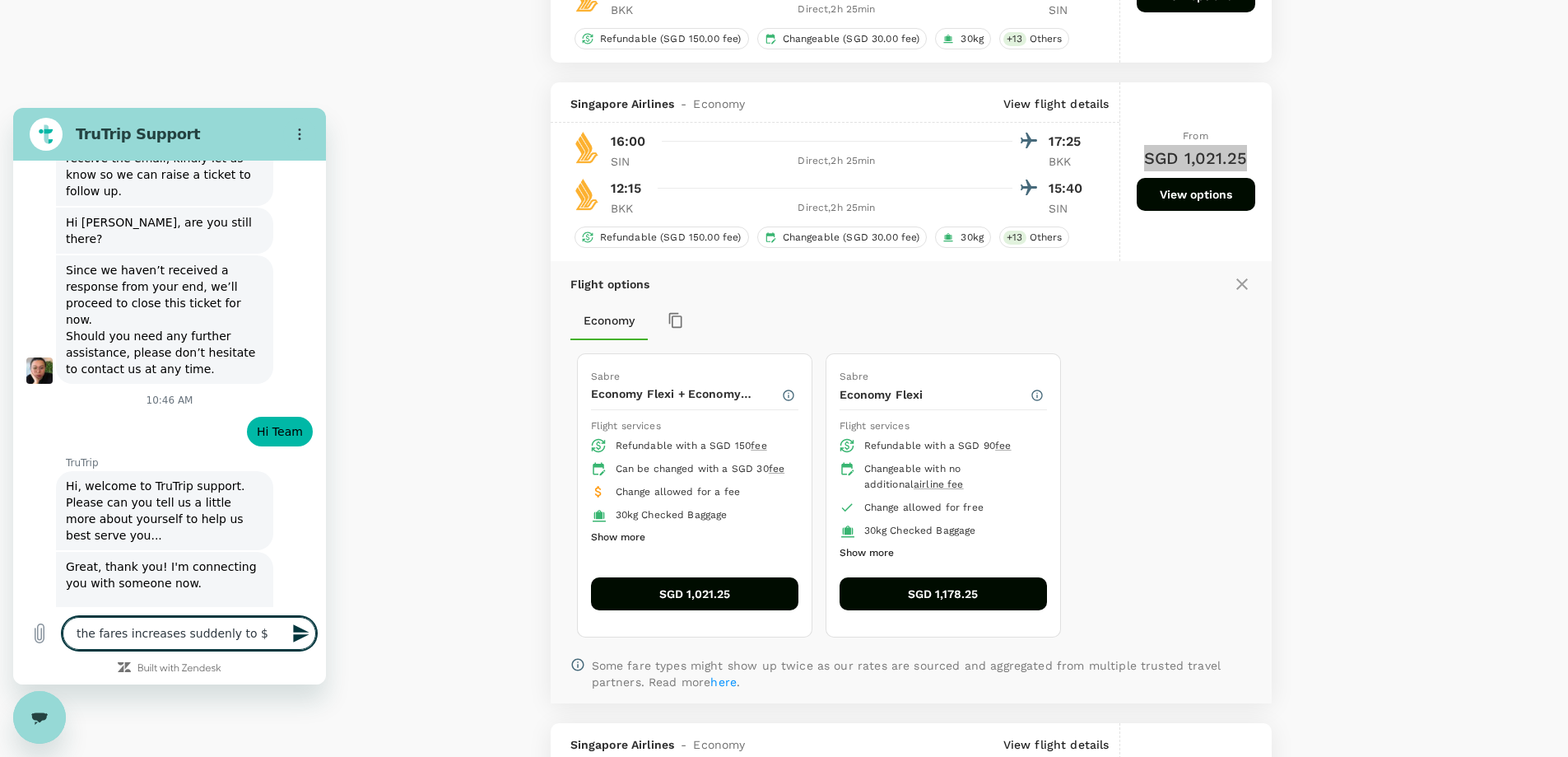
type textarea "the fares increases suddenly to $"
type textarea "x"
type textarea "the fares increases suddenly to $"
type textarea "x"
type textarea "the fares increases suddenly to"
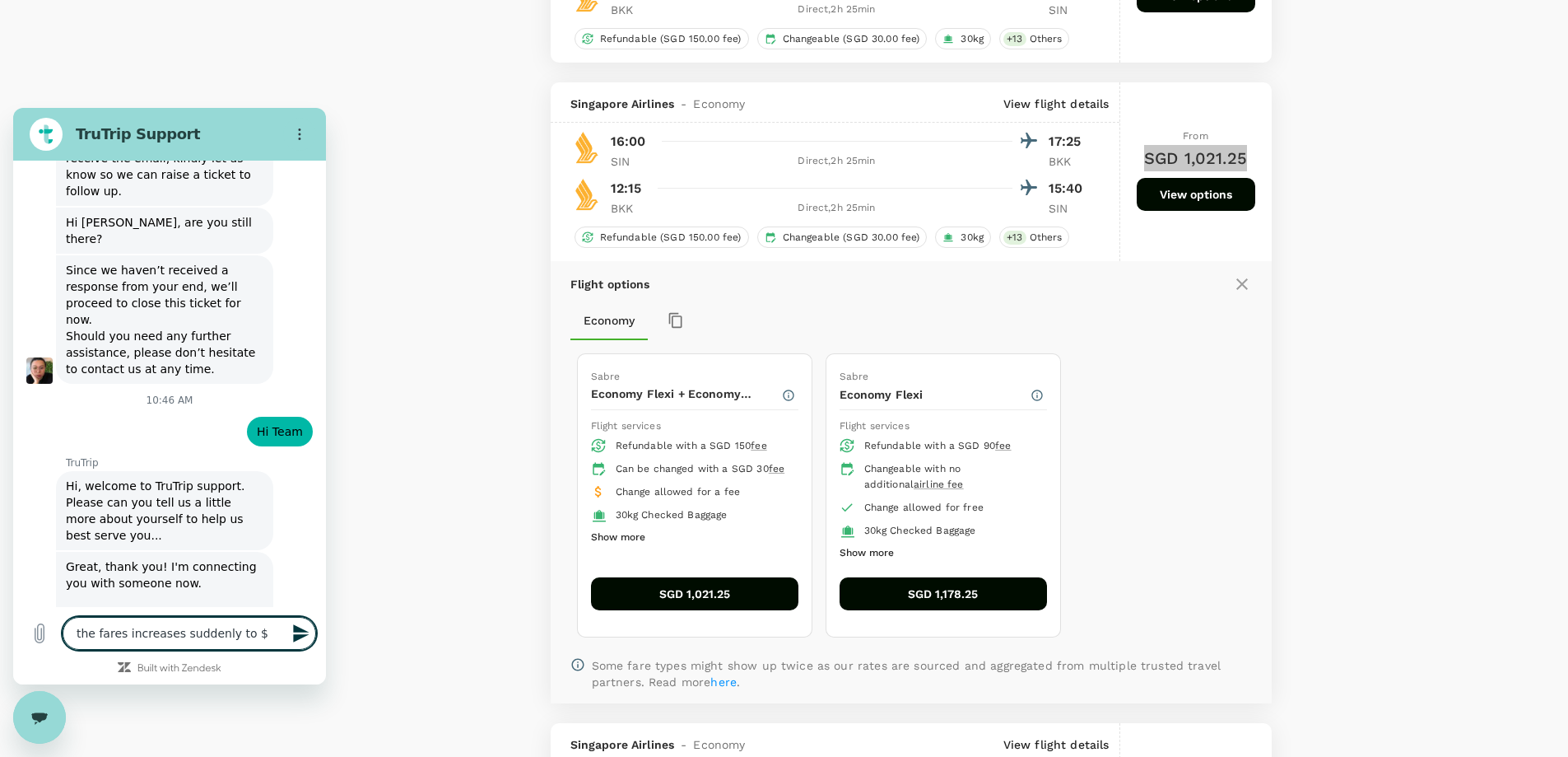
type textarea "x"
type textarea "the fares increases suddenly to S"
type textarea "x"
type textarea "the fares increases suddenly to S$"
type textarea "x"
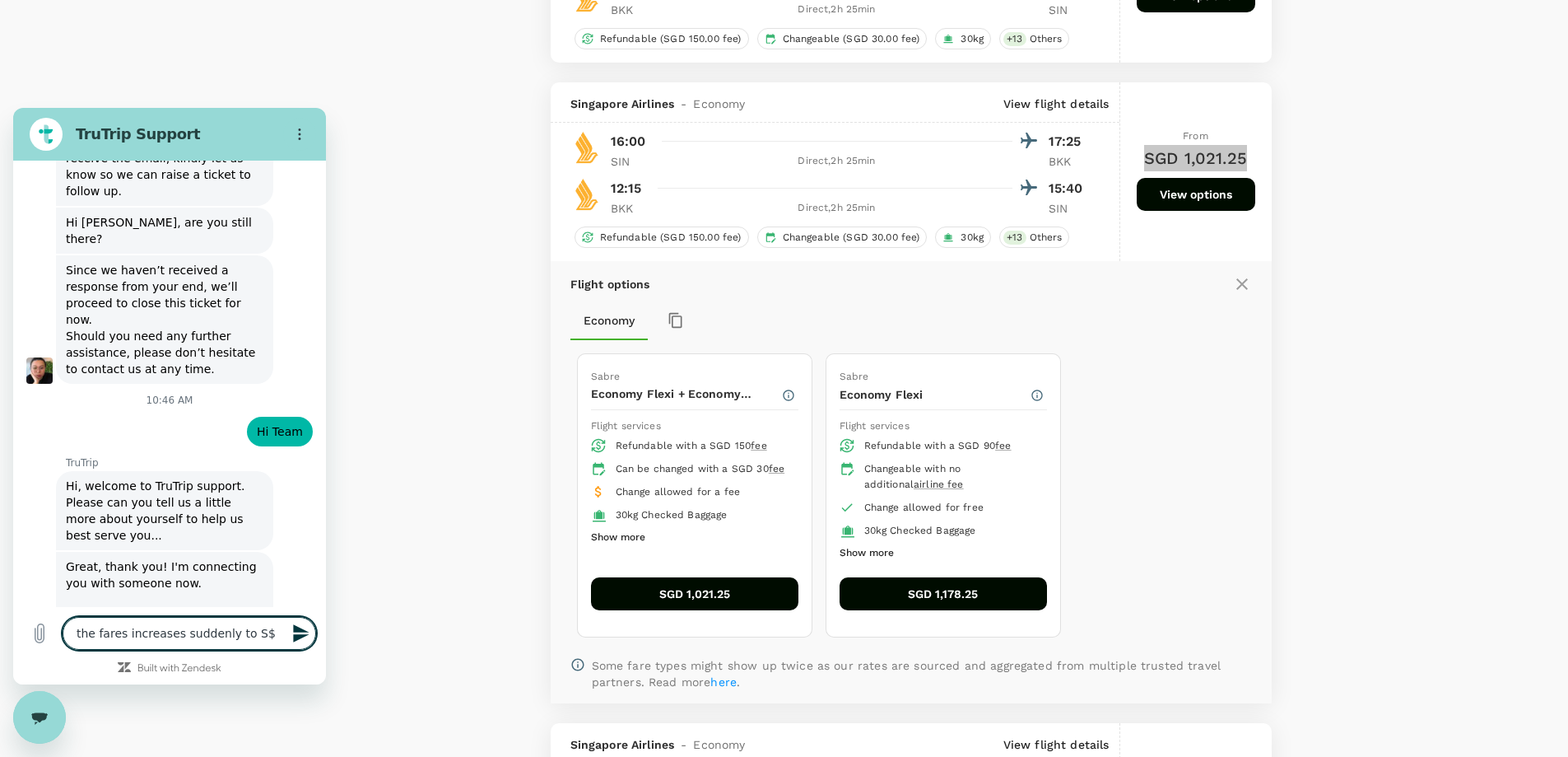
type textarea "the fares increases suddenly to S$1"
type textarea "x"
type textarea "the fares increases suddenly to S$1+"
type textarea "x"
type textarea "the fares increases suddenly to S$1"
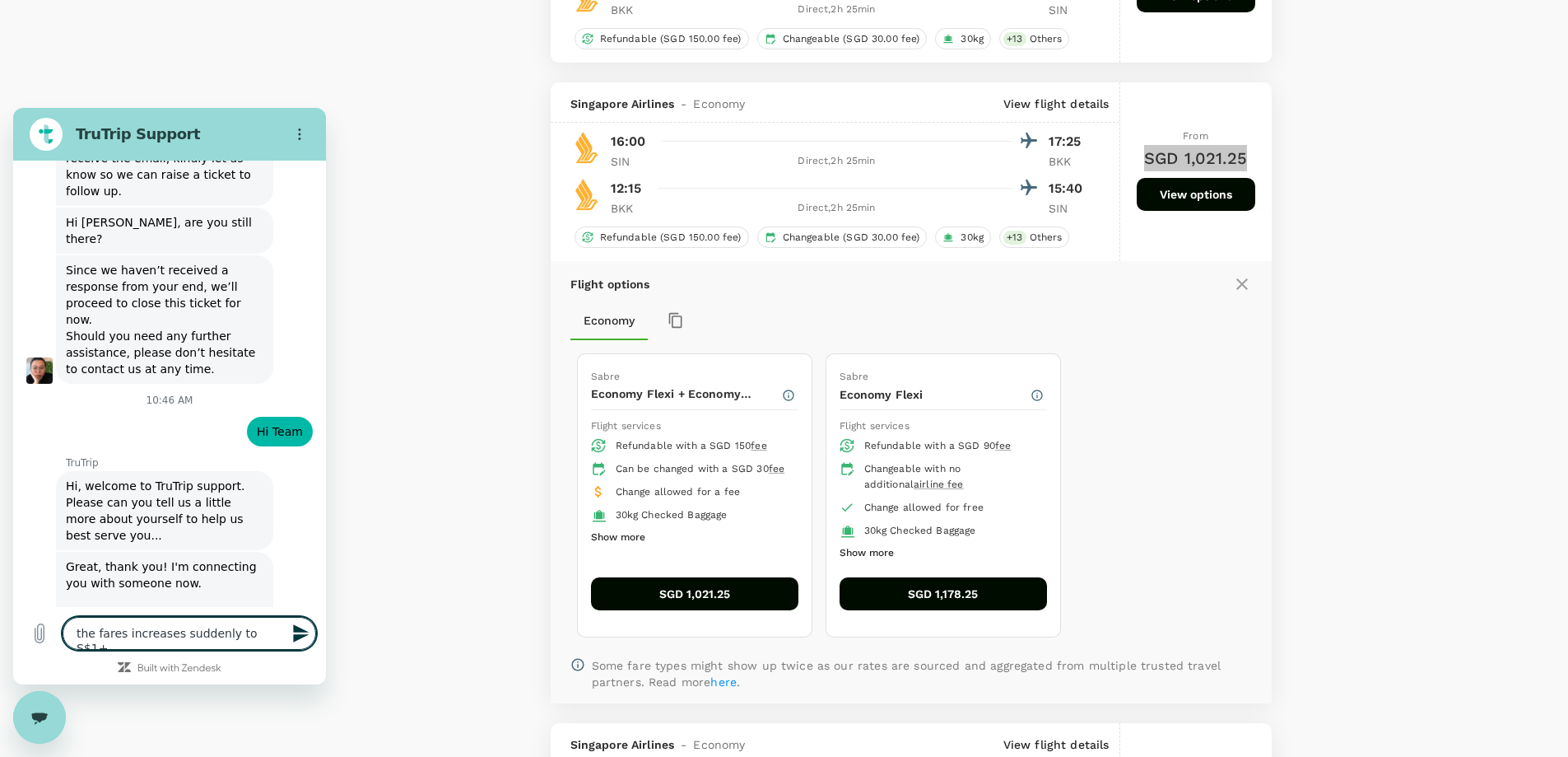
type textarea "x"
type textarea "the fares increases suddenly to S$1K"
type textarea "x"
type textarea "the fares increases suddenly to S$1K"
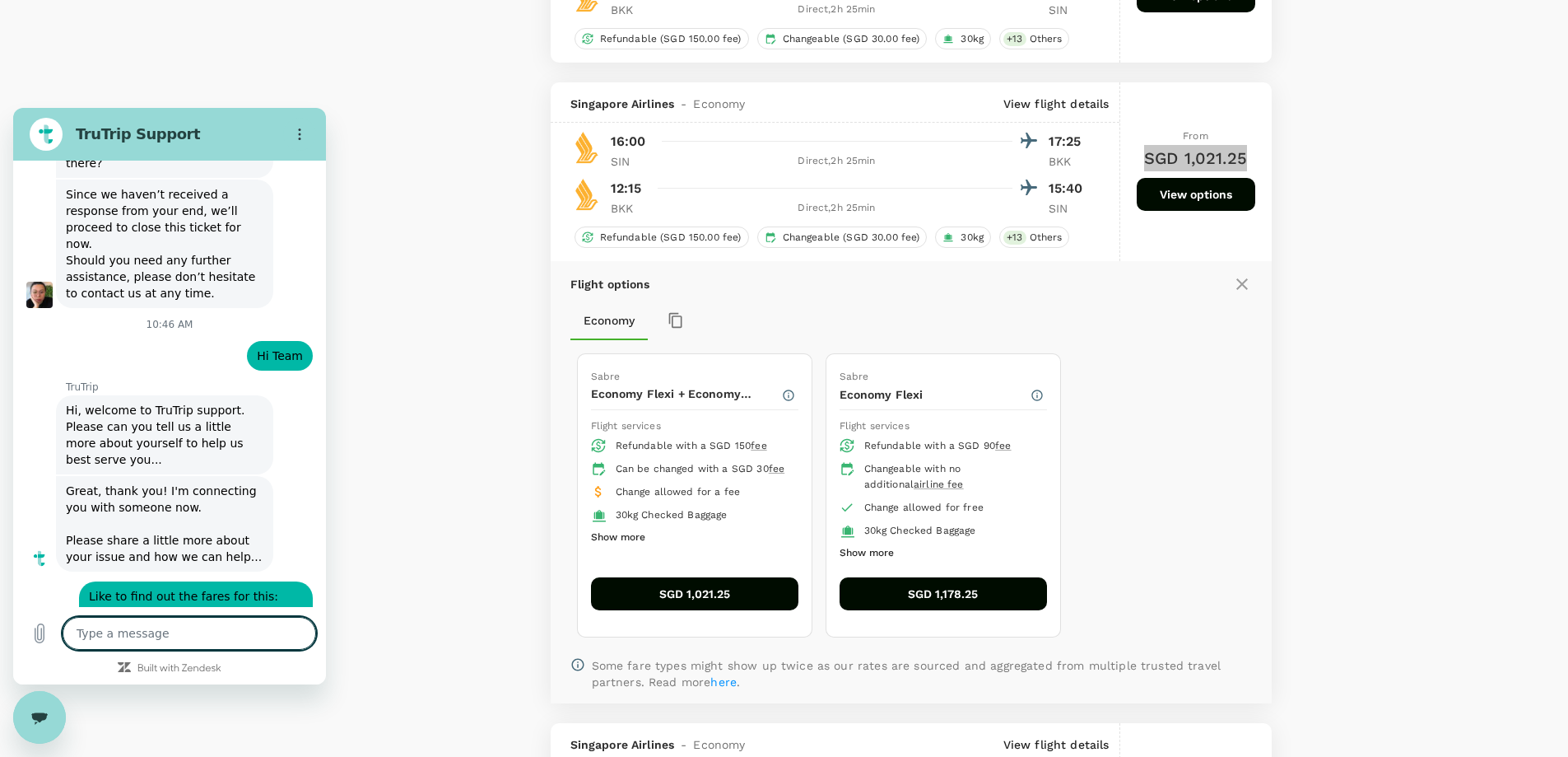
scroll to position [1888, 0]
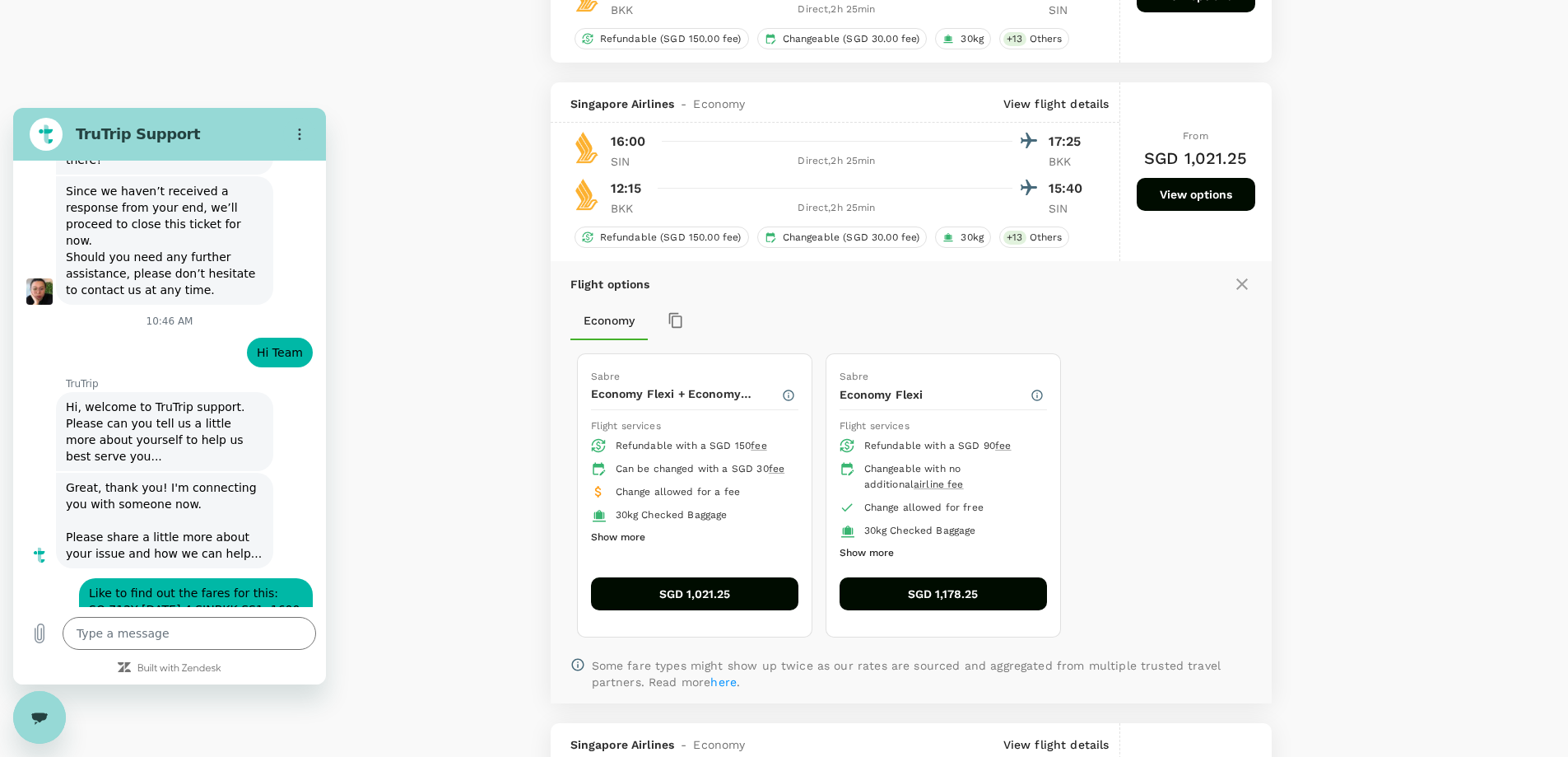
click at [1394, 461] on div "Your Flight Details SIN - BKK [DATE] BKK - SIN [DATE] 1 traveller Economy seats…" at bounding box center [784, 42] width 1568 height 3095
click at [250, 643] on textarea at bounding box center [189, 632] width 254 height 33
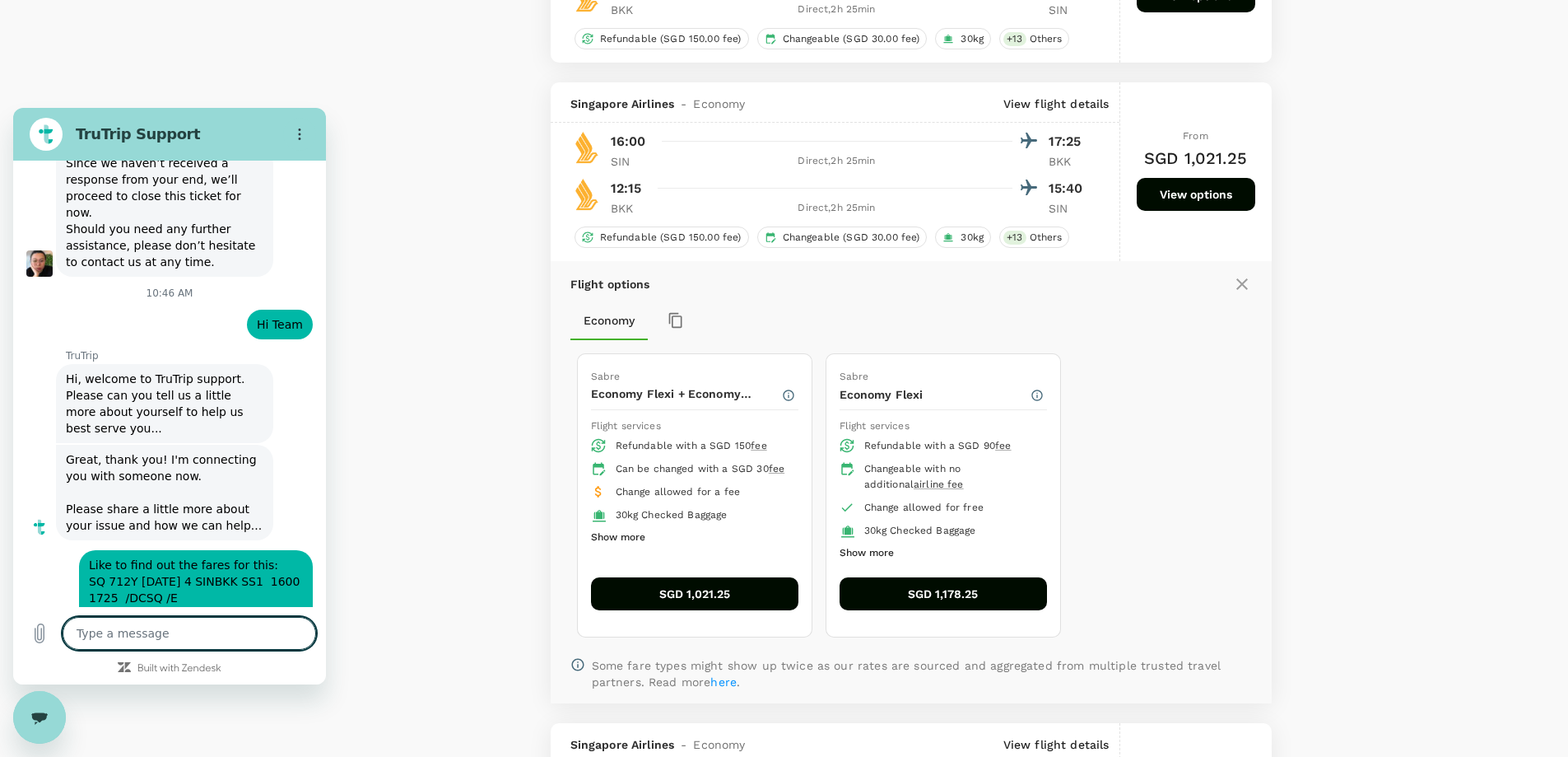
scroll to position [1920, 0]
click at [452, 275] on div "Policy Show flights that are hidden by company policy Stops Direct 1 stop 2+ st…" at bounding box center [404, 56] width 254 height 3014
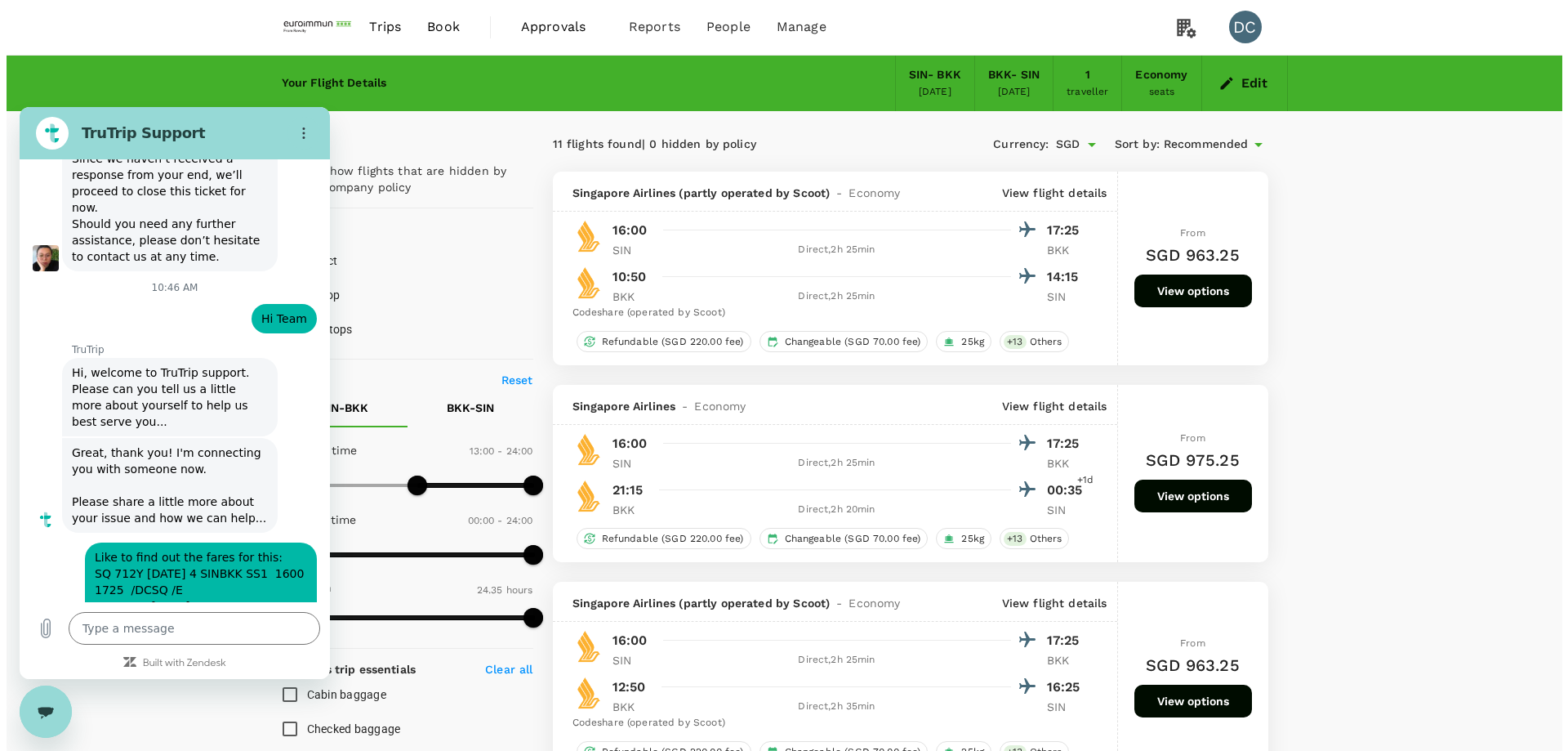
scroll to position [0, 0]
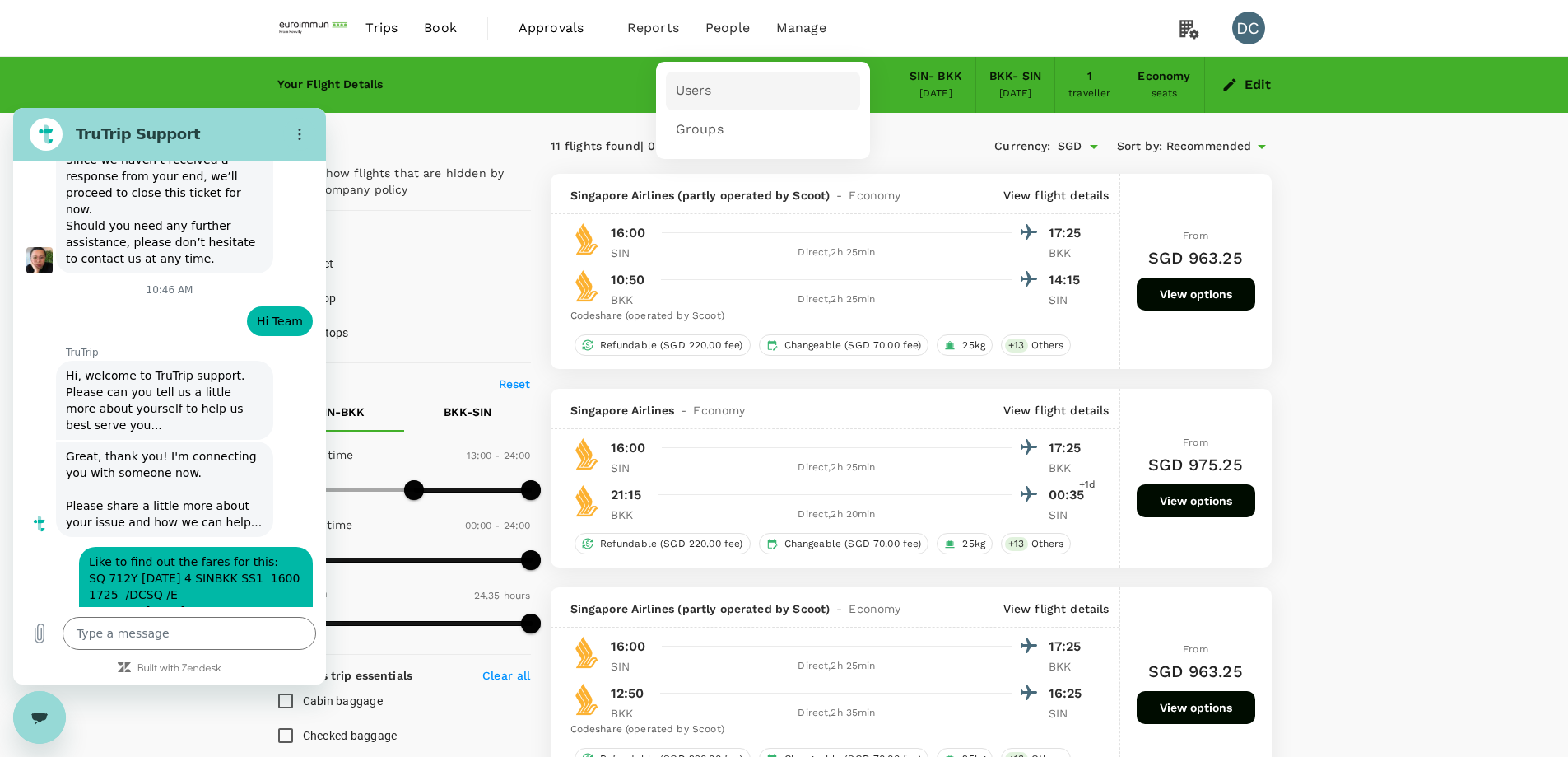
click at [684, 92] on span "Users" at bounding box center [694, 91] width 37 height 19
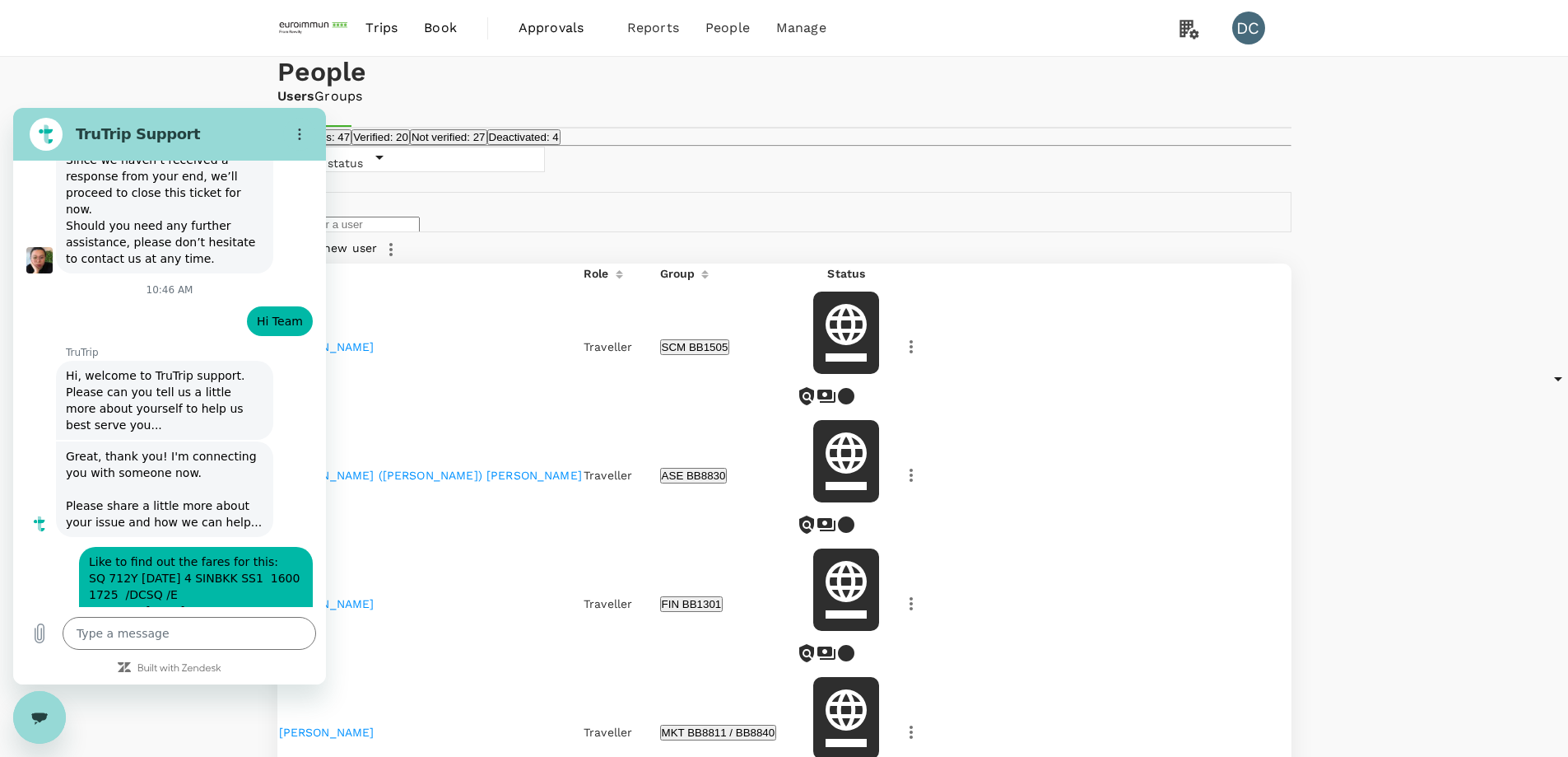
click at [44, 715] on icon "Close messaging window" at bounding box center [39, 717] width 17 height 9
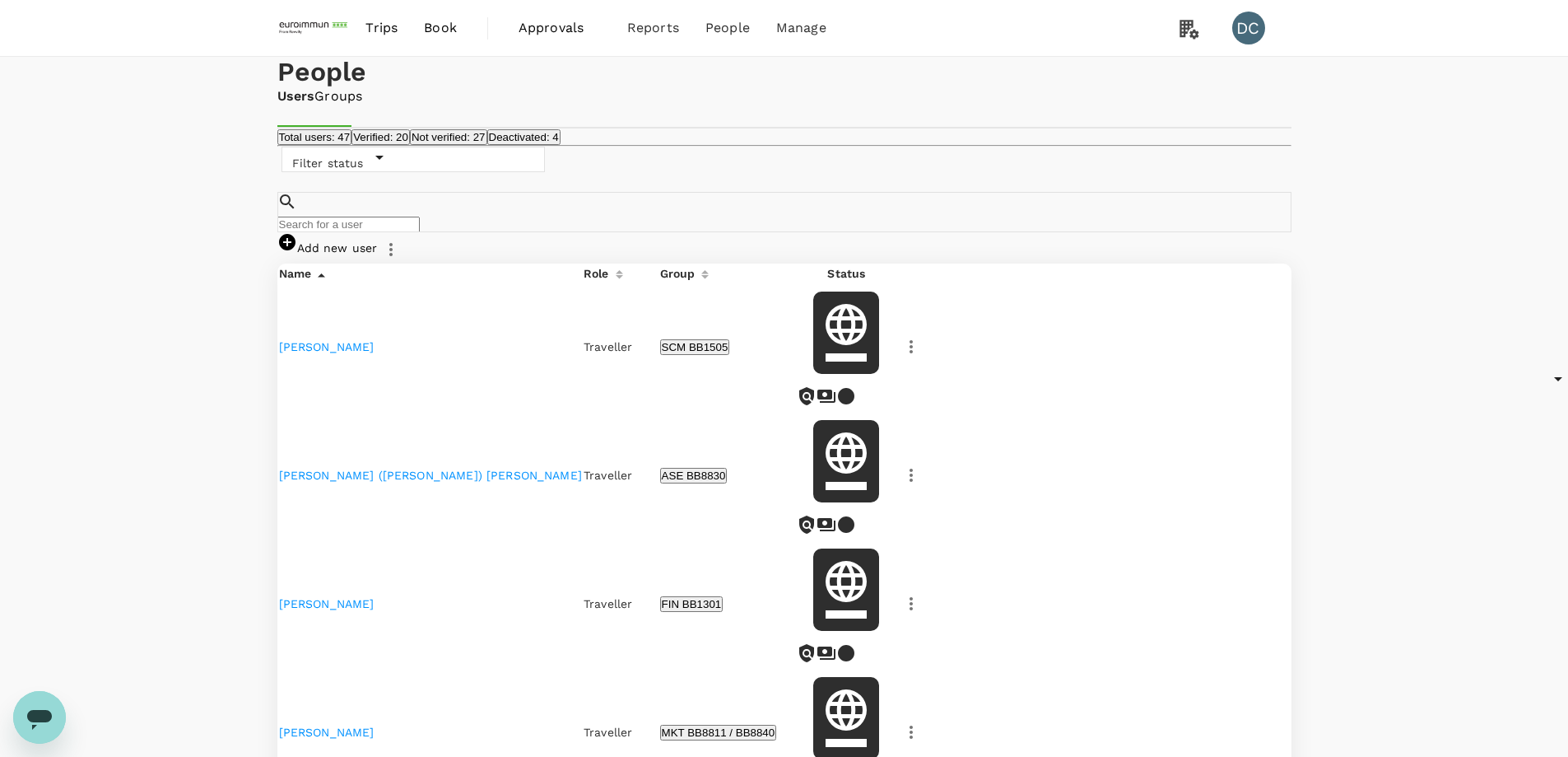
click at [377, 232] on input "text" at bounding box center [348, 224] width 142 height 16
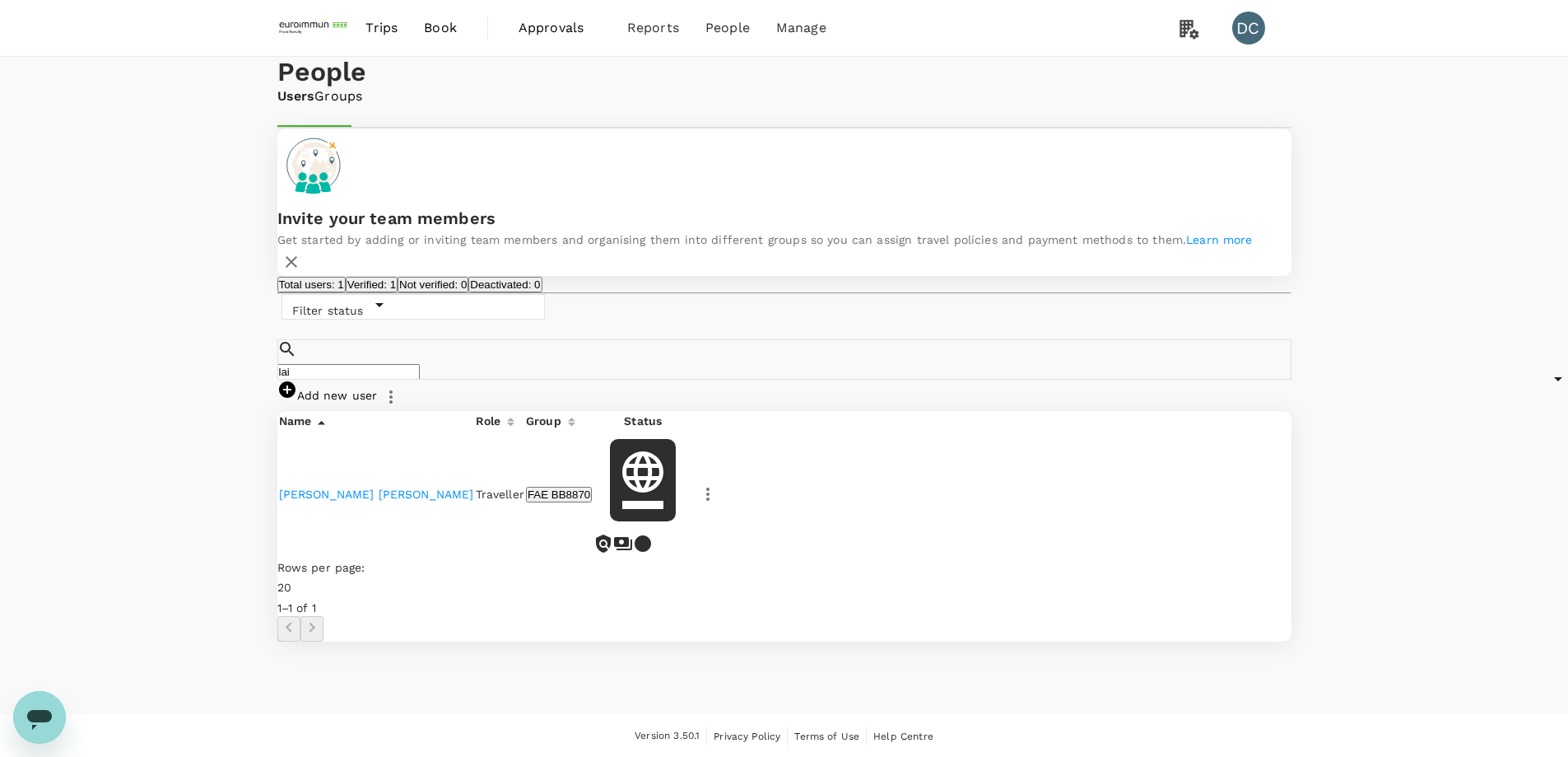
click at [356, 500] on link "[PERSON_NAME] [PERSON_NAME]" at bounding box center [377, 494] width 195 height 13
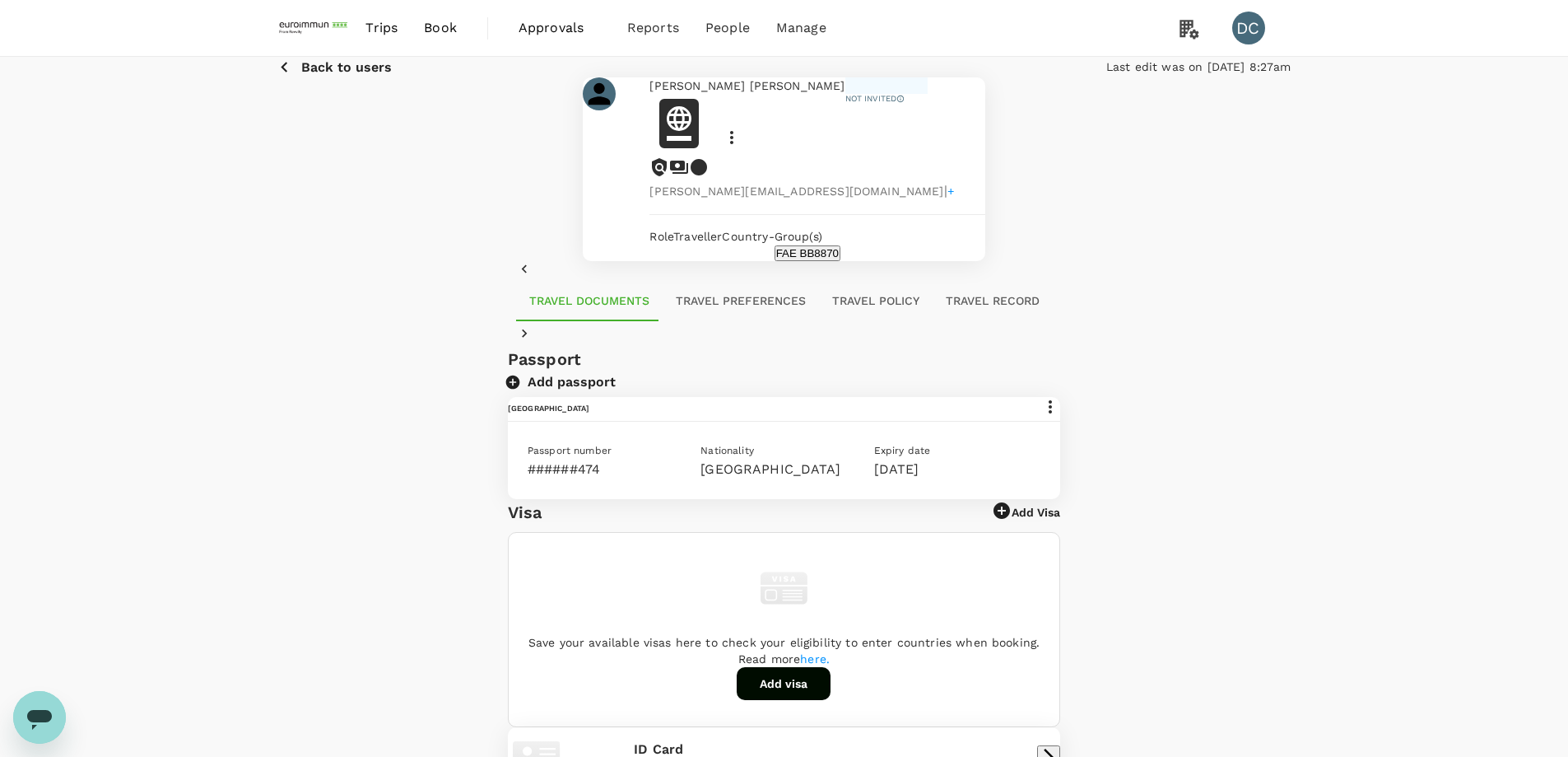
click at [684, 321] on button "Travel Preferences" at bounding box center [740, 302] width 156 height 39
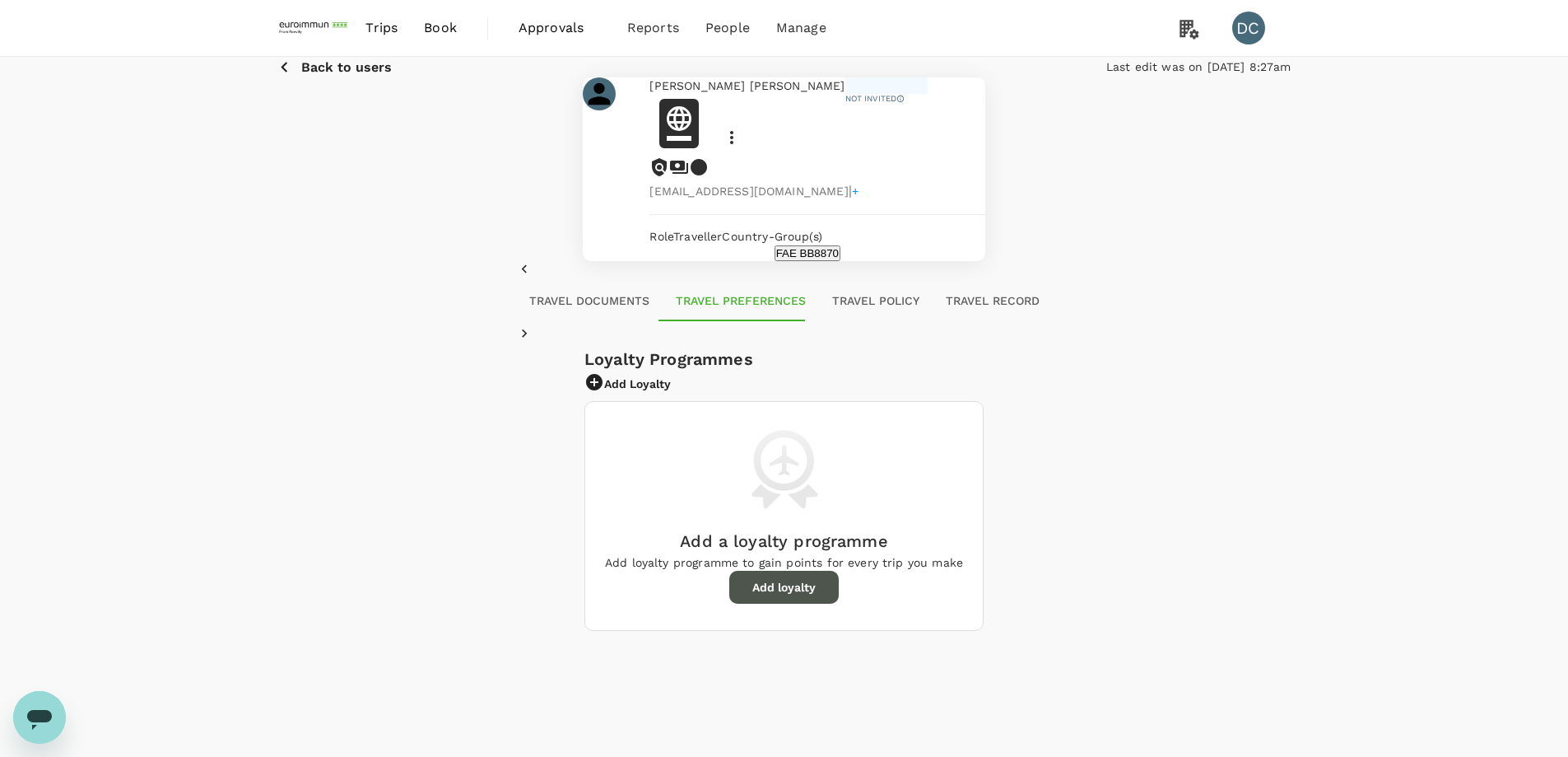
click at [754, 603] on button "Add loyalty" at bounding box center [784, 586] width 110 height 33
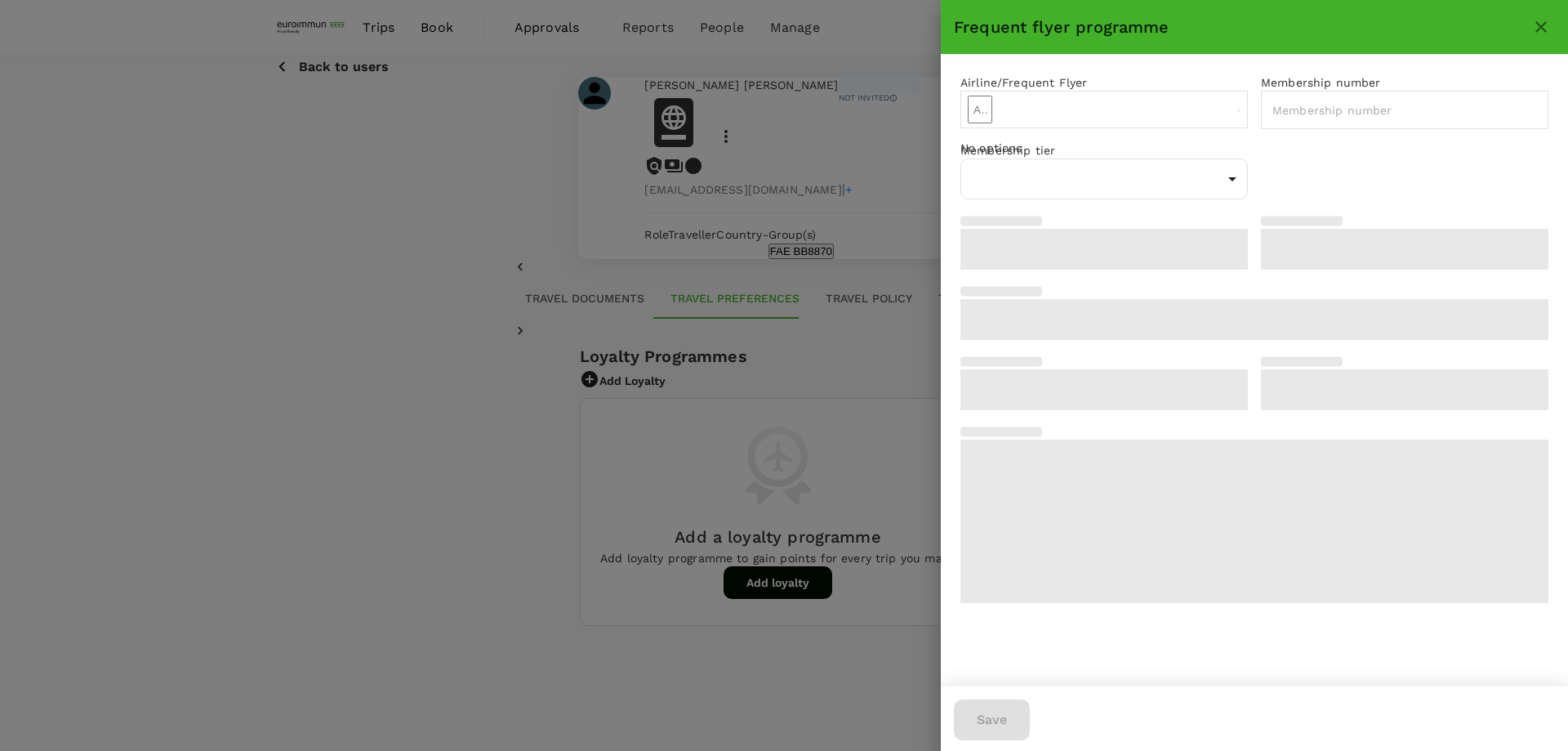
click at [993, 124] on input "text" at bounding box center [980, 110] width 24 height 28
click at [1134, 156] on li "Singapore Airlines PPS Club/ KrisFlyer" at bounding box center [1104, 148] width 287 height 17
click at [1365, 128] on input "text" at bounding box center [1416, 110] width 310 height 38
paste input "SQ 712Y [DATE] 4 SINBKK SS1 1600 1725 /DCSQ /E SQ 707W [DATE] 1 BKKSIN SS1 1215…"
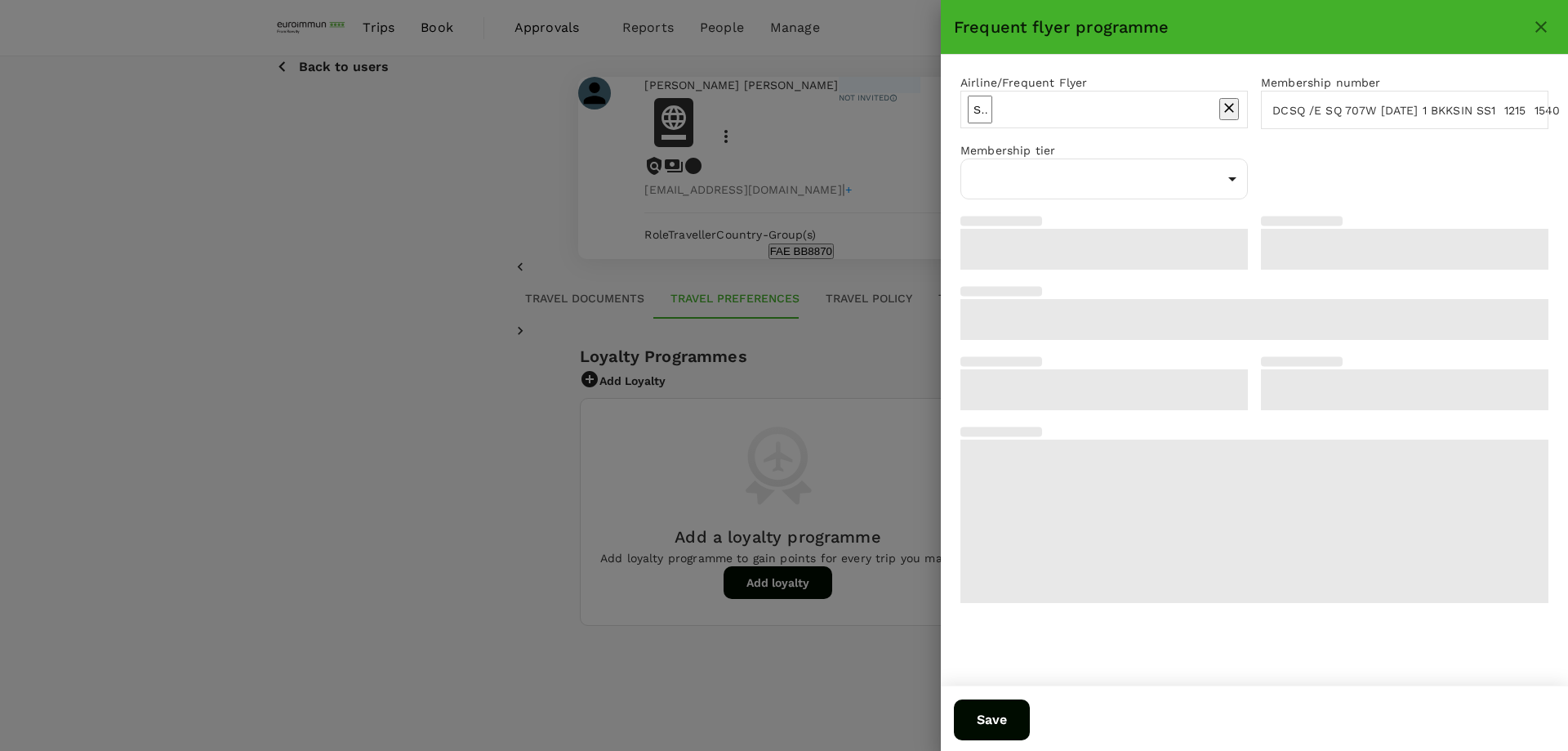
click at [1271, 117] on input "SQ 712Y [DATE] 4 SINBKK SS1 1600 1725 /DCSQ /E SQ 707W [DATE] 1 BKKSIN SS1 1215…" at bounding box center [1416, 110] width 310 height 38
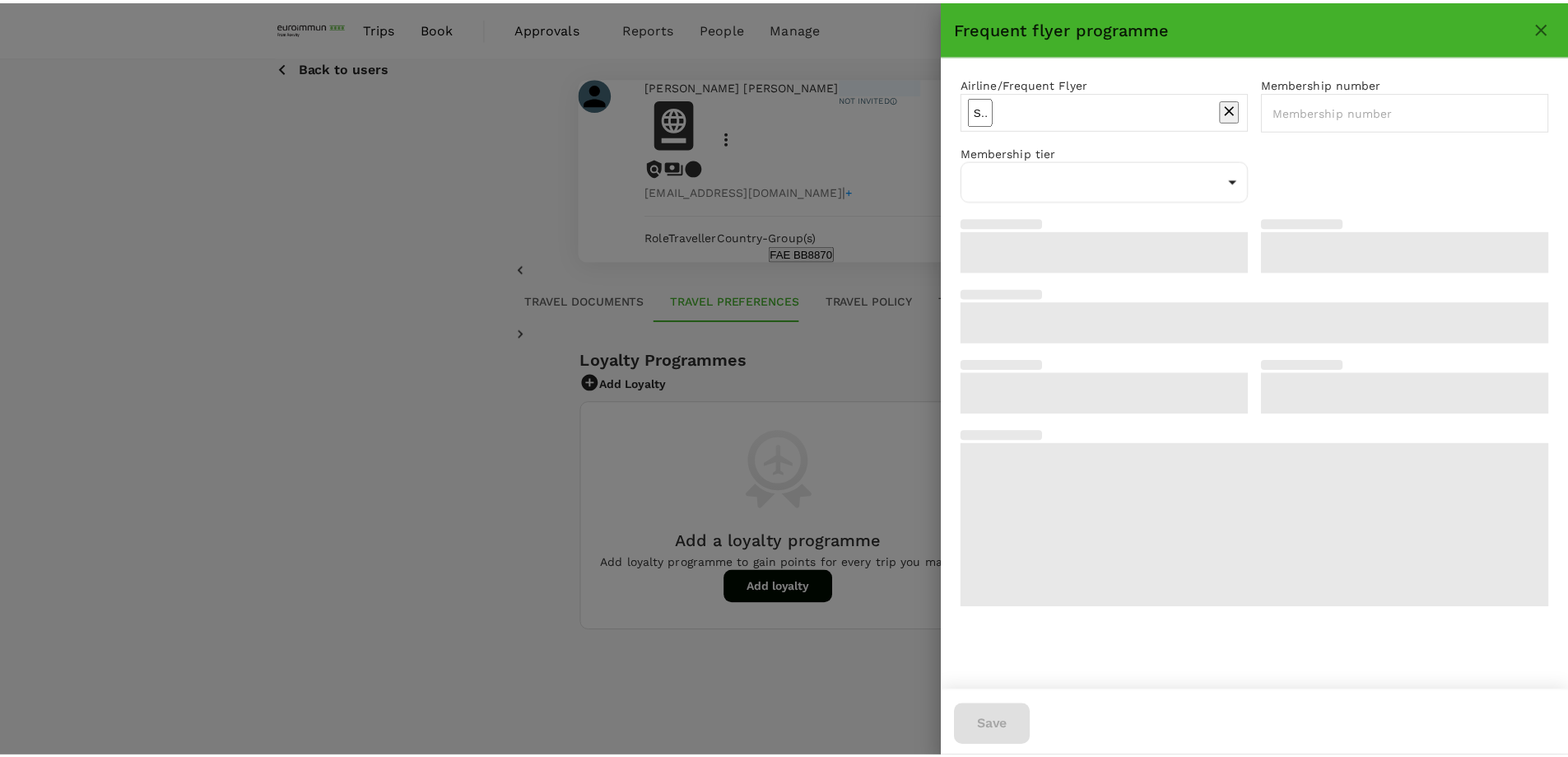
scroll to position [0, 0]
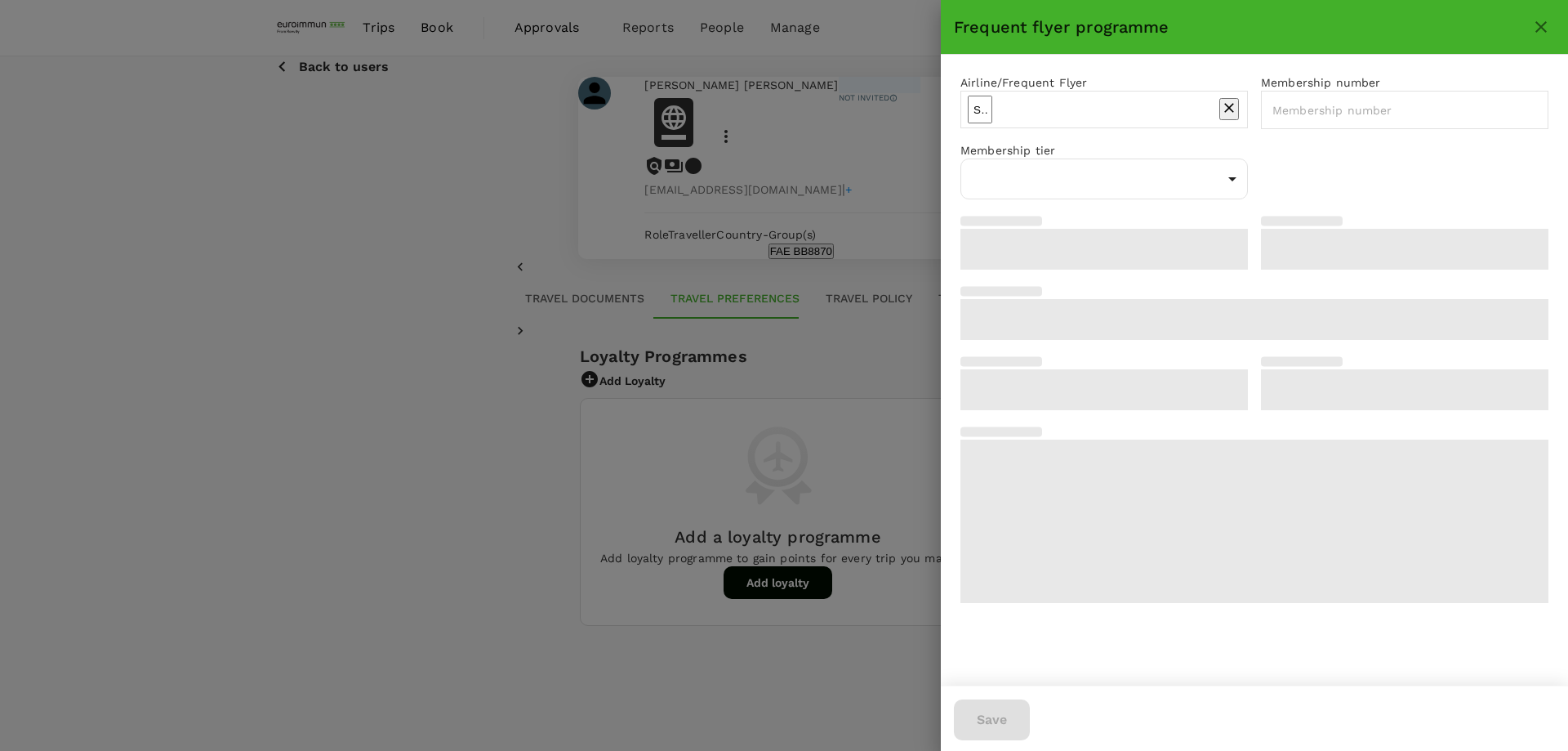
paste input "8154469263"
click at [1055, 201] on body "Trips Book Approvals 0 Reports People Manage DC Back to users Last edit was on …" at bounding box center [784, 416] width 1568 height 834
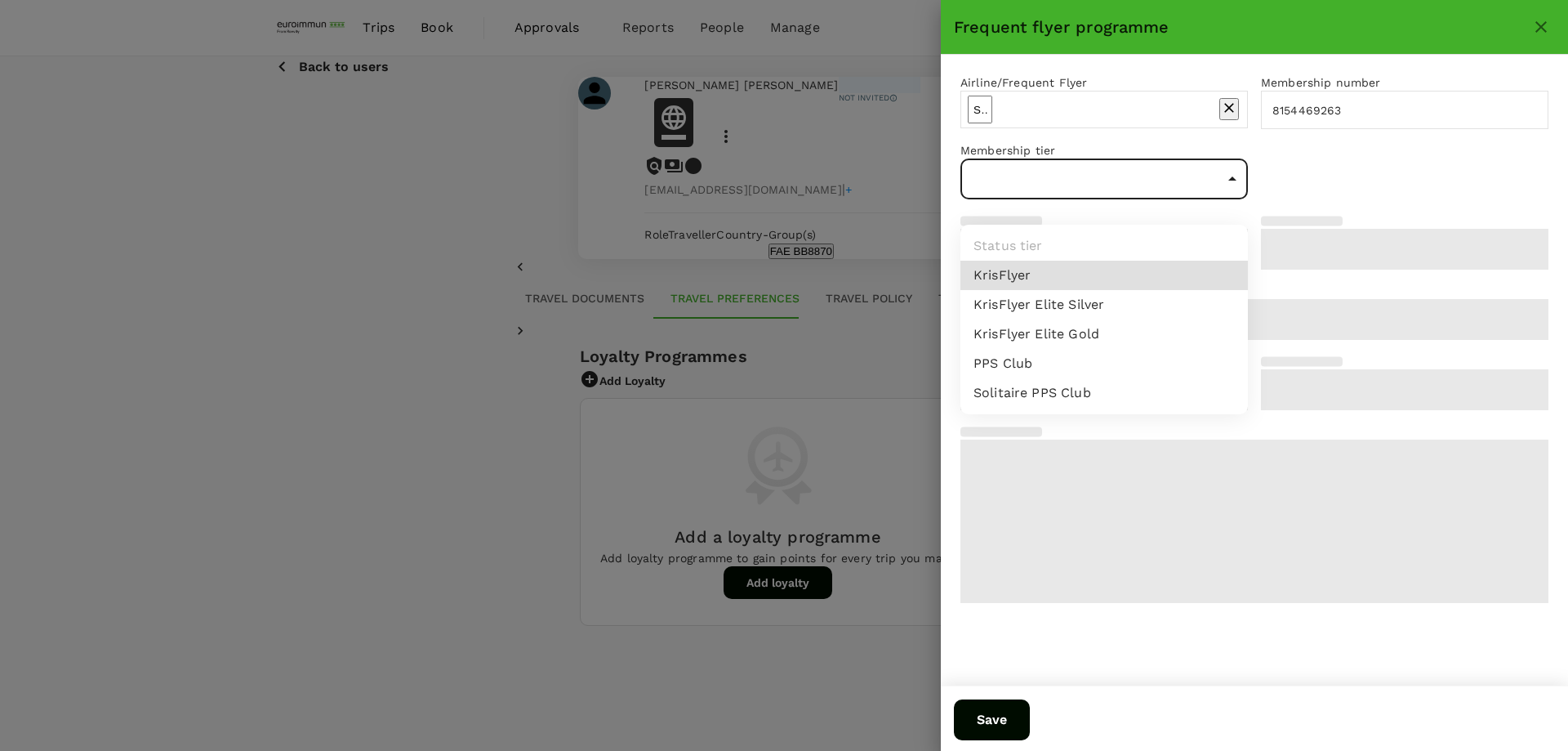
click at [1048, 283] on li "KrisFlyer" at bounding box center [1104, 275] width 287 height 30
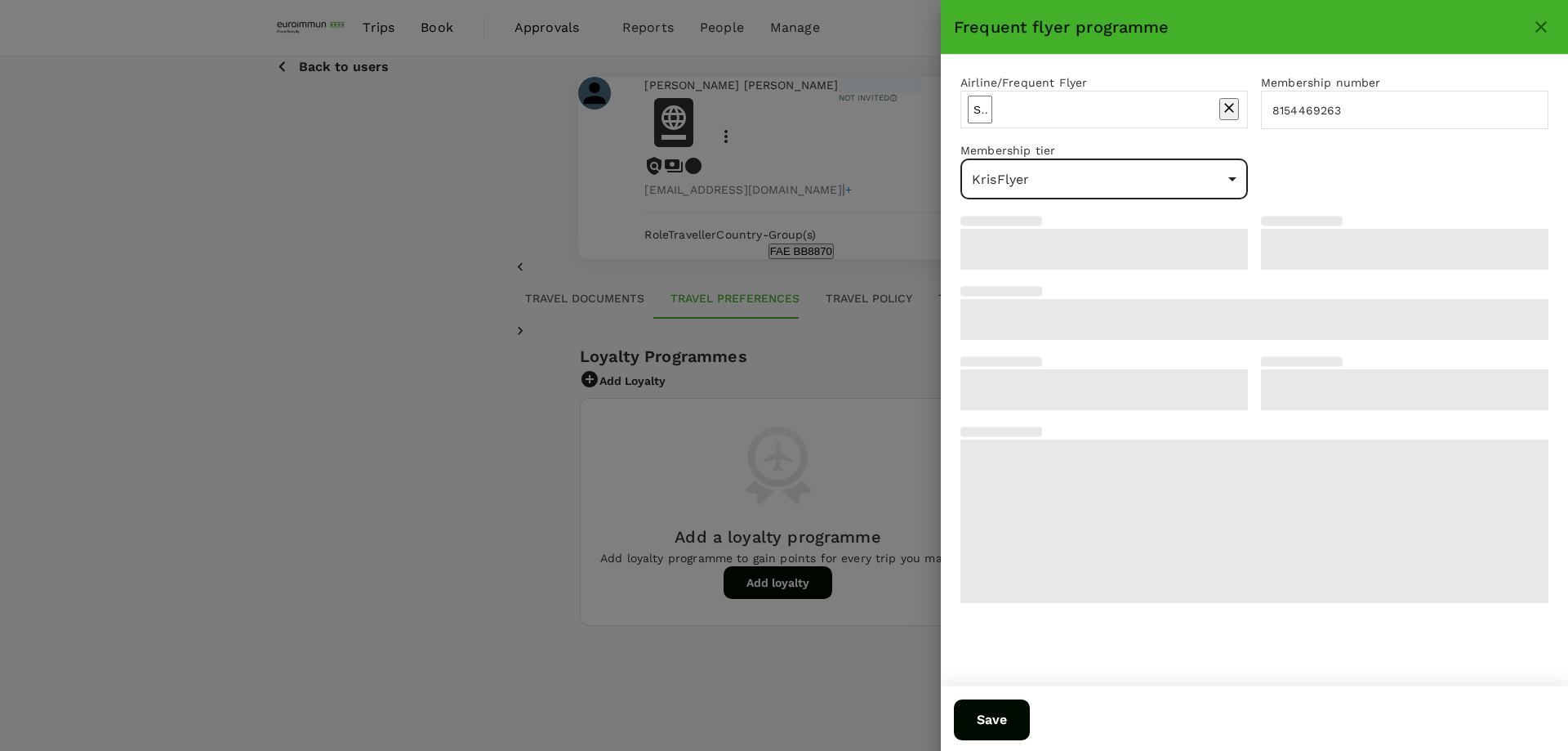
click at [1030, 724] on button "Save" at bounding box center [992, 719] width 76 height 41
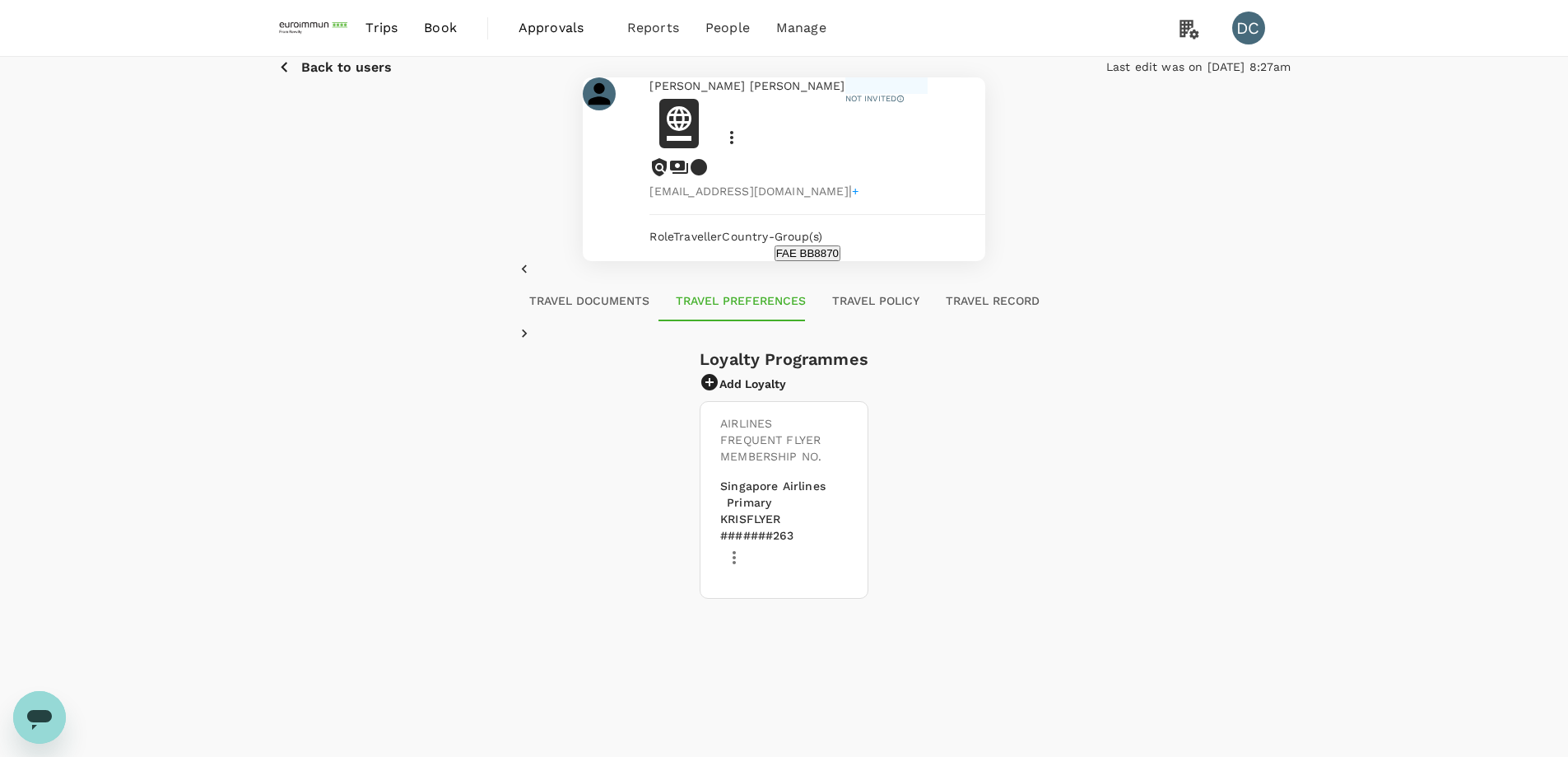
click at [1151, 635] on div "Back to users Last edit was on [DATE] 8:27am [PERSON_NAME] [PERSON_NAME] Not in…" at bounding box center [784, 413] width 1568 height 713
click at [551, 321] on button "Travel Documents" at bounding box center [589, 302] width 146 height 39
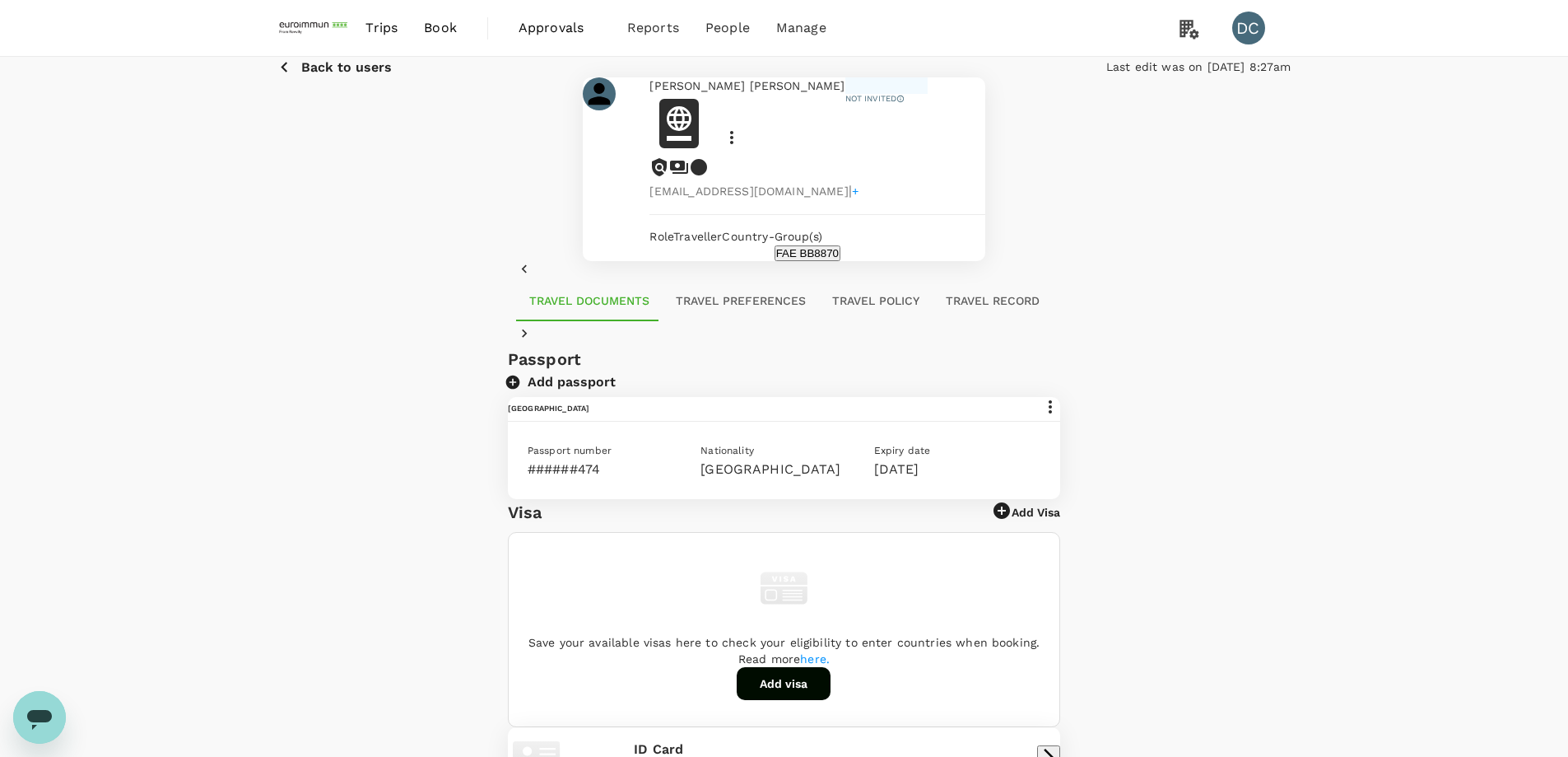
click at [443, 34] on span "Book" at bounding box center [440, 27] width 33 height 20
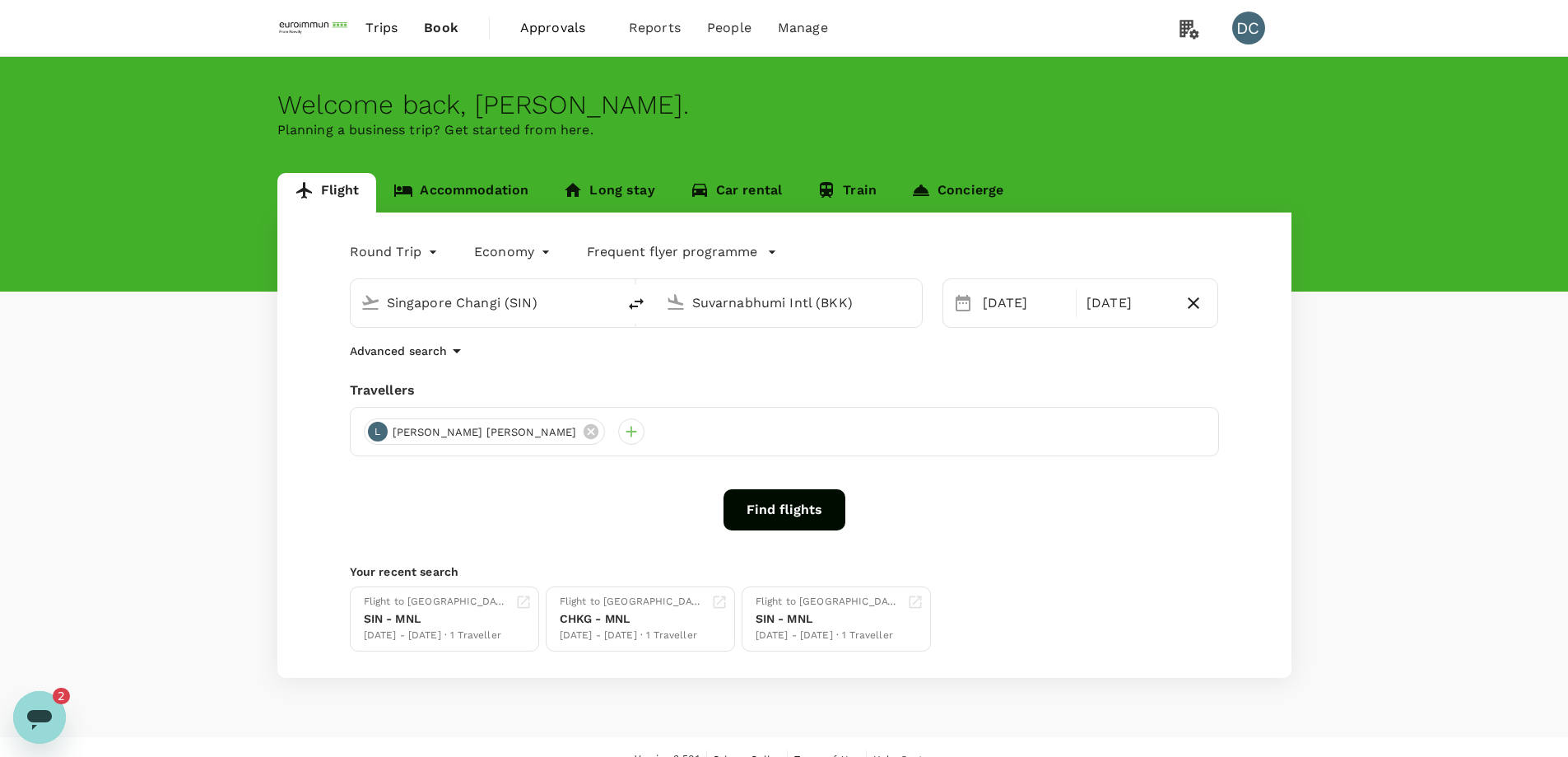
click at [35, 719] on icon "Open messaging window, 2 unread messages" at bounding box center [39, 720] width 24 height 20
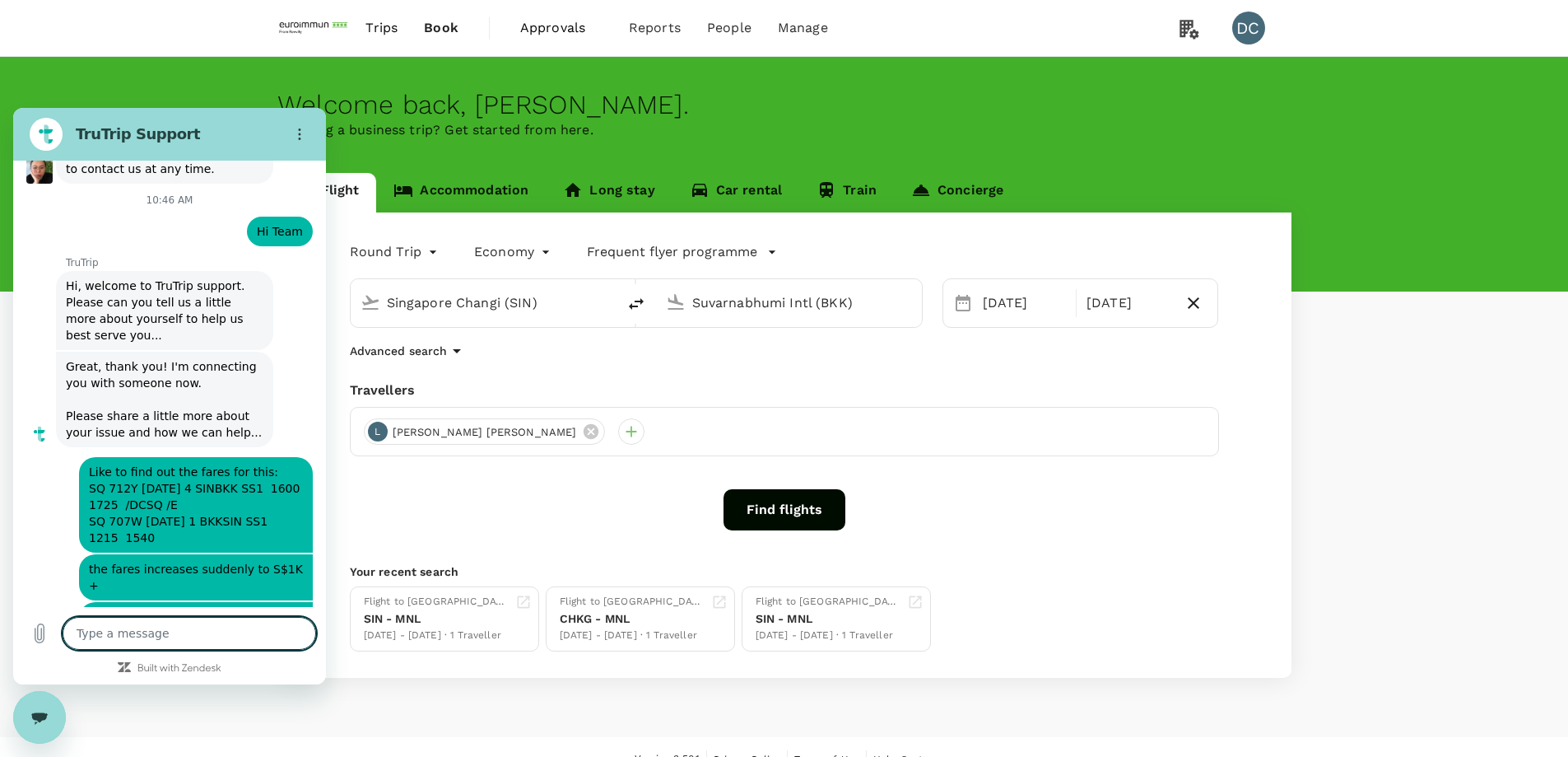
scroll to position [2048, 0]
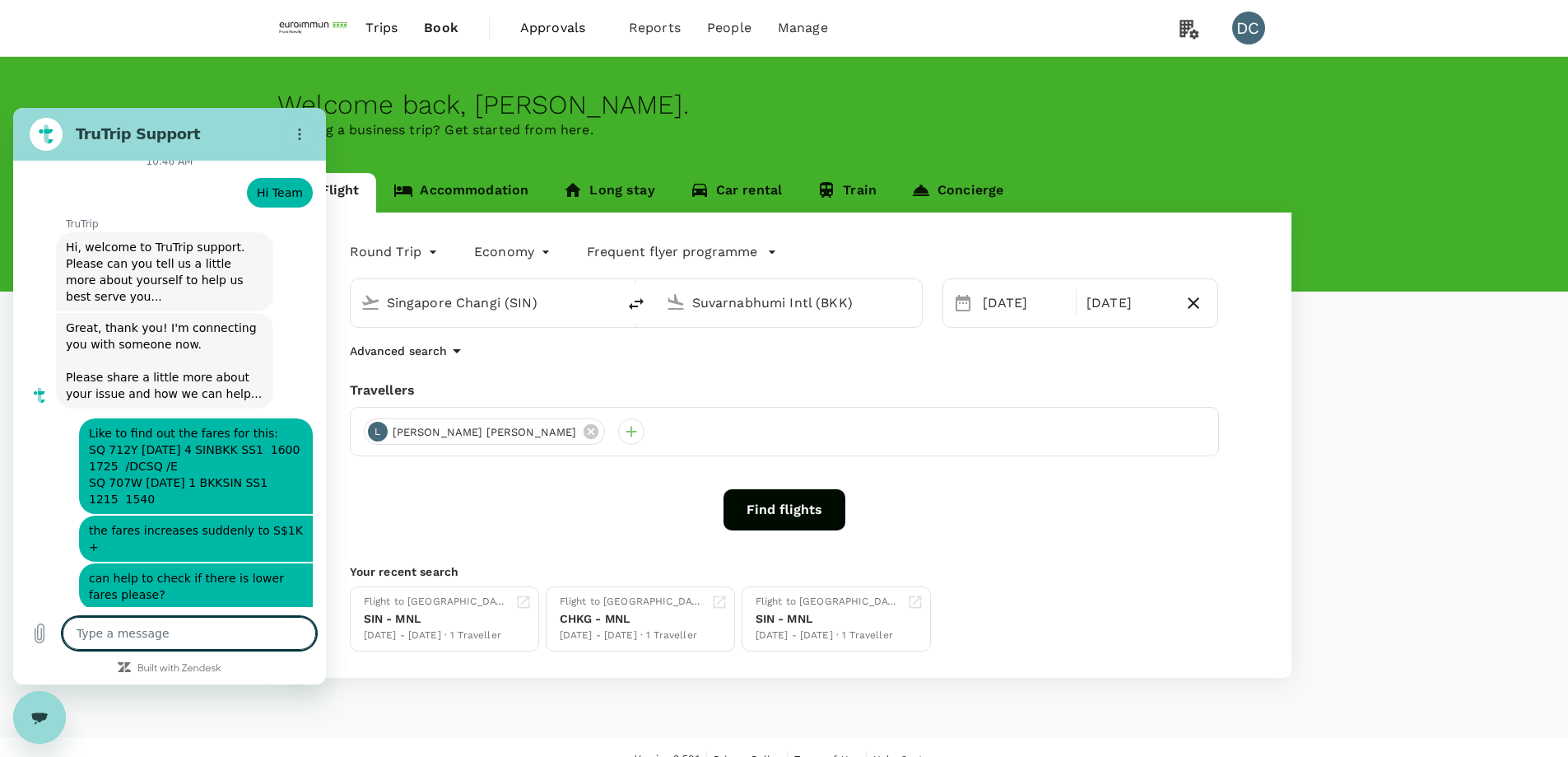
click at [159, 631] on textarea at bounding box center [189, 632] width 254 height 33
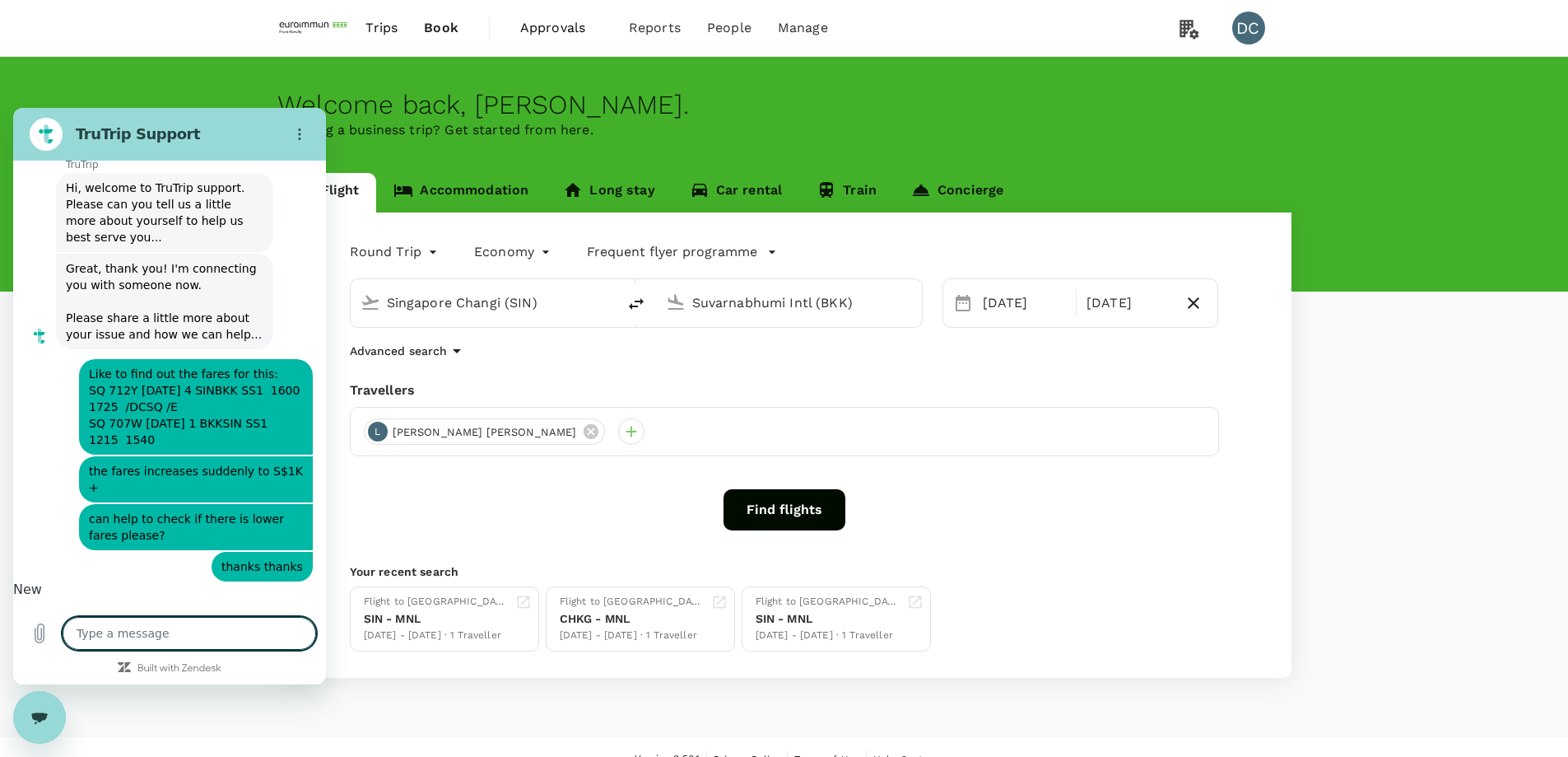
scroll to position [2110, 0]
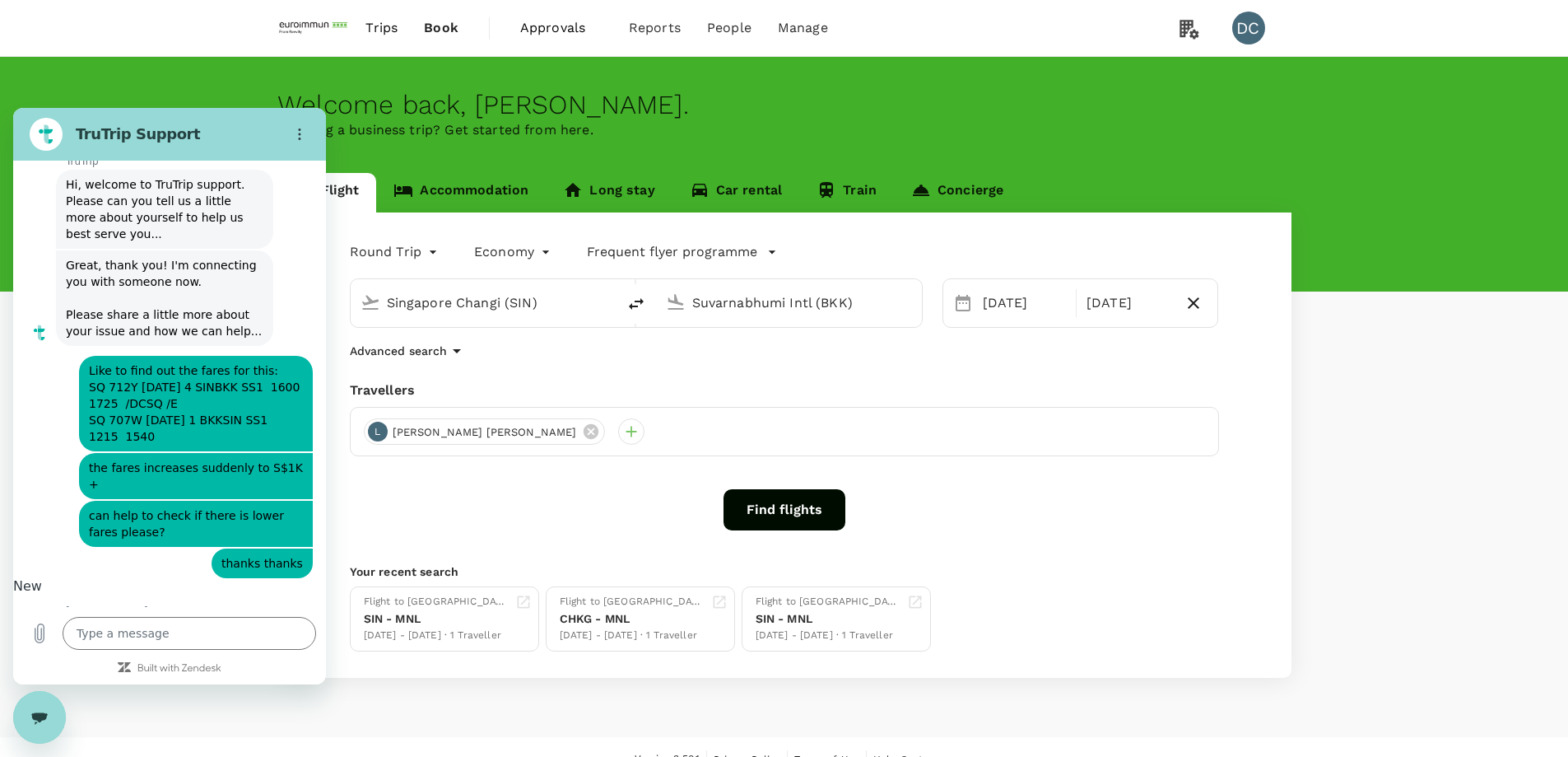
click at [39, 706] on div "Close messaging window" at bounding box center [39, 717] width 50 height 50
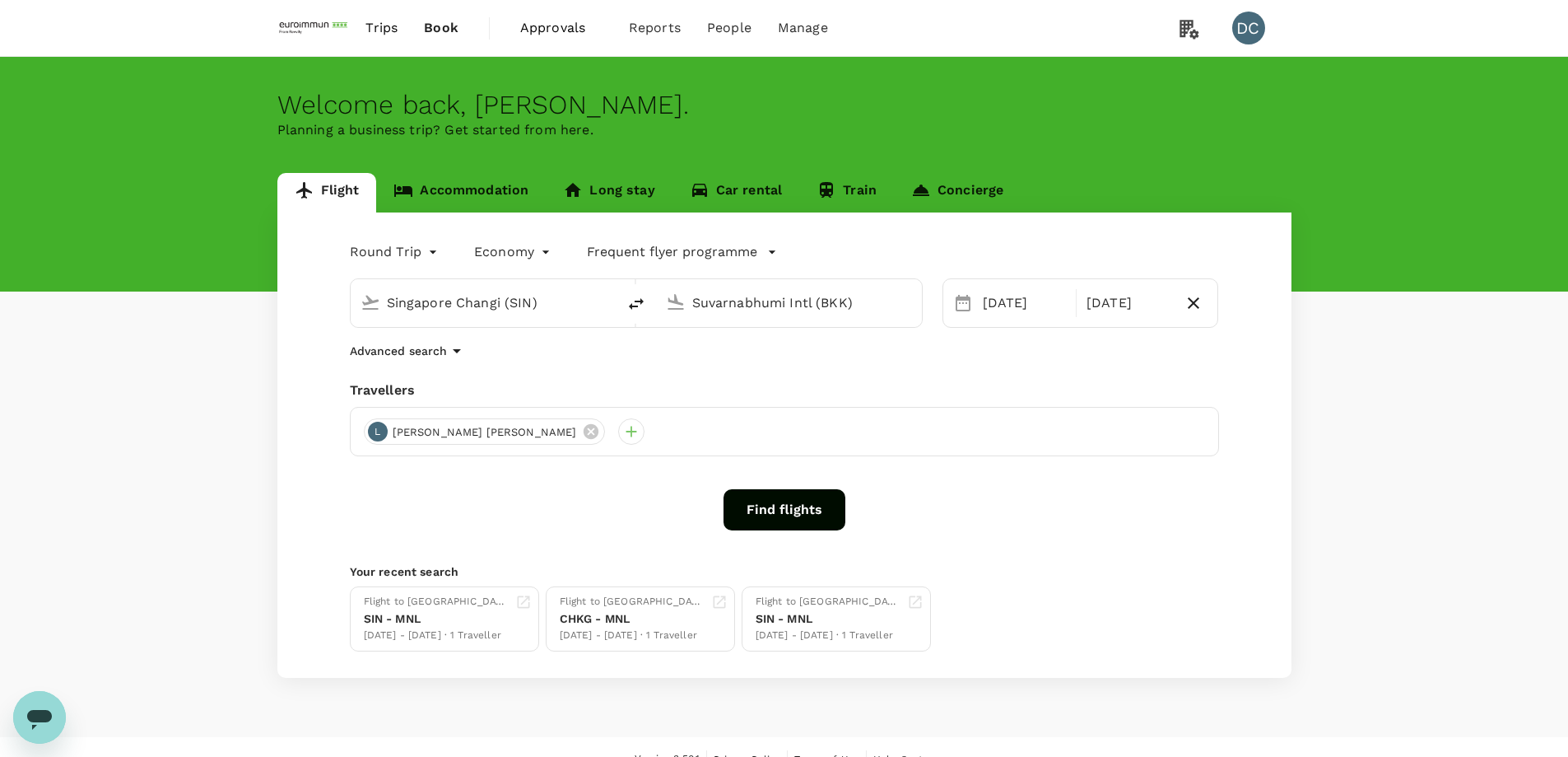
click at [450, 490] on div "Find flights" at bounding box center [785, 510] width 869 height 41
click at [794, 517] on button "Find flights" at bounding box center [785, 510] width 122 height 41
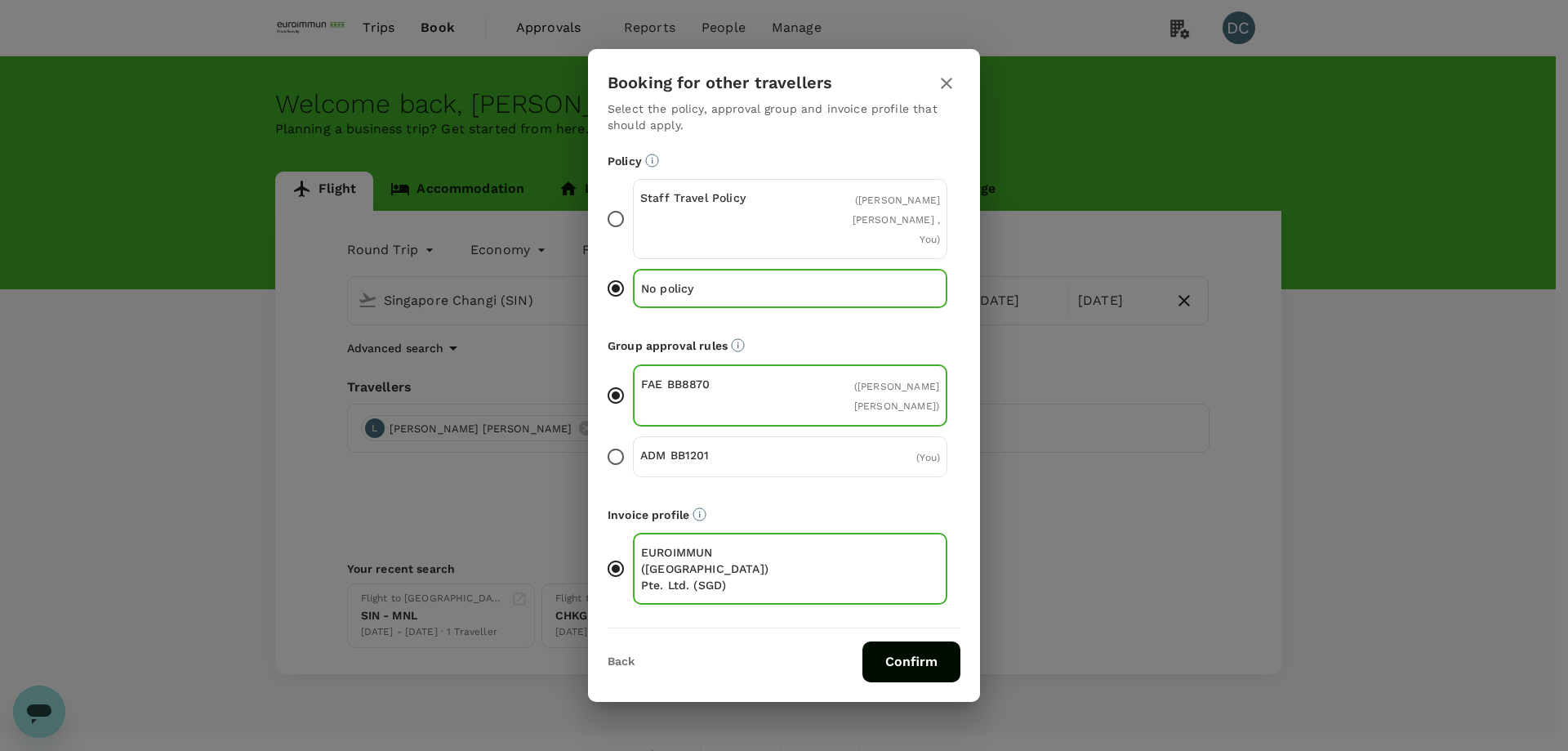
click at [642, 248] on div "Staff Travel Policy" at bounding box center [716, 218] width 151 height 59
click at [633, 236] on input "Staff Travel Policy ( [PERSON_NAME] [PERSON_NAME] , You )" at bounding box center [615, 218] width 34 height 34
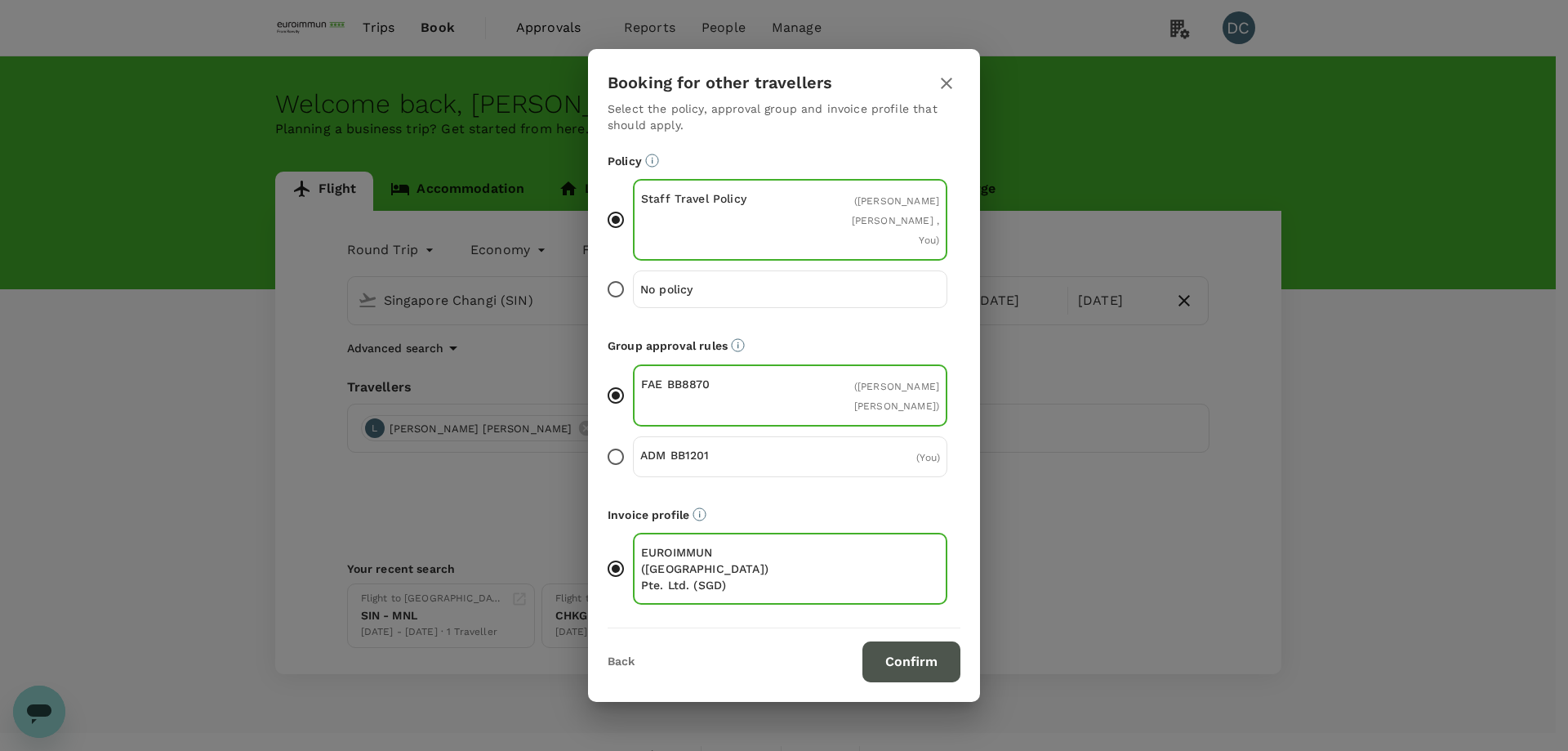
click at [893, 642] on button "Confirm" at bounding box center [911, 662] width 98 height 41
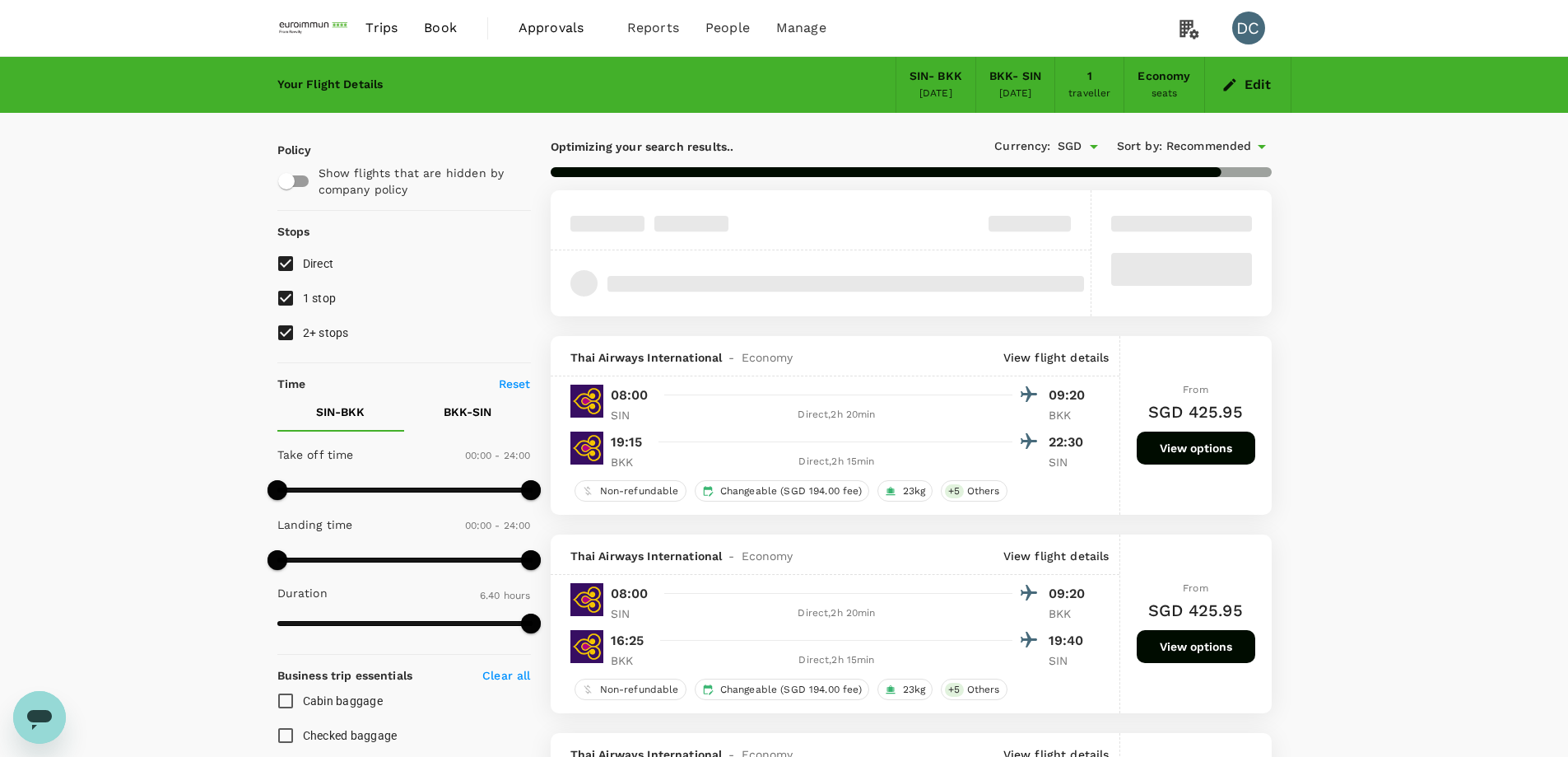
click at [286, 298] on input "1 stop" at bounding box center [286, 298] width 35 height 35
click at [281, 327] on input "2+ stops" at bounding box center [286, 333] width 35 height 35
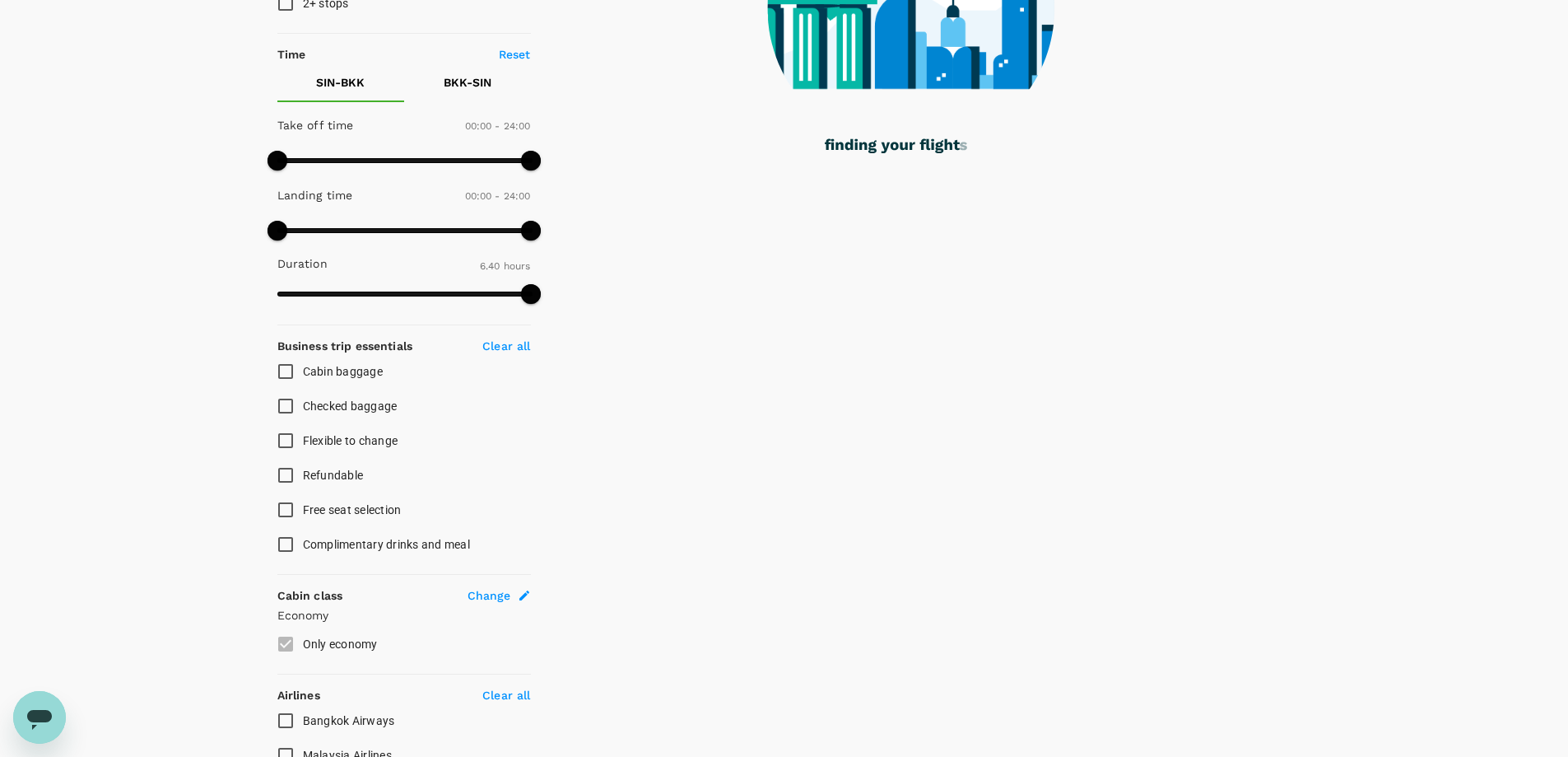
scroll to position [576, 0]
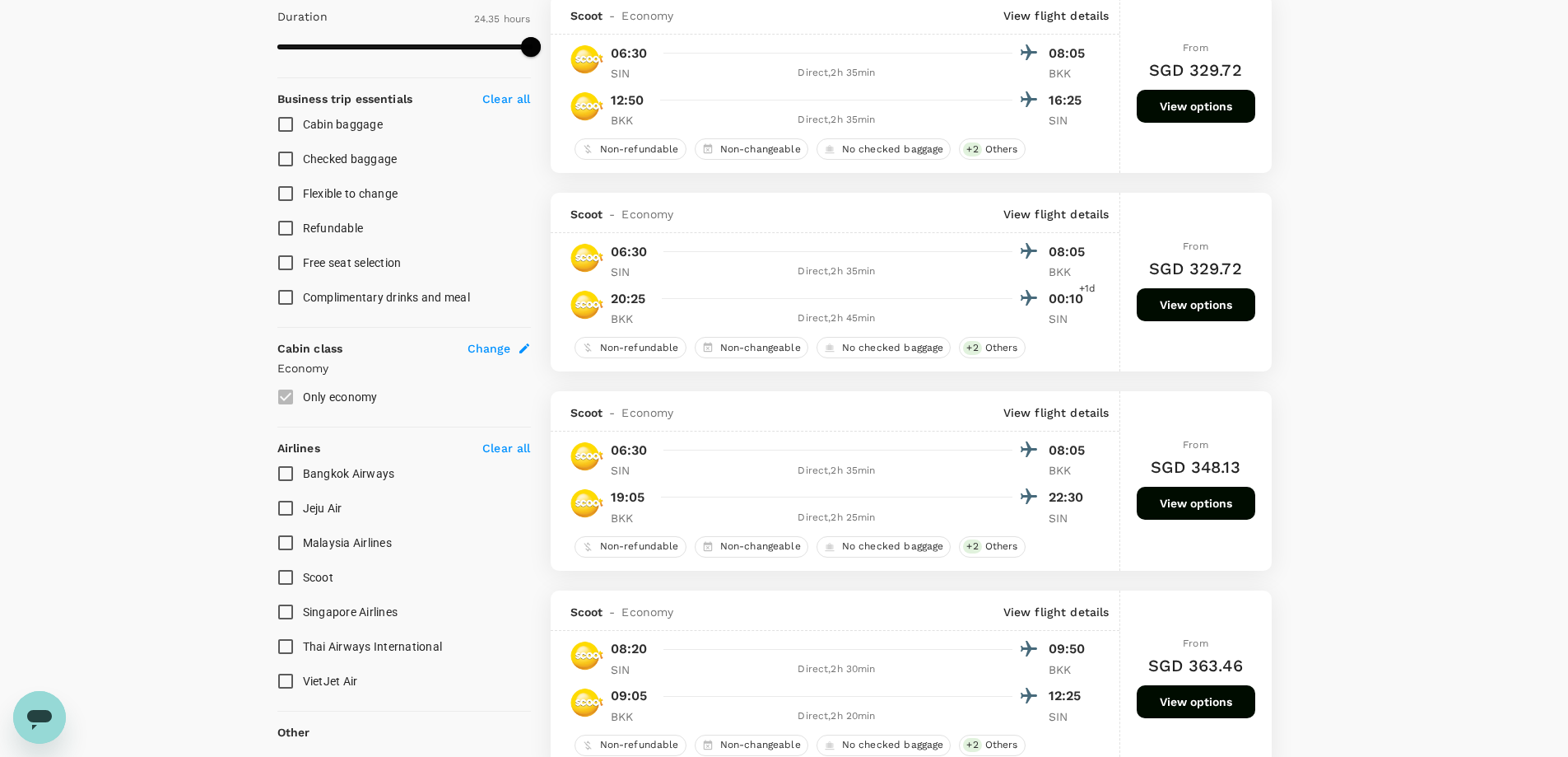
click at [285, 616] on input "Singapore Airlines" at bounding box center [286, 612] width 35 height 35
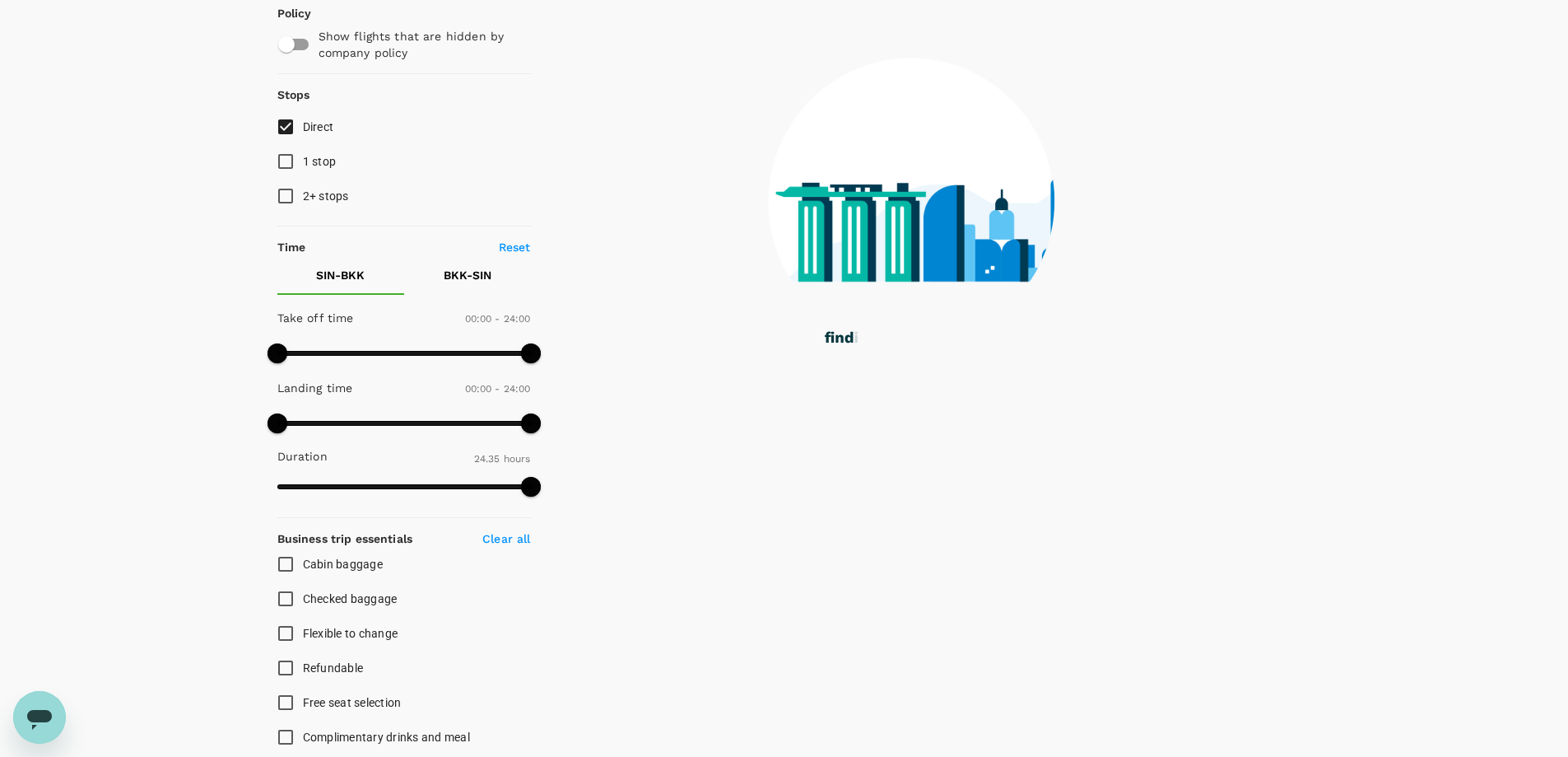
scroll to position [0, 0]
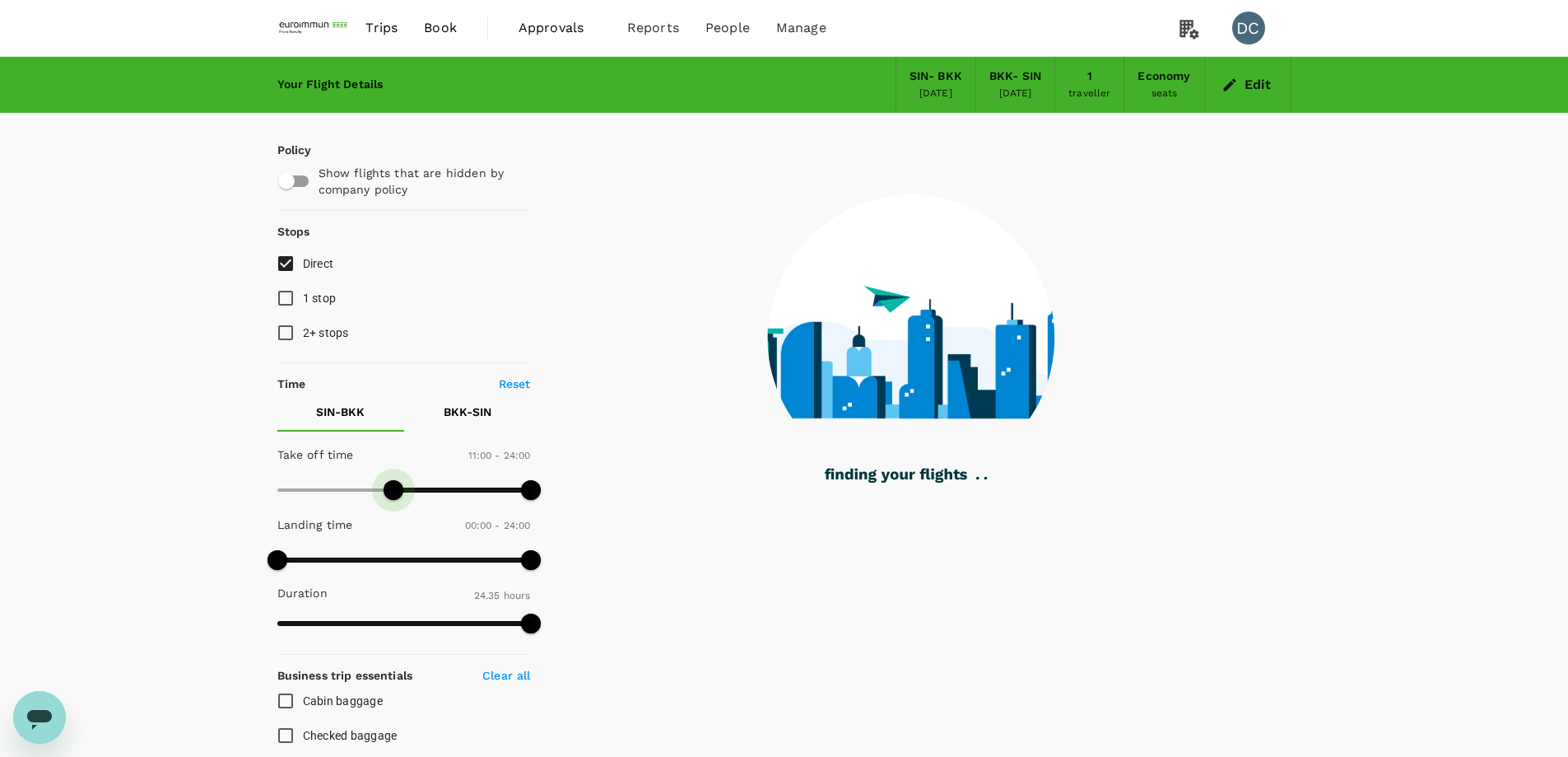
drag, startPoint x: 282, startPoint y: 490, endPoint x: 393, endPoint y: 490, distance: 111.0
click at [393, 490] on span at bounding box center [393, 489] width 20 height 20
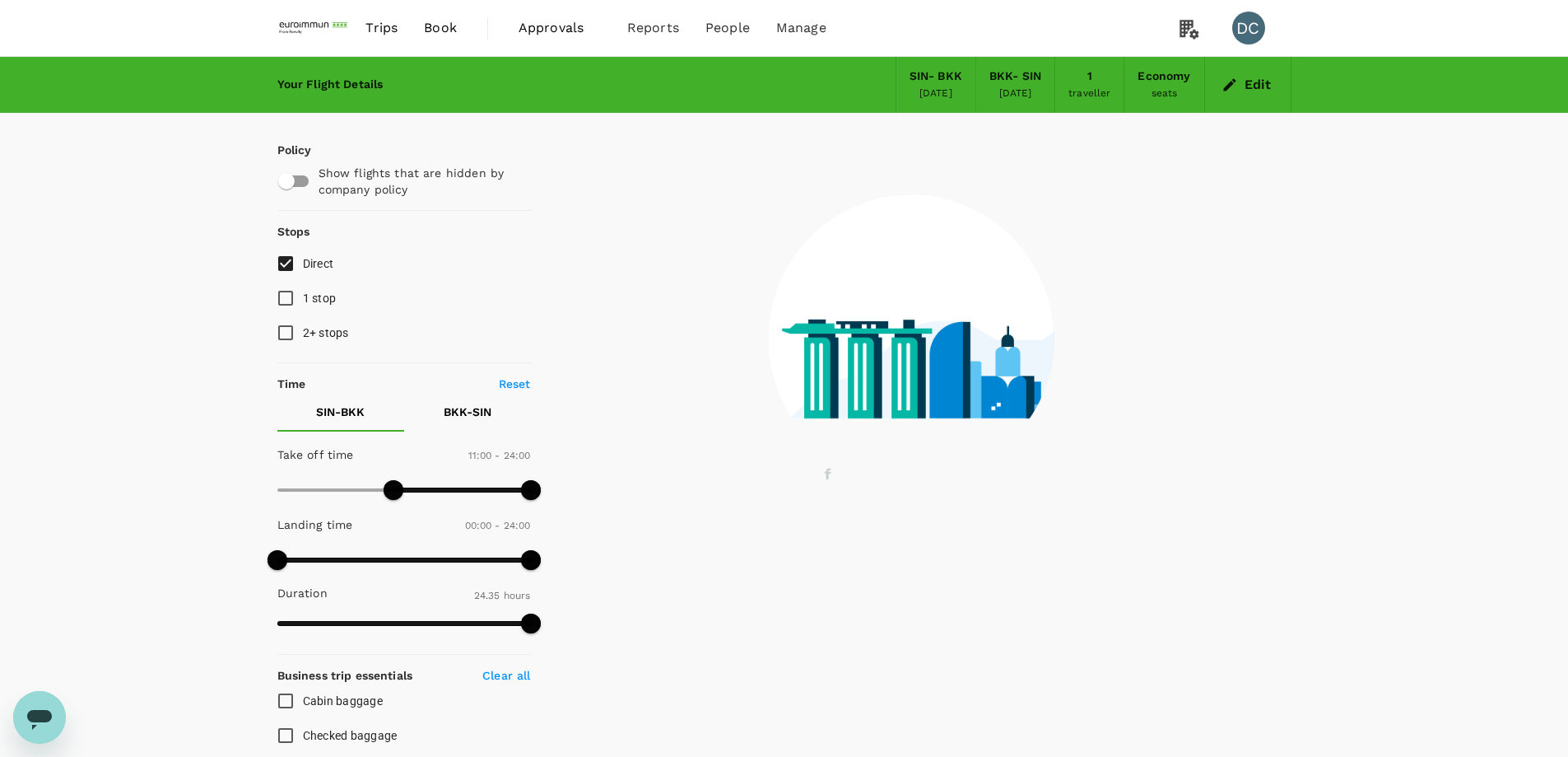
click at [464, 411] on p "BKK - SIN" at bounding box center [467, 412] width 48 height 17
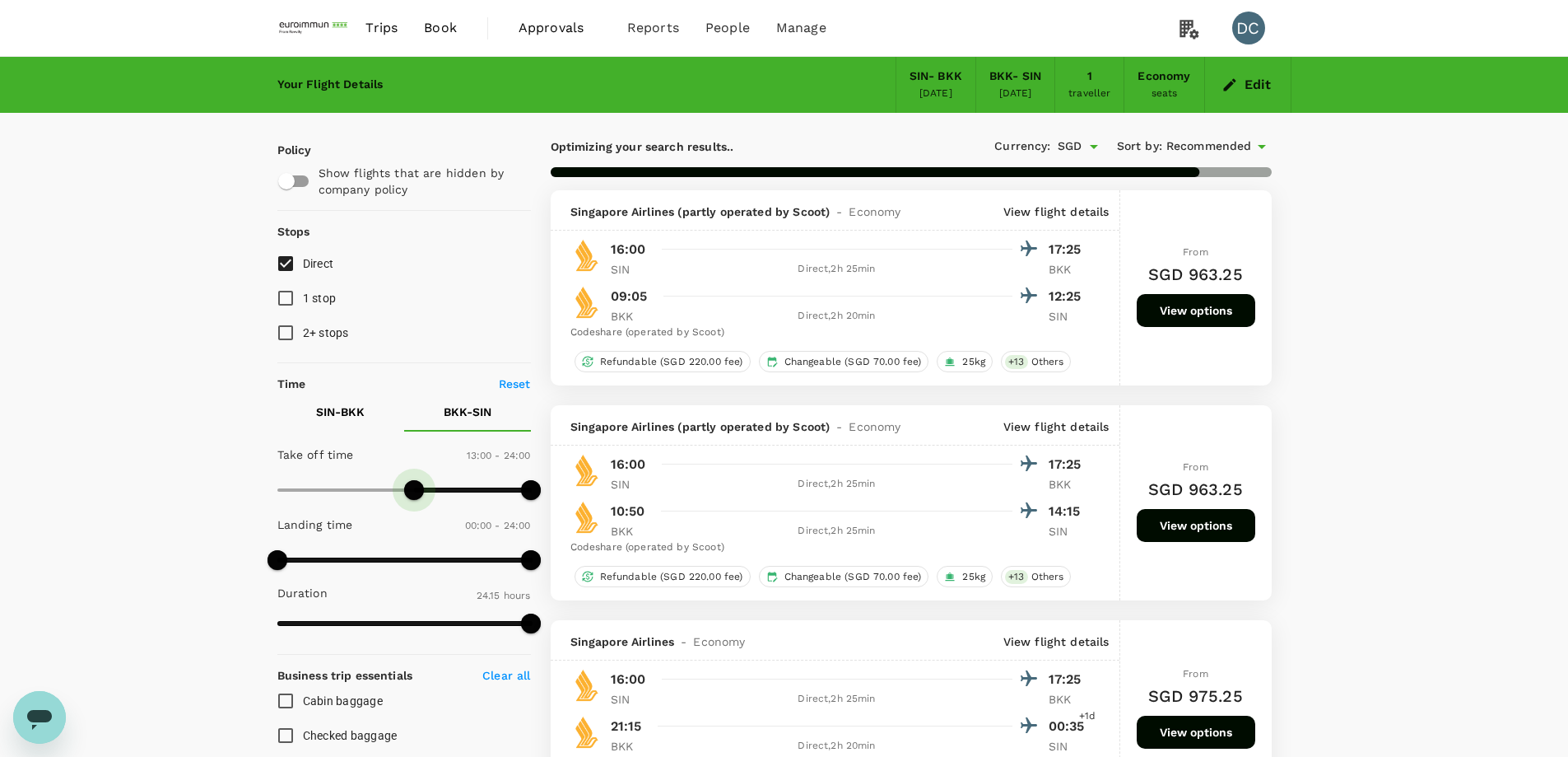
drag, startPoint x: 341, startPoint y: 489, endPoint x: 415, endPoint y: 492, distance: 74.1
click at [415, 492] on span at bounding box center [414, 489] width 20 height 20
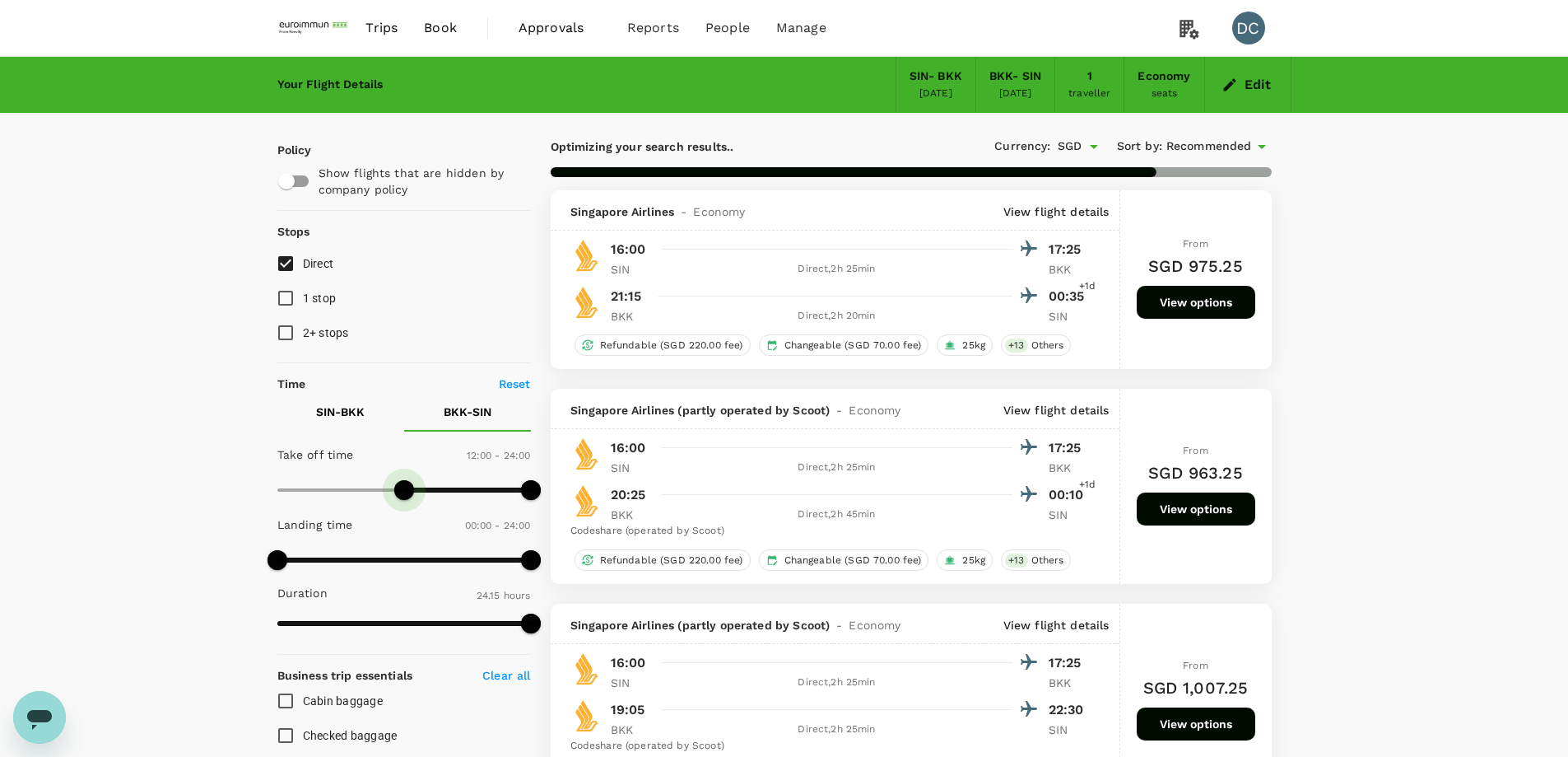
drag, startPoint x: 411, startPoint y: 492, endPoint x: 405, endPoint y: 482, distance: 11.7
click at [405, 482] on span at bounding box center [404, 489] width 20 height 20
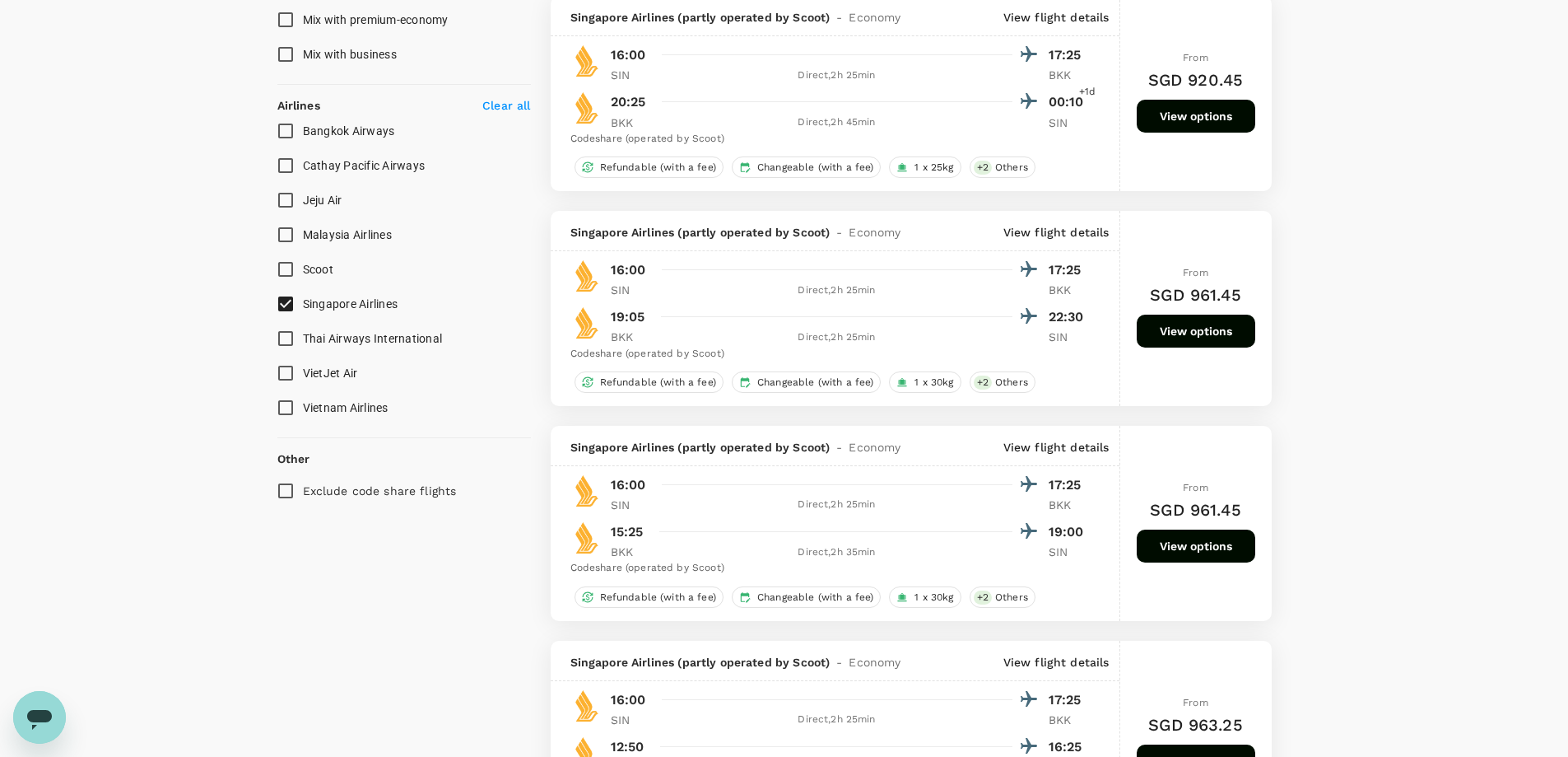
scroll to position [1400, 0]
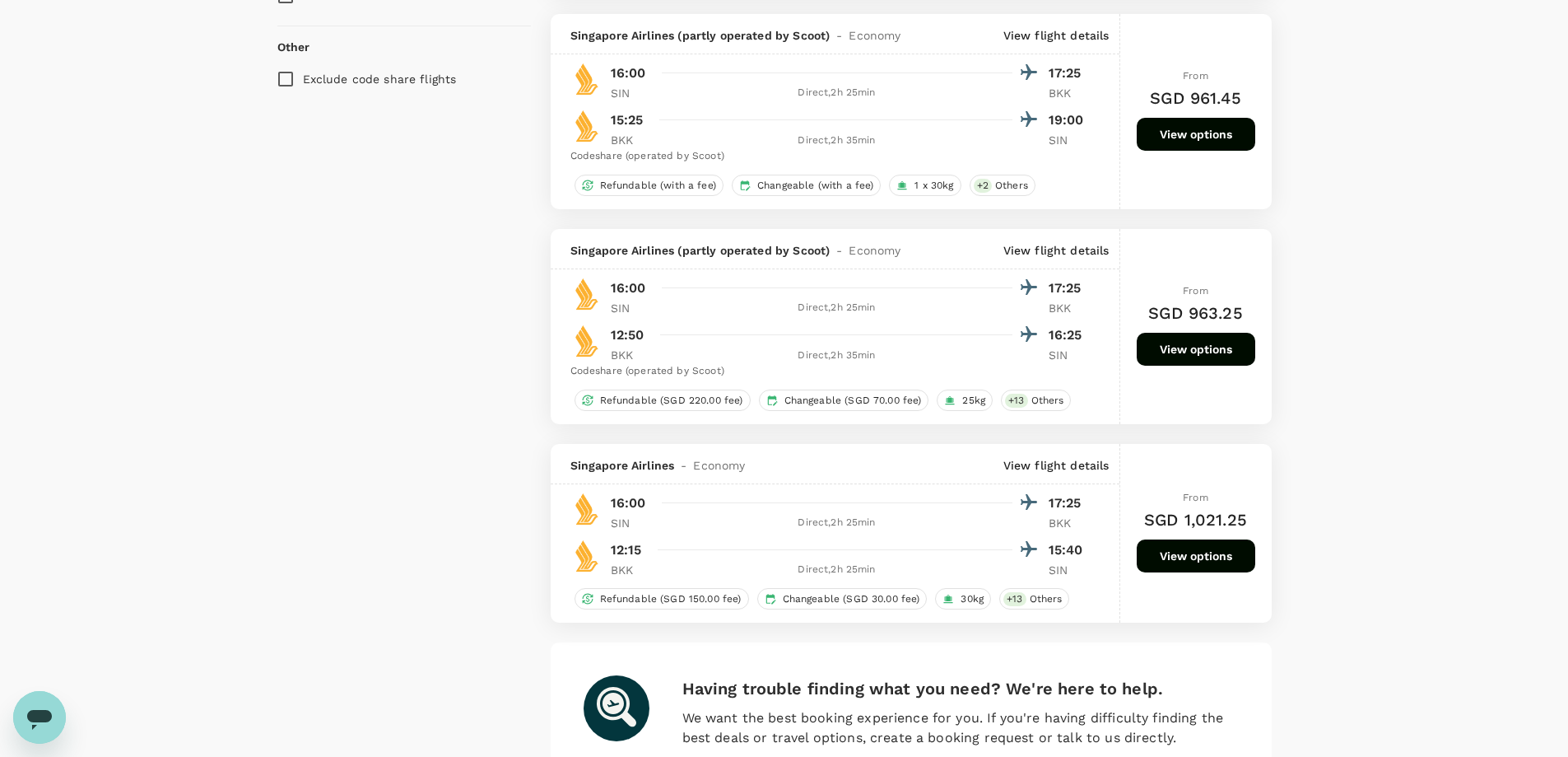
click at [1235, 560] on button "View options" at bounding box center [1196, 556] width 119 height 33
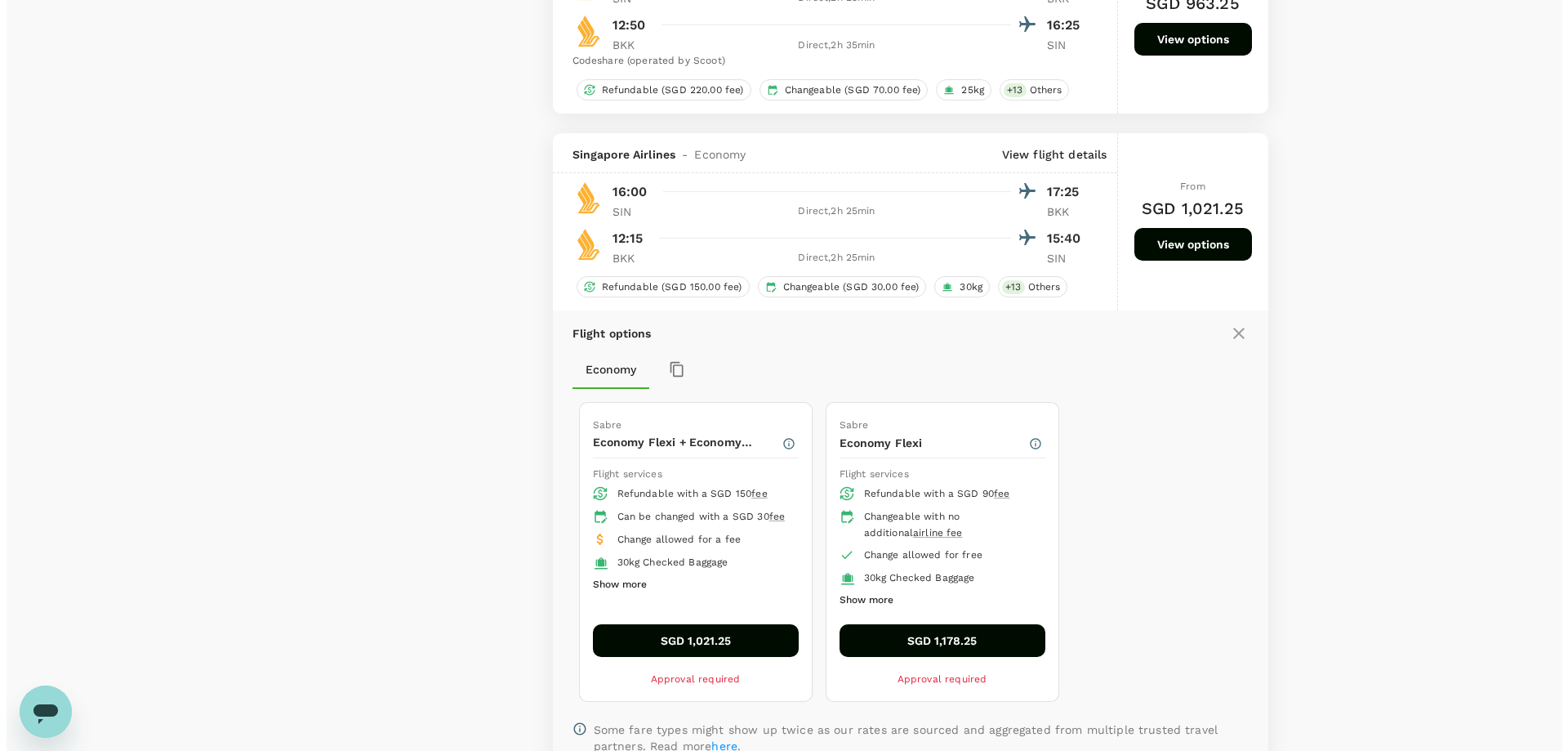
scroll to position [1666, 0]
